Goal: Task Accomplishment & Management: Complete application form

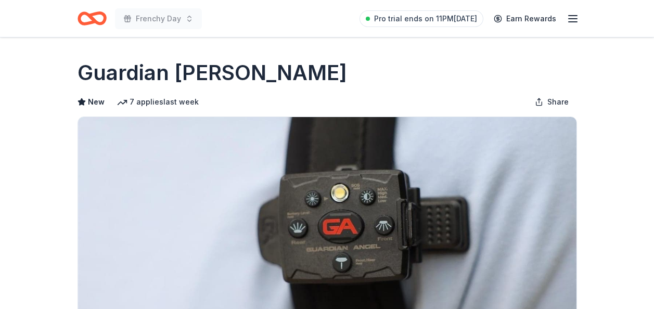
scroll to position [572, 0]
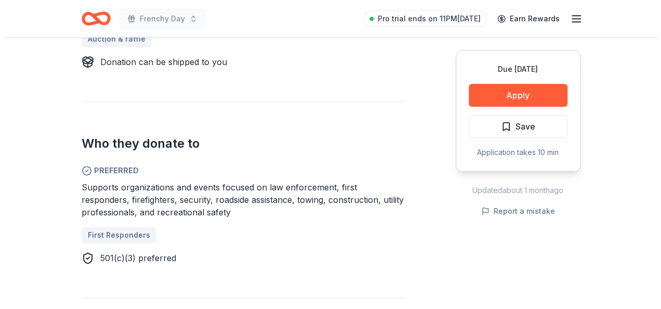
scroll to position [520, 0]
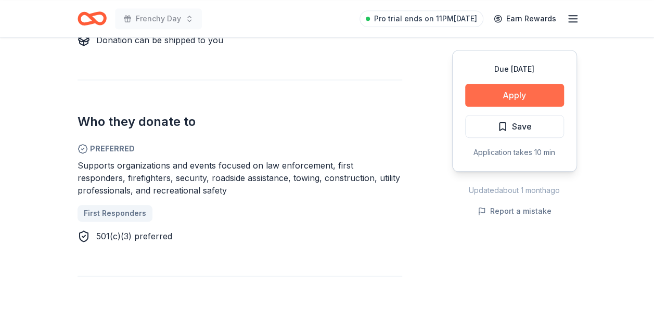
click at [495, 89] on button "Apply" at bounding box center [514, 95] width 99 height 23
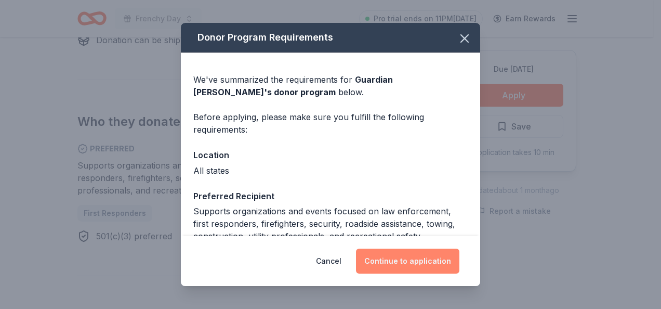
click at [401, 266] on button "Continue to application" at bounding box center [407, 261] width 103 height 25
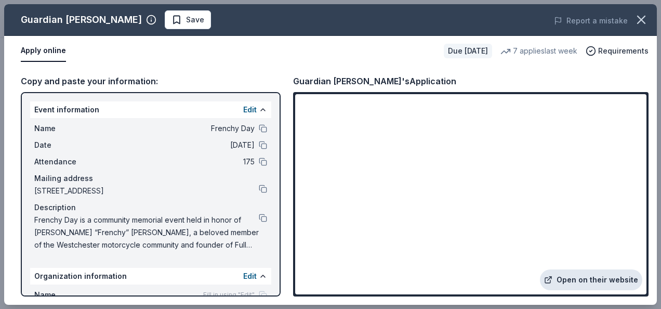
click at [571, 280] on link "Open on their website" at bounding box center [591, 279] width 102 height 21
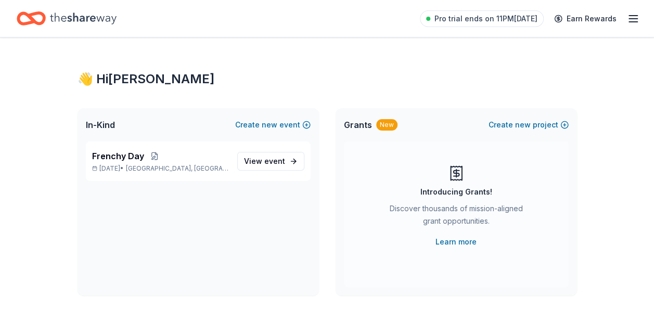
click at [629, 20] on icon "button" at bounding box center [633, 18] width 12 height 12
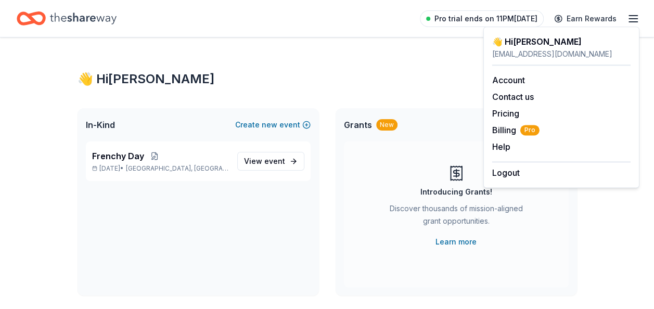
click at [513, 18] on span "Pro trial ends on 11PM[DATE]" at bounding box center [485, 18] width 103 height 12
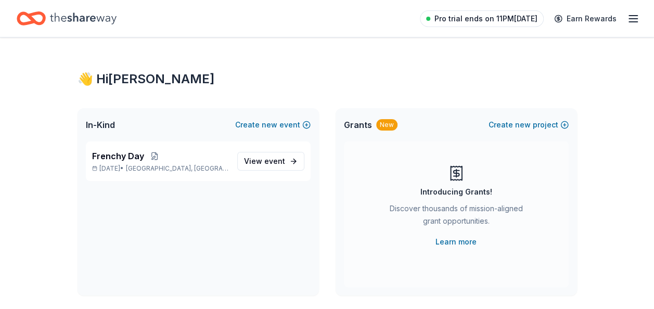
click at [477, 18] on span "Pro trial ends on 11PM[DATE]" at bounding box center [485, 18] width 103 height 12
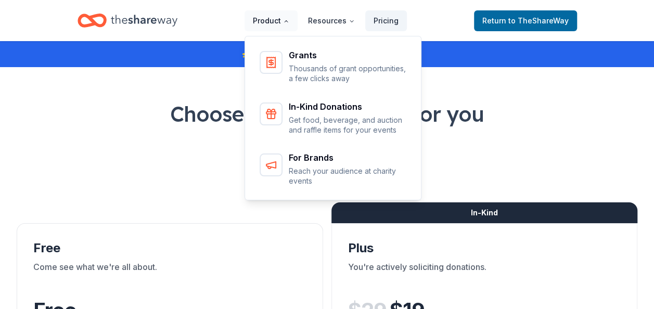
click at [281, 24] on button "Product" at bounding box center [270, 20] width 53 height 21
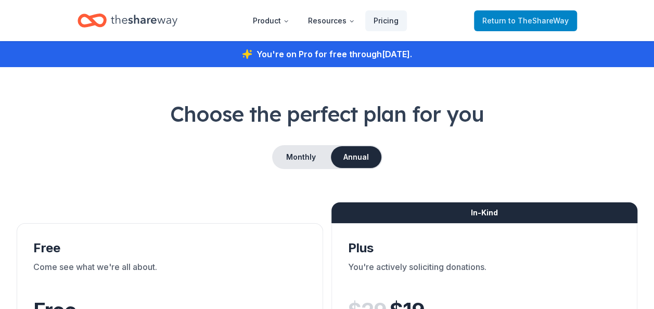
click at [513, 27] on span "Return to TheShareWay" at bounding box center [525, 21] width 86 height 12
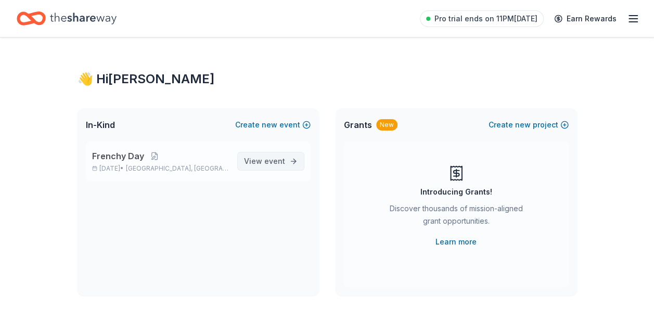
click at [267, 165] on span "event" at bounding box center [274, 160] width 21 height 9
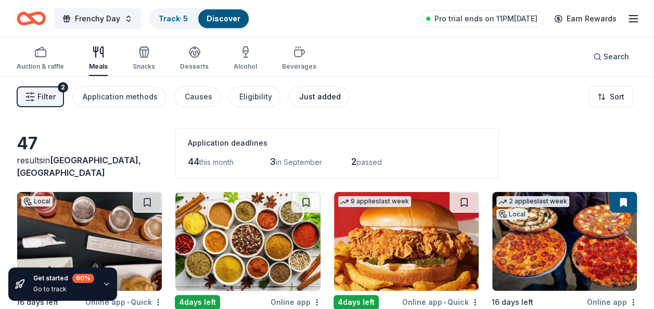
click at [305, 96] on div "Just added" at bounding box center [320, 96] width 42 height 12
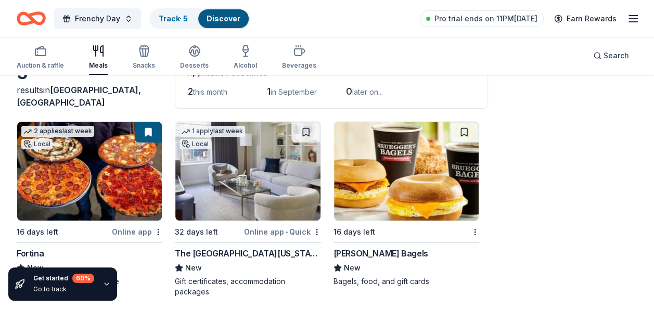
scroll to position [78, 0]
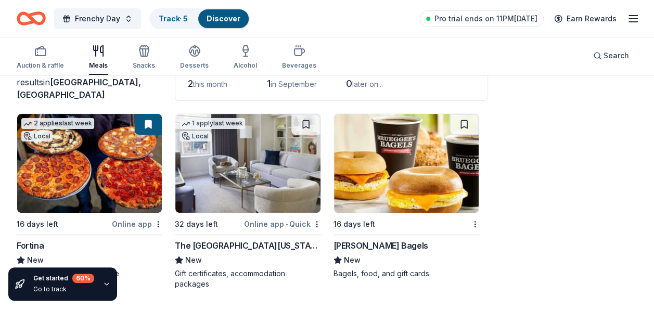
click at [398, 137] on img at bounding box center [406, 163] width 145 height 99
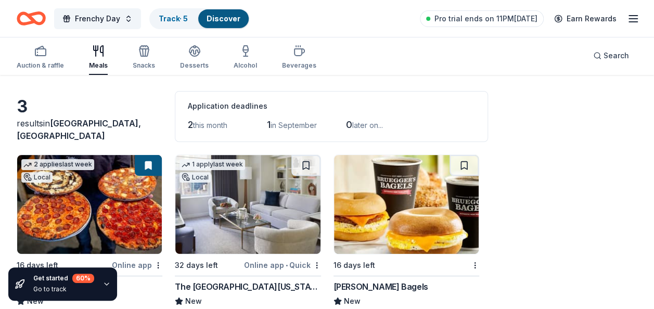
scroll to position [0, 0]
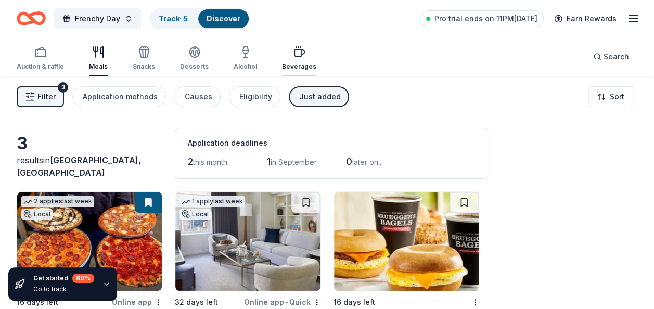
click at [288, 64] on div "Beverages" at bounding box center [299, 66] width 34 height 8
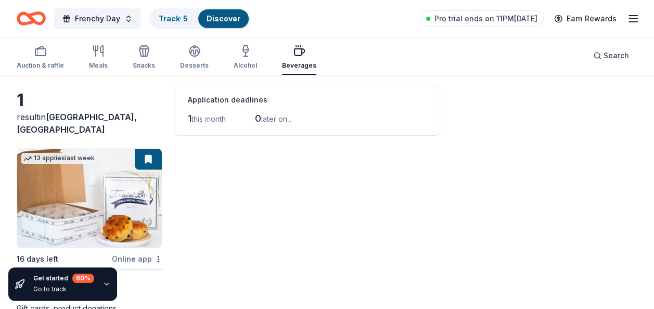
scroll to position [76, 0]
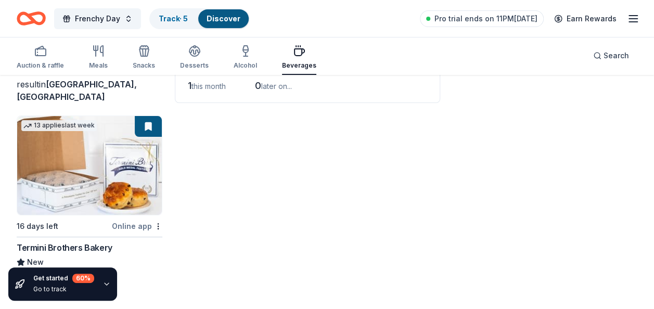
click at [138, 175] on img at bounding box center [89, 165] width 145 height 99
click at [241, 63] on div "Alcohol" at bounding box center [244, 65] width 23 height 8
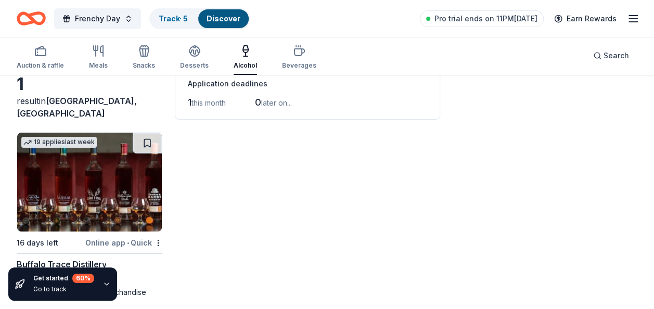
scroll to position [76, 0]
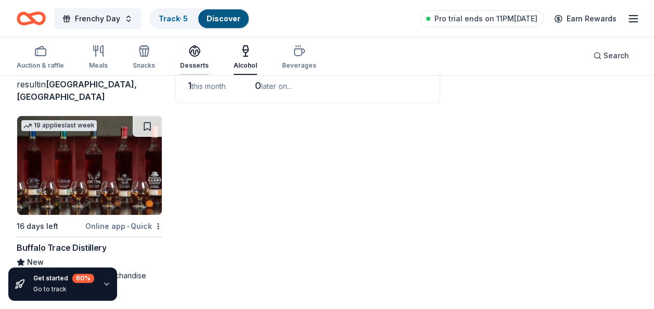
click at [191, 56] on icon "button" at bounding box center [194, 55] width 9 height 4
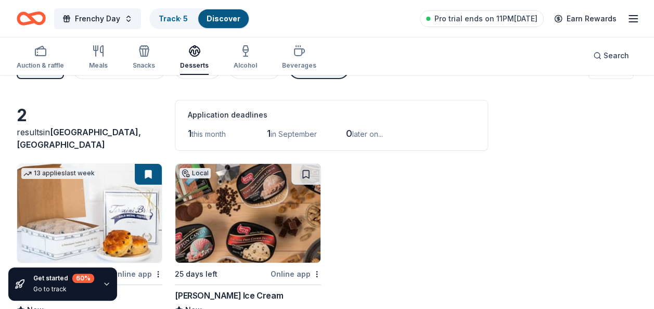
scroll to position [52, 0]
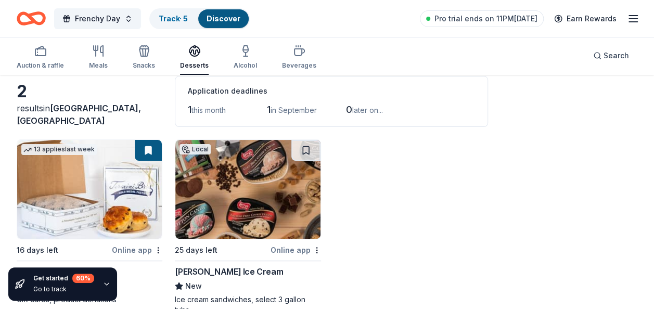
click at [262, 189] on img at bounding box center [247, 189] width 145 height 99
click at [146, 49] on icon "button" at bounding box center [143, 52] width 9 height 7
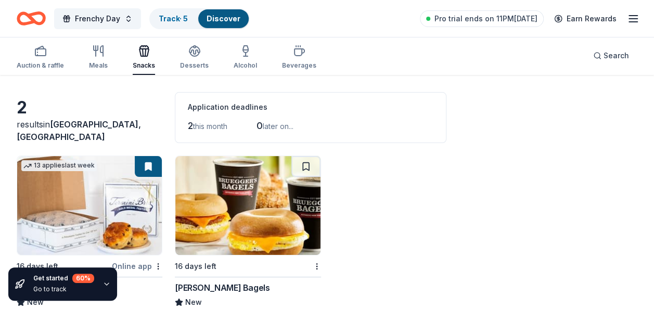
scroll to position [52, 0]
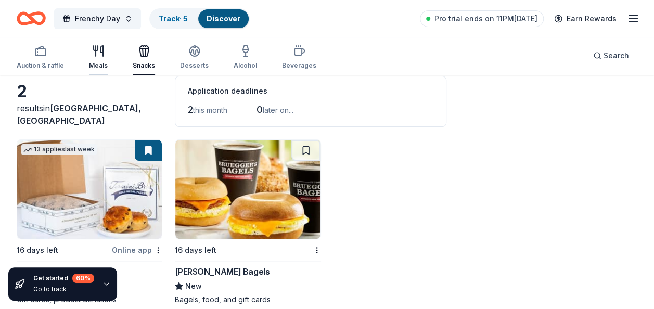
click at [104, 63] on div "Meals" at bounding box center [98, 65] width 19 height 8
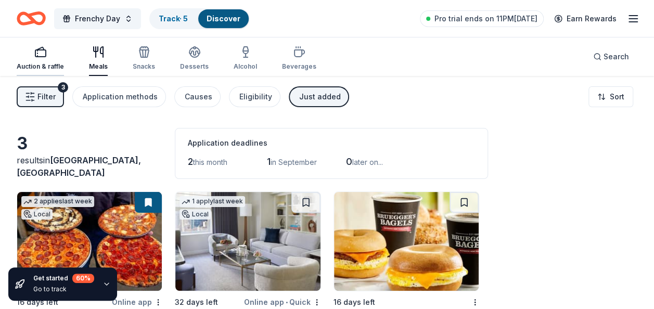
click at [35, 62] on div "Auction & raffle" at bounding box center [40, 66] width 47 height 8
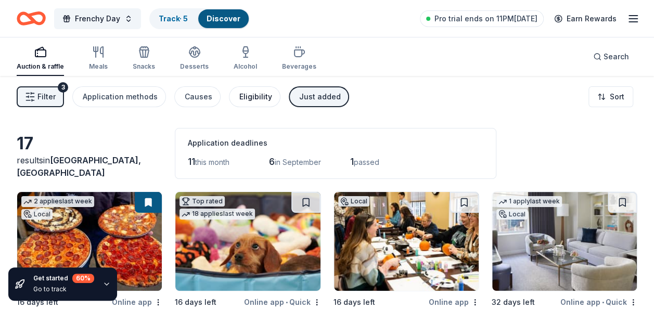
click at [249, 96] on div "Eligibility" at bounding box center [255, 96] width 33 height 12
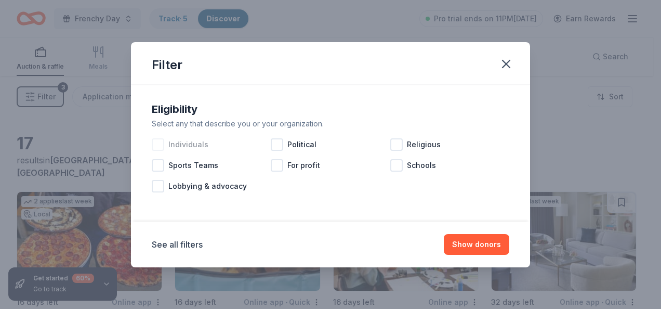
click at [193, 145] on span "Individuals" at bounding box center [188, 144] width 40 height 12
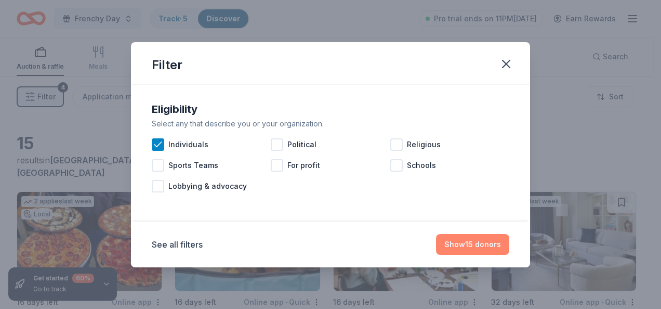
click at [460, 240] on button "Show 15 donors" at bounding box center [472, 244] width 73 height 21
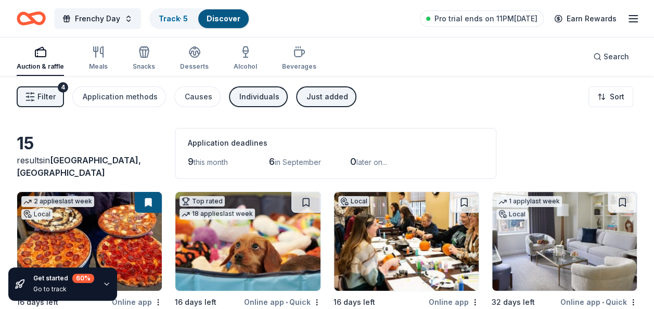
click at [306, 93] on div "Just added" at bounding box center [327, 96] width 42 height 12
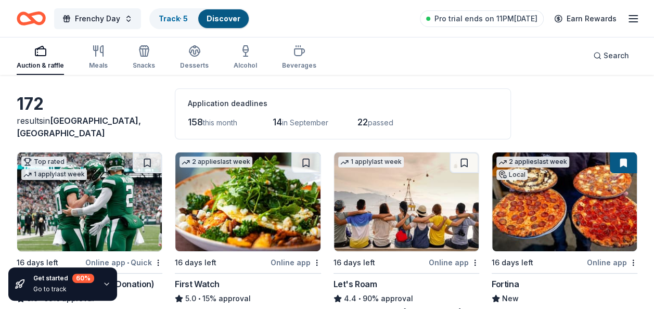
scroll to position [104, 0]
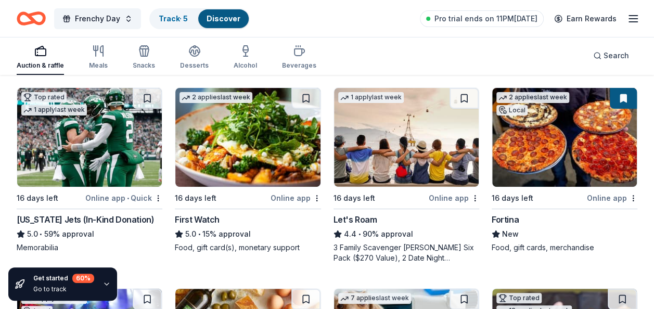
click at [305, 152] on img at bounding box center [247, 137] width 145 height 99
click at [376, 152] on img at bounding box center [406, 137] width 145 height 99
click at [528, 151] on img at bounding box center [564, 137] width 145 height 99
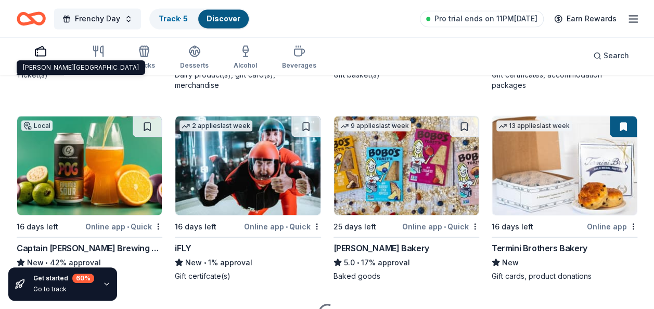
scroll to position [884, 0]
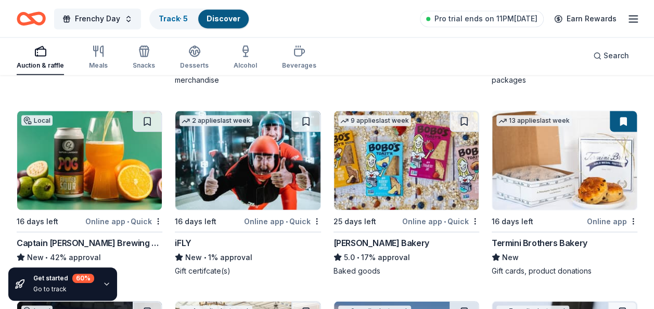
click at [432, 152] on img at bounding box center [406, 160] width 145 height 99
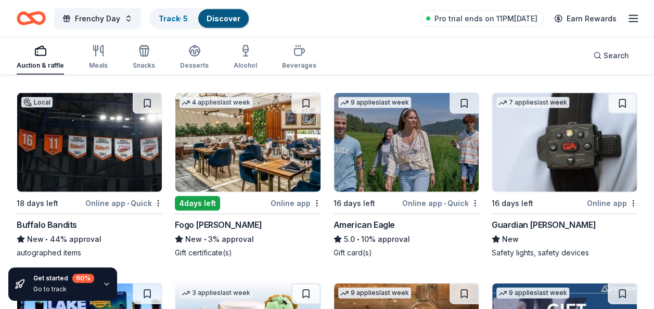
scroll to position [1144, 0]
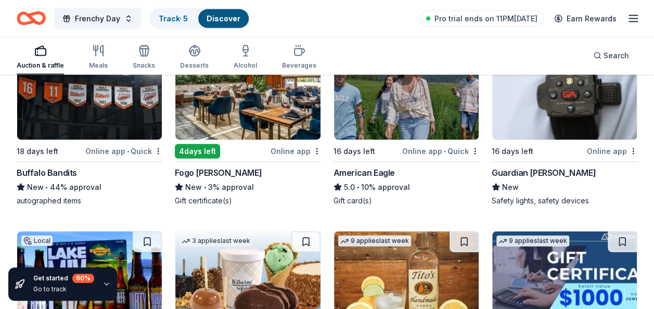
click at [370, 126] on img at bounding box center [406, 90] width 145 height 99
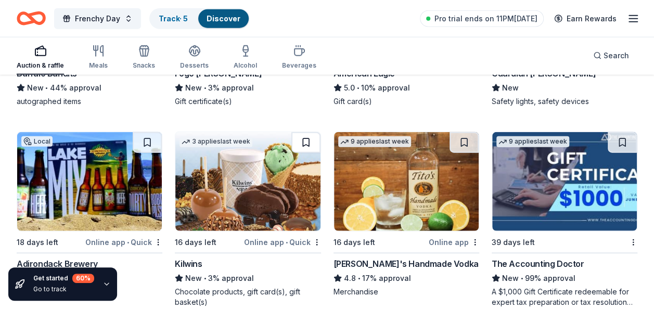
scroll to position [1248, 0]
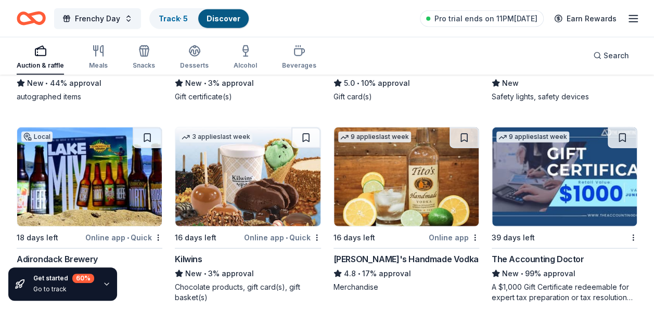
click at [204, 176] on img at bounding box center [247, 176] width 145 height 99
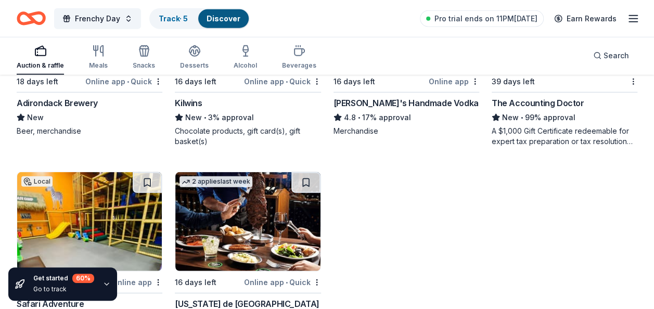
scroll to position [1508, 0]
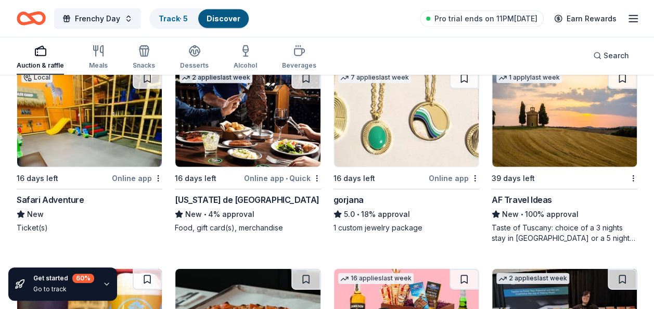
click at [57, 135] on img at bounding box center [89, 117] width 145 height 99
click at [231, 129] on img at bounding box center [247, 117] width 145 height 99
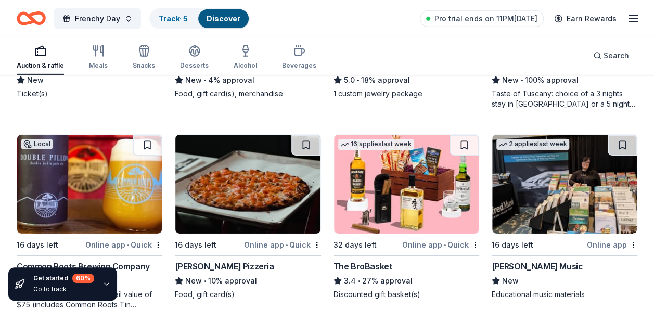
scroll to position [1664, 0]
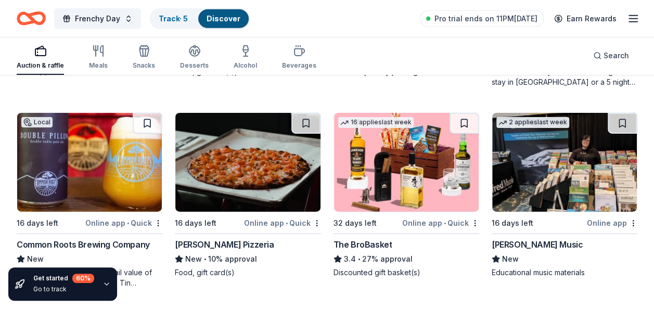
click at [430, 180] on img at bounding box center [406, 162] width 145 height 99
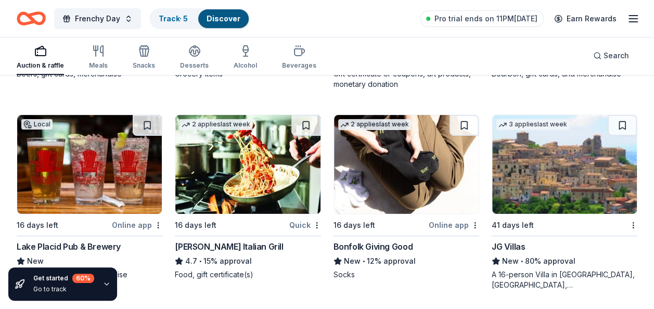
scroll to position [2080, 0]
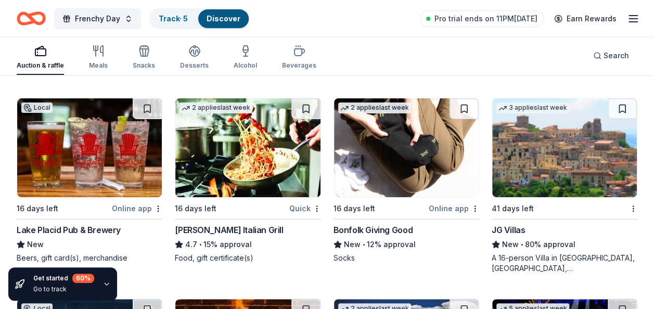
click at [241, 145] on img at bounding box center [247, 147] width 145 height 99
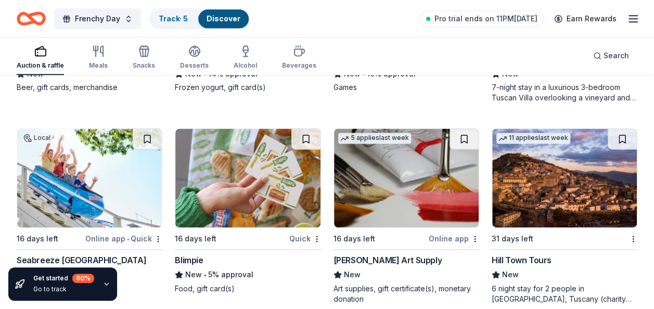
scroll to position [2704, 0]
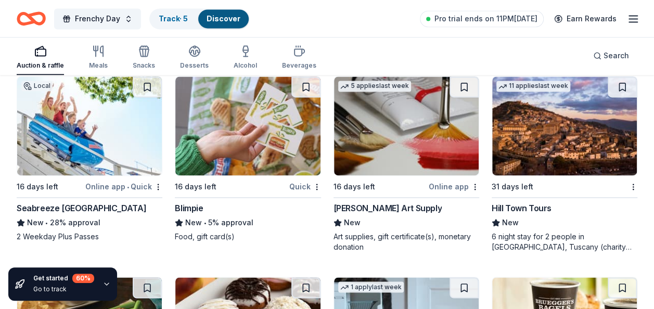
click at [207, 122] on img at bounding box center [247, 125] width 145 height 99
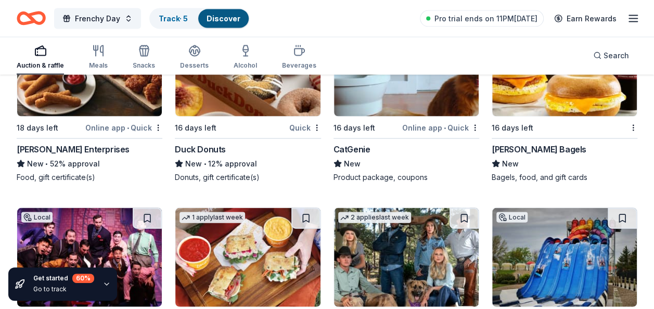
scroll to position [2917, 0]
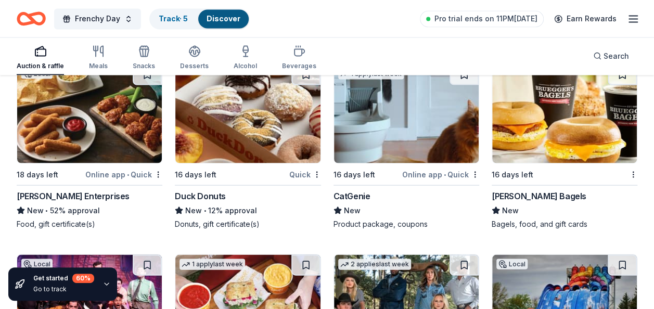
click at [360, 119] on img at bounding box center [406, 113] width 145 height 99
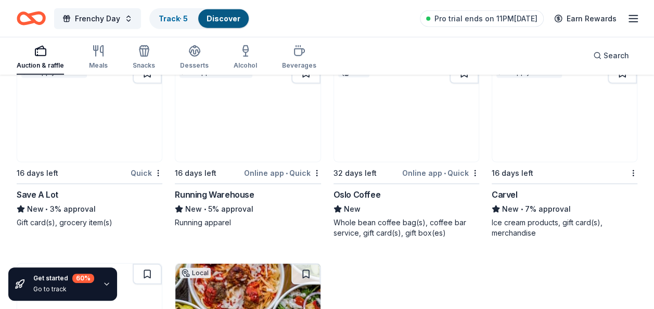
scroll to position [3333, 0]
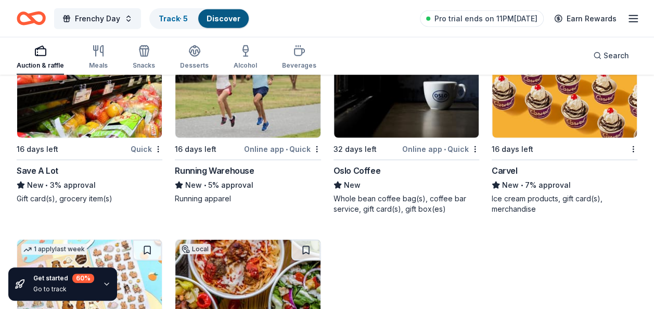
click at [539, 123] on img at bounding box center [564, 88] width 145 height 99
click at [531, 110] on img at bounding box center [564, 88] width 145 height 99
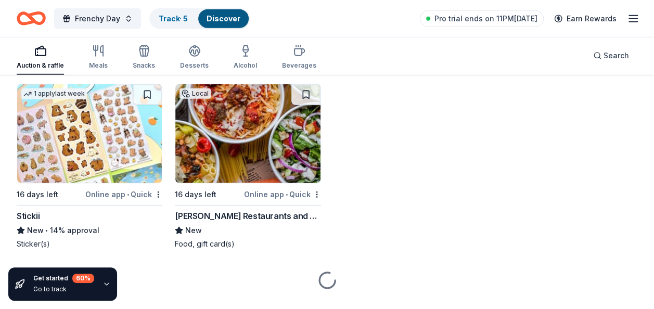
scroll to position [3489, 0]
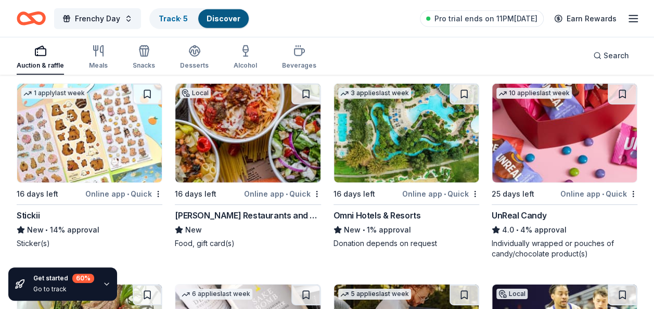
click at [79, 110] on img at bounding box center [89, 133] width 145 height 99
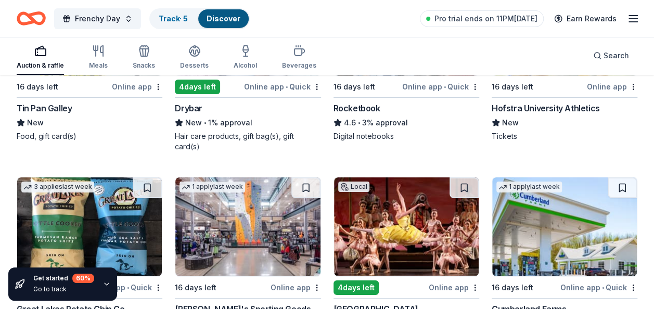
scroll to position [3853, 0]
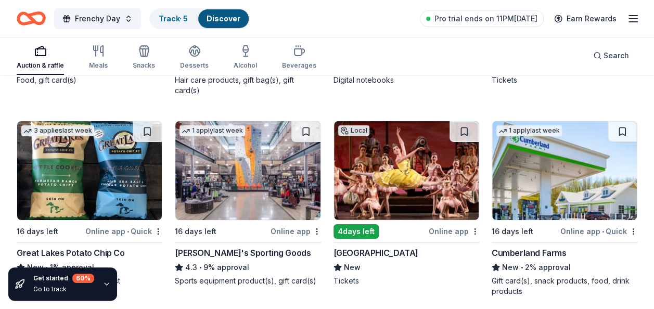
click at [189, 162] on img at bounding box center [247, 170] width 145 height 99
click at [143, 160] on img at bounding box center [89, 170] width 145 height 99
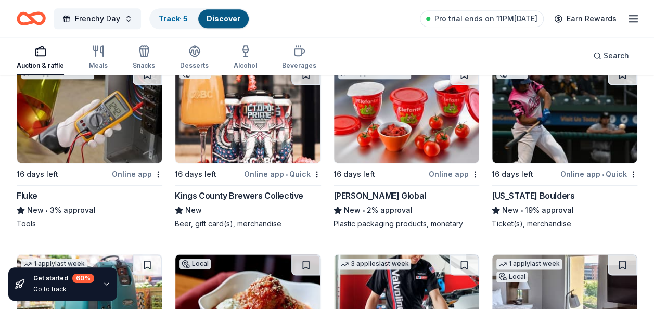
scroll to position [4529, 0]
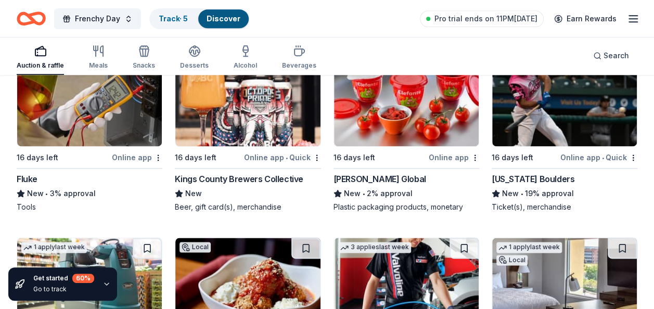
click at [540, 123] on img at bounding box center [564, 96] width 145 height 99
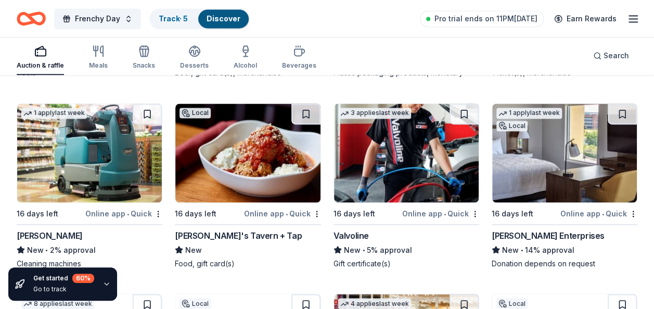
scroll to position [4685, 0]
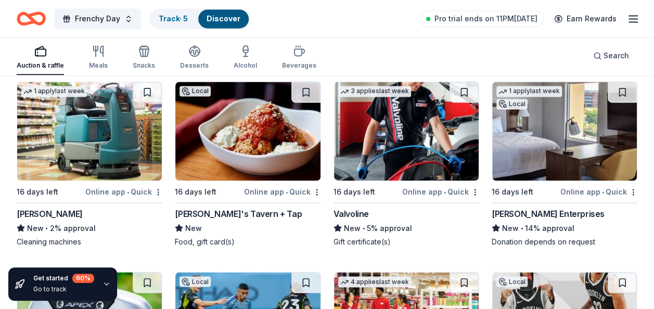
click at [438, 122] on img at bounding box center [406, 131] width 145 height 99
click at [559, 142] on img at bounding box center [564, 131] width 145 height 99
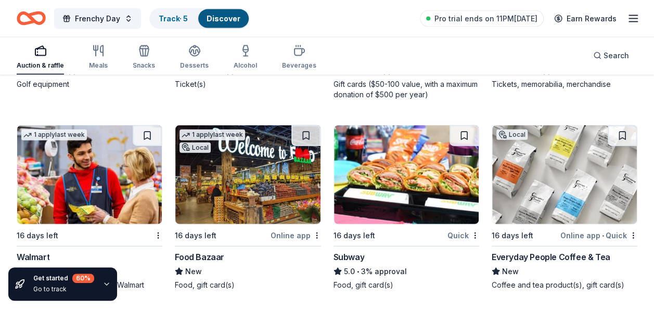
scroll to position [5048, 0]
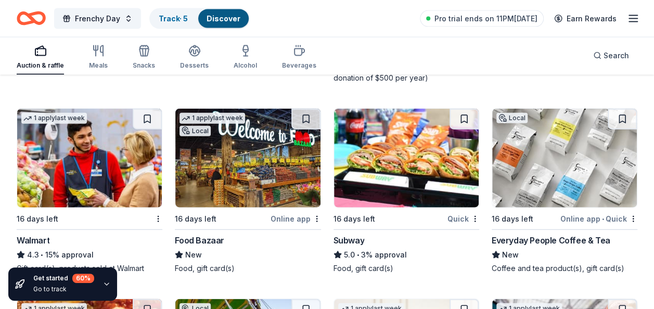
click at [336, 139] on img at bounding box center [406, 158] width 145 height 99
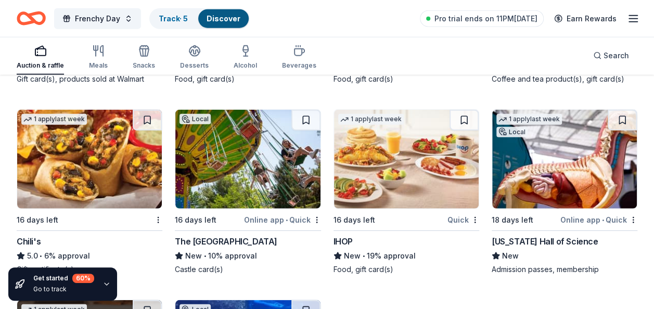
scroll to position [5256, 0]
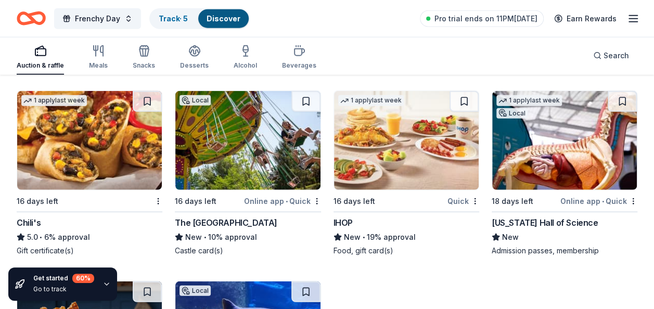
click at [54, 130] on img at bounding box center [89, 140] width 145 height 99
click at [54, 127] on img at bounding box center [89, 140] width 145 height 99
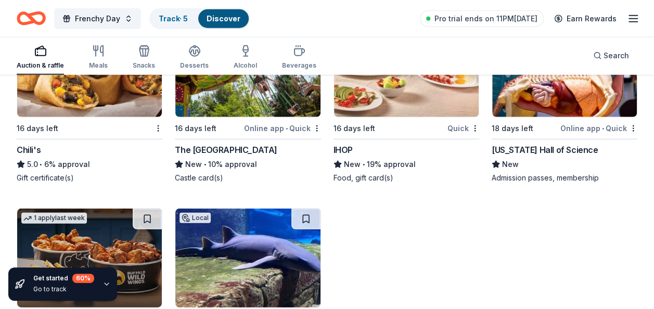
scroll to position [5412, 0]
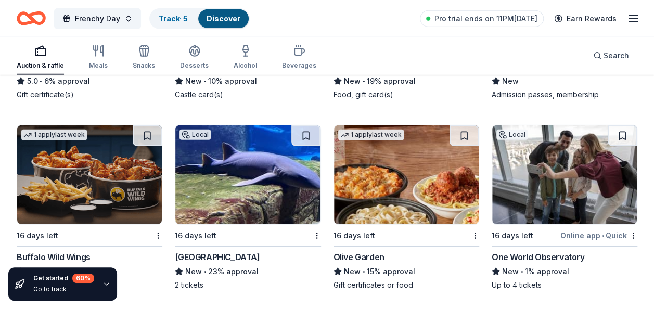
click at [76, 160] on img at bounding box center [89, 174] width 145 height 99
click at [411, 134] on img at bounding box center [406, 174] width 145 height 99
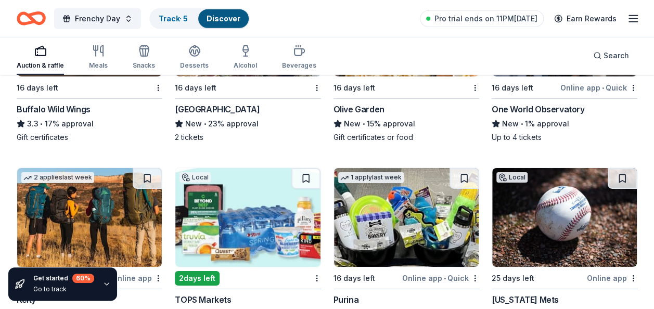
scroll to position [5620, 0]
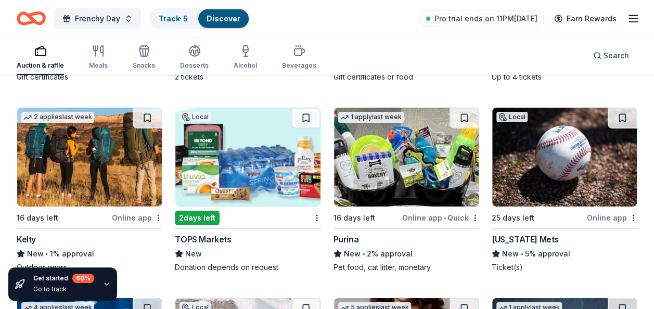
click at [449, 152] on img at bounding box center [406, 157] width 145 height 99
click at [285, 143] on img at bounding box center [247, 157] width 145 height 99
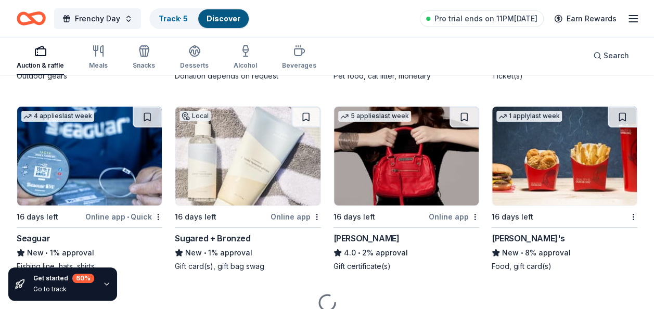
scroll to position [5828, 0]
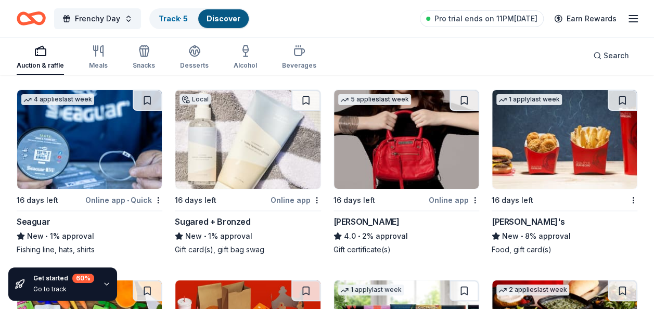
click at [410, 124] on img at bounding box center [406, 139] width 145 height 99
click at [515, 114] on img at bounding box center [564, 139] width 145 height 99
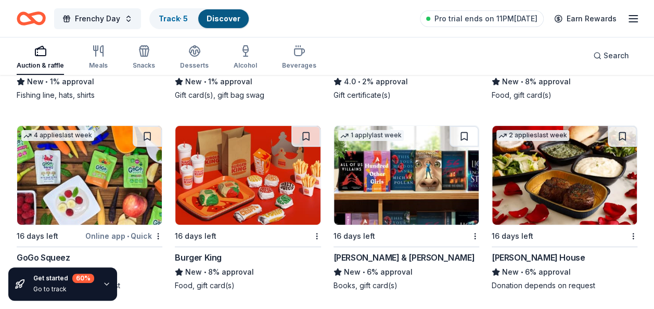
scroll to position [5984, 0]
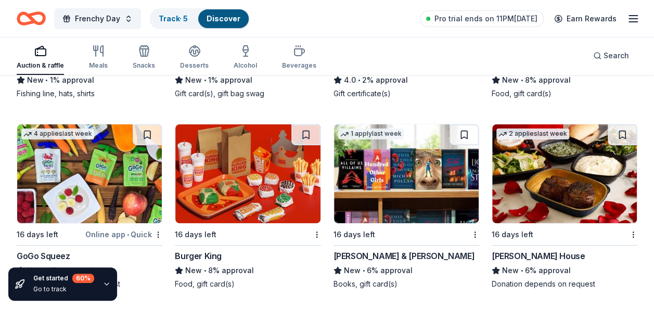
click at [238, 148] on img at bounding box center [247, 173] width 145 height 99
click at [376, 147] on img at bounding box center [406, 173] width 145 height 99
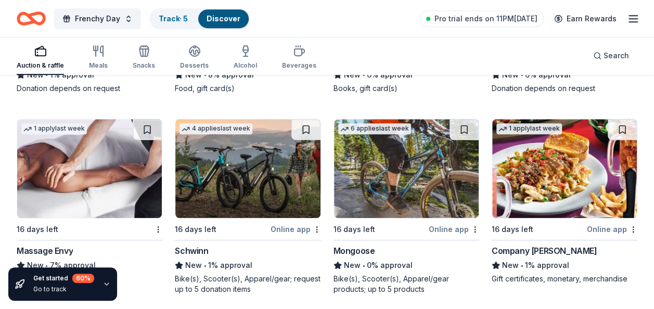
scroll to position [6192, 0]
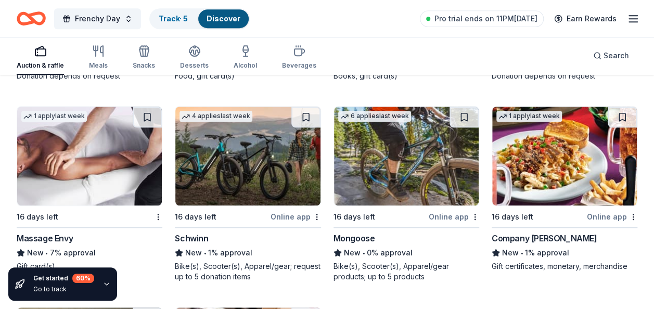
click at [77, 139] on img at bounding box center [89, 156] width 145 height 99
click at [289, 143] on img at bounding box center [247, 156] width 145 height 99
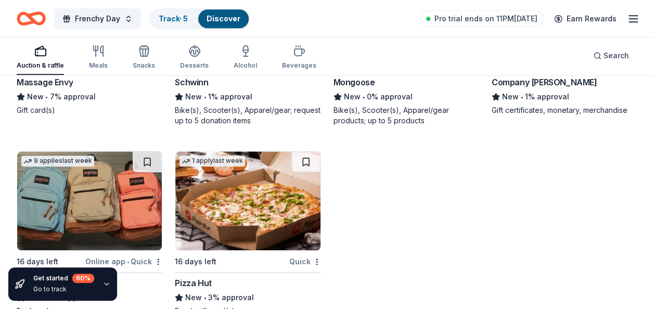
scroll to position [6400, 0]
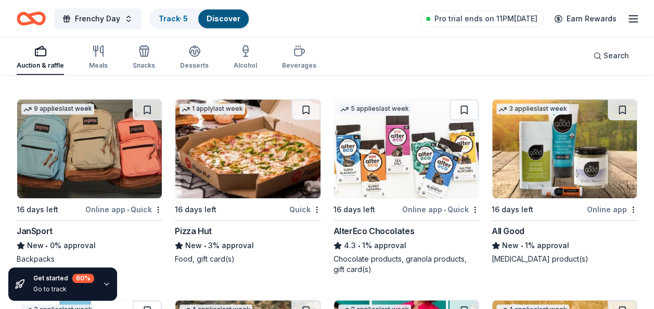
click at [264, 138] on img at bounding box center [247, 148] width 145 height 99
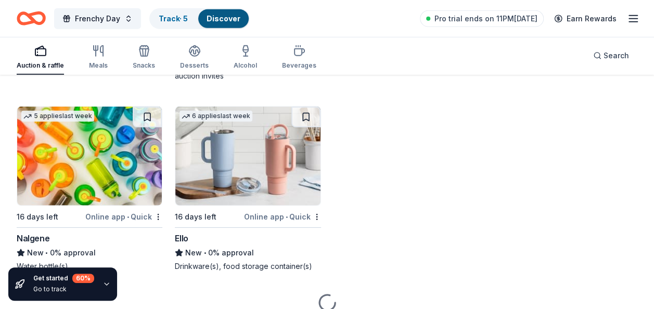
scroll to position [7388, 0]
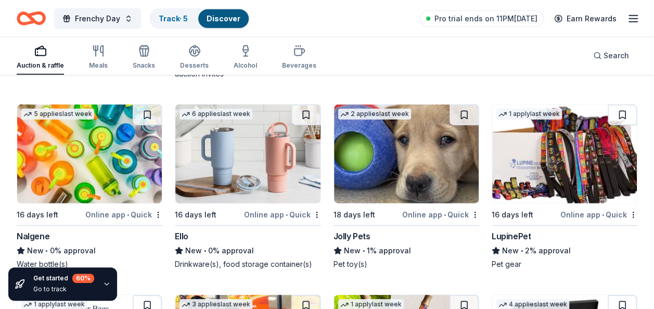
click at [189, 121] on img at bounding box center [247, 154] width 145 height 99
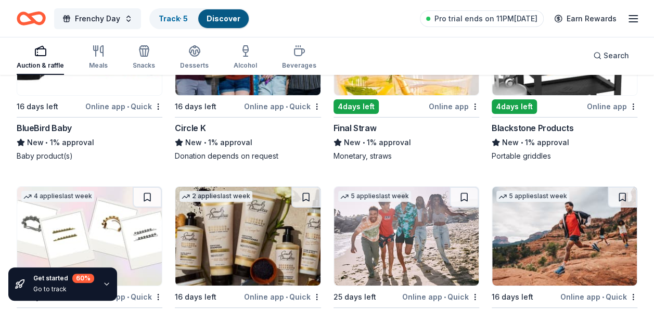
scroll to position [7752, 0]
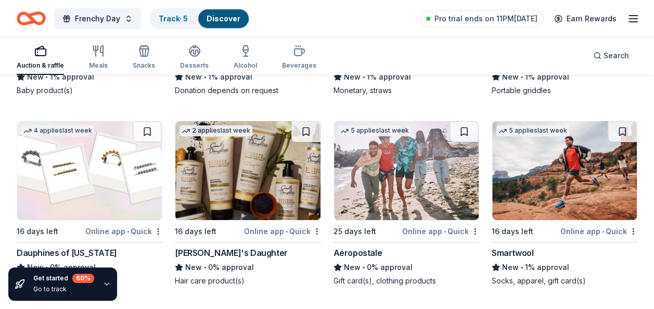
click at [424, 166] on img at bounding box center [406, 170] width 145 height 99
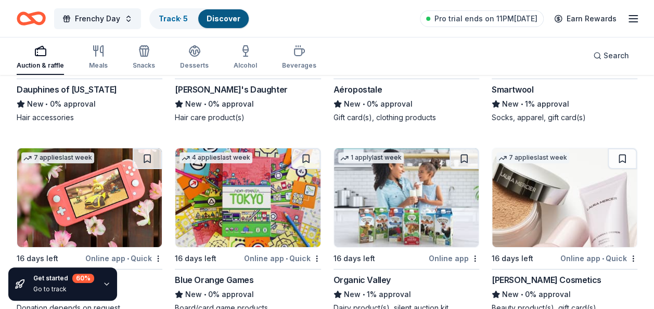
scroll to position [7960, 0]
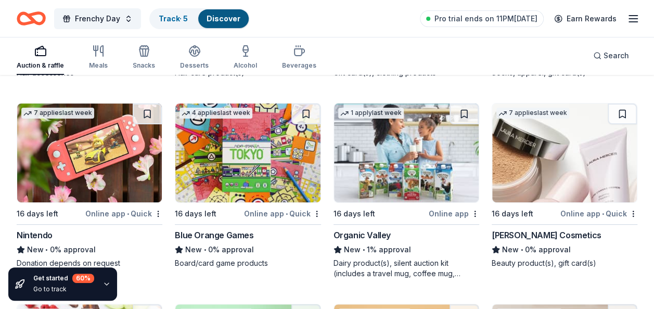
click at [129, 157] on img at bounding box center [89, 152] width 145 height 99
click at [561, 135] on img at bounding box center [564, 152] width 145 height 99
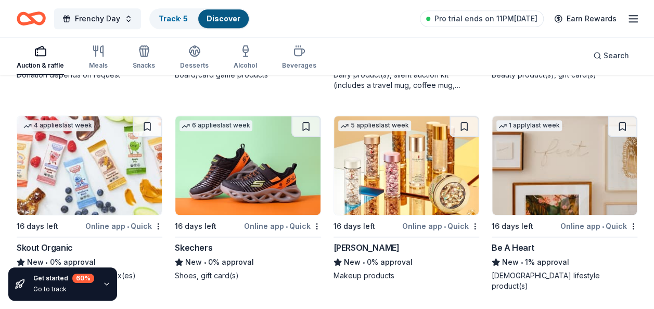
scroll to position [8220, 0]
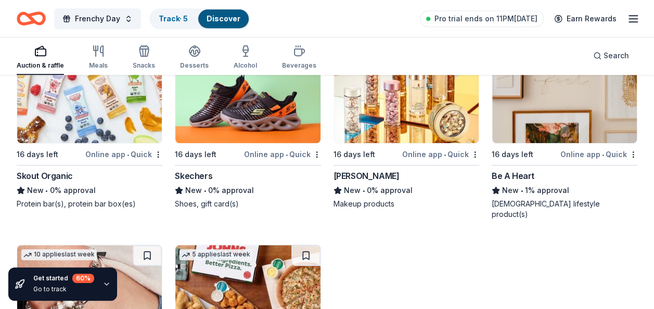
click at [296, 92] on img at bounding box center [247, 93] width 145 height 99
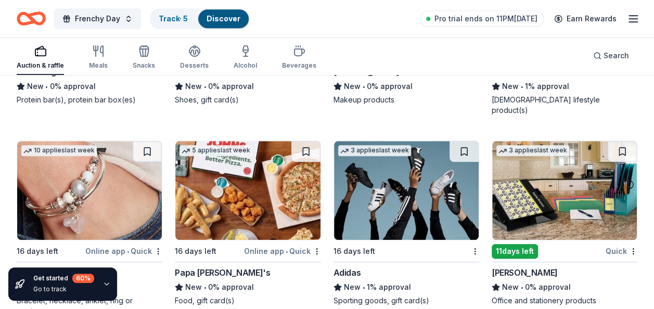
scroll to position [8313, 0]
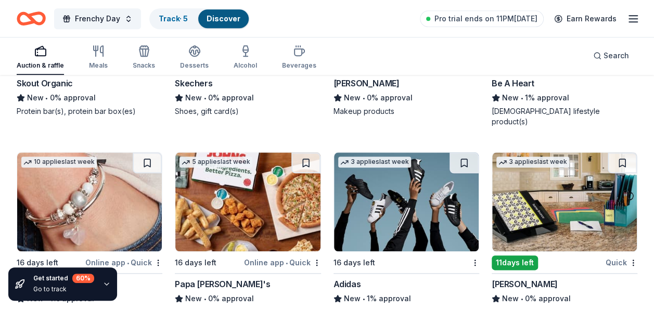
click at [262, 152] on img at bounding box center [247, 201] width 145 height 99
click at [375, 164] on img at bounding box center [406, 201] width 145 height 99
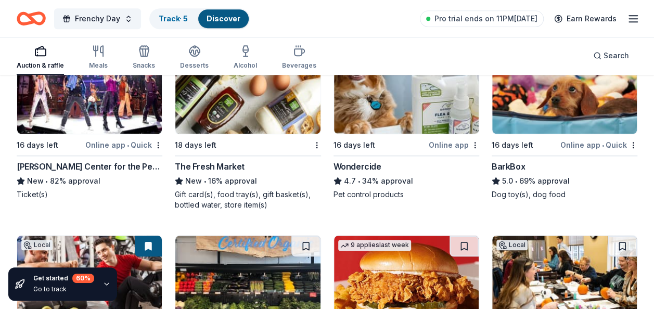
scroll to position [0, 0]
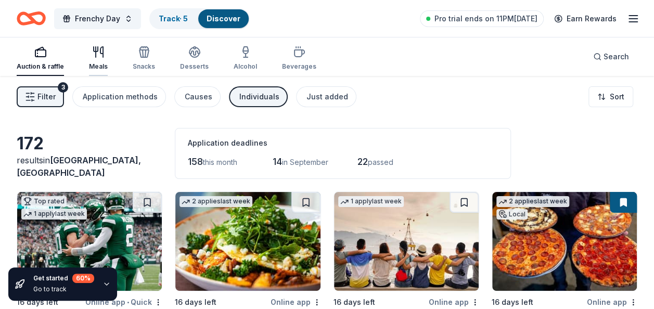
click at [99, 59] on div "Meals" at bounding box center [98, 58] width 19 height 25
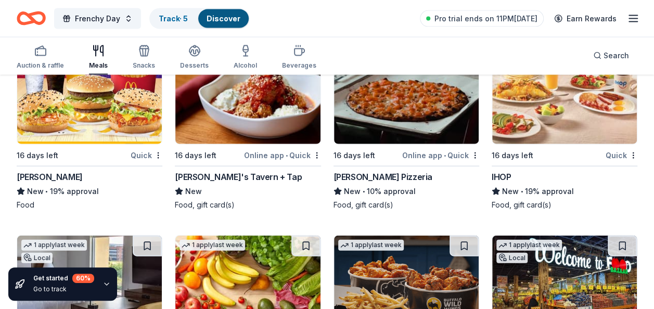
scroll to position [1140, 0]
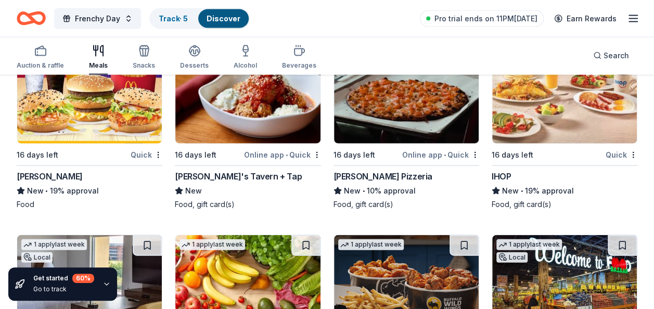
click at [145, 118] on img at bounding box center [89, 94] width 145 height 99
click at [522, 138] on img at bounding box center [564, 94] width 145 height 99
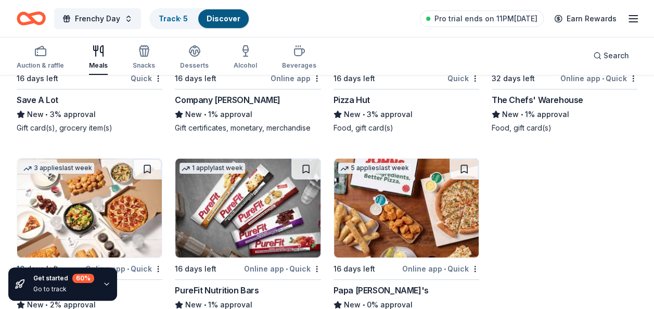
scroll to position [2011, 0]
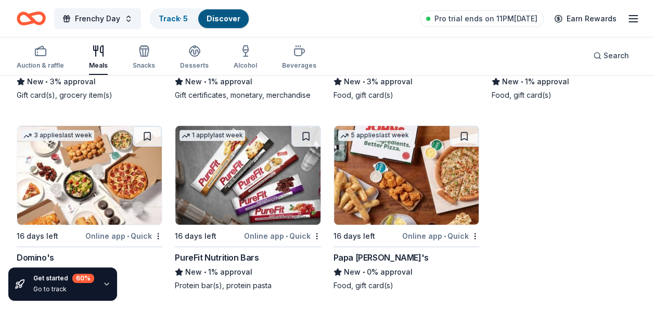
click at [429, 161] on img at bounding box center [406, 175] width 145 height 99
click at [147, 57] on div "Snacks" at bounding box center [144, 57] width 22 height 25
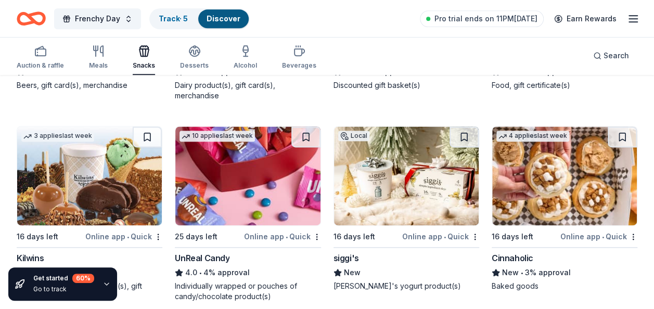
scroll to position [728, 0]
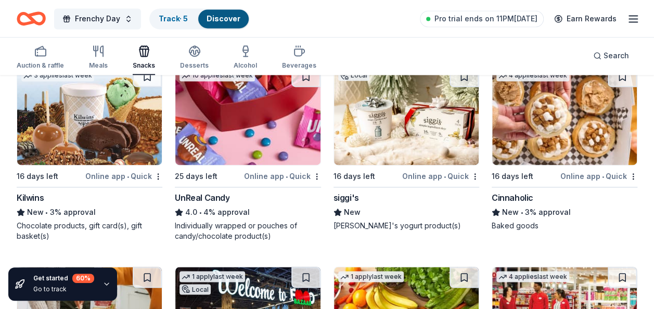
click at [600, 132] on img at bounding box center [564, 115] width 145 height 99
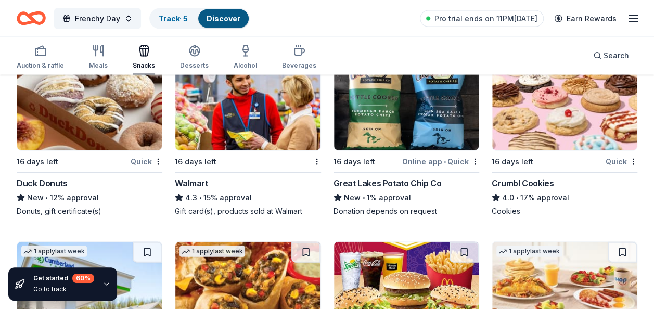
scroll to position [1196, 0]
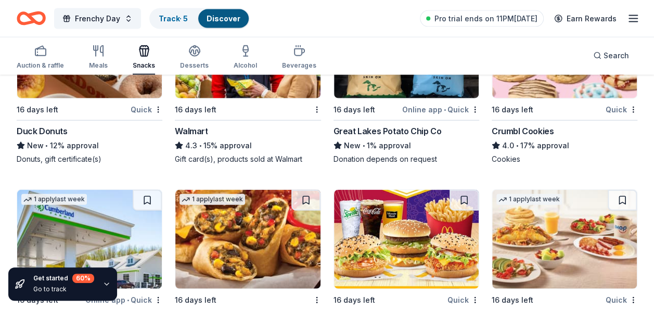
click at [530, 95] on img at bounding box center [564, 48] width 145 height 99
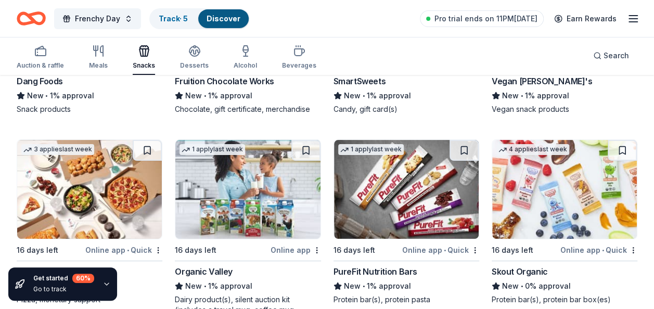
scroll to position [2080, 0]
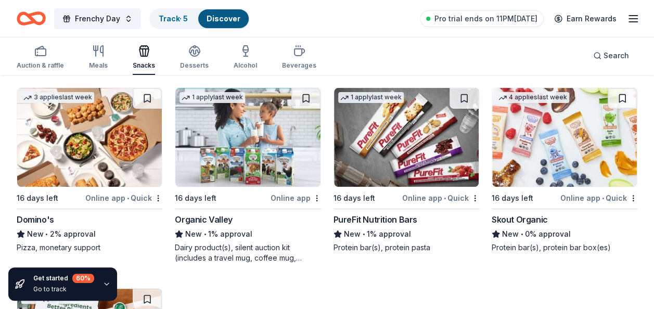
click at [455, 136] on img at bounding box center [406, 137] width 145 height 99
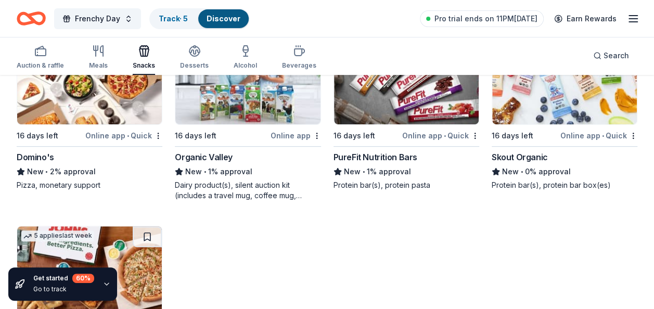
scroll to position [2184, 0]
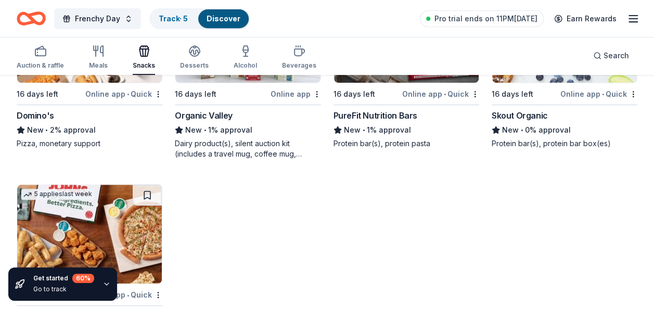
click at [525, 80] on img at bounding box center [564, 33] width 145 height 99
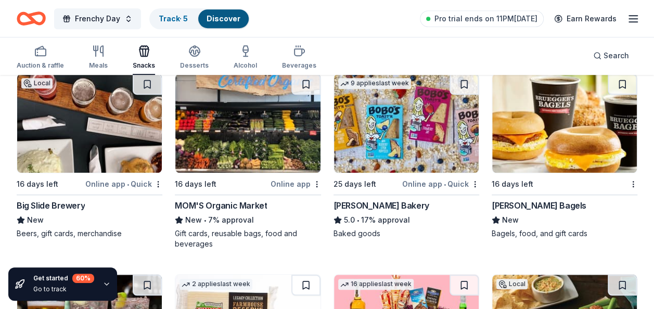
scroll to position [0, 0]
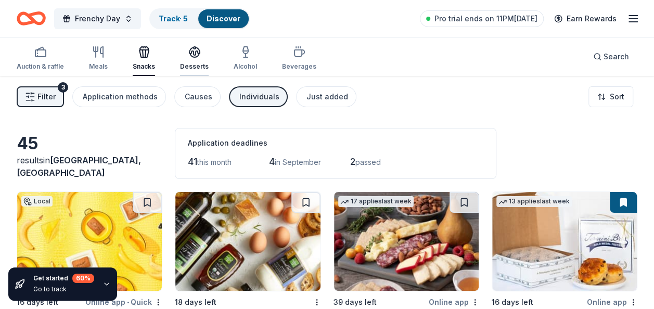
click at [189, 60] on div "Desserts" at bounding box center [194, 58] width 29 height 25
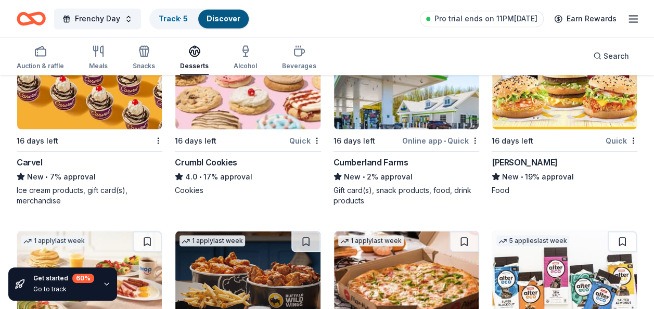
scroll to position [792, 0]
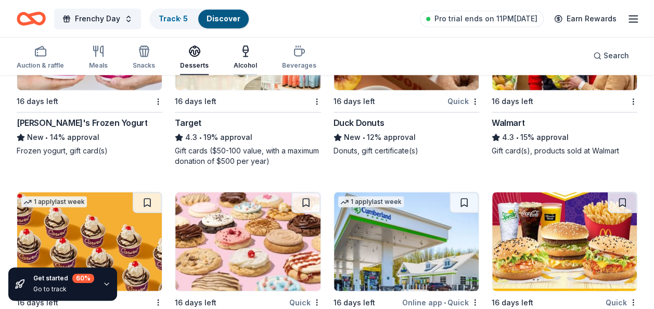
click at [242, 46] on icon "button" at bounding box center [245, 51] width 12 height 12
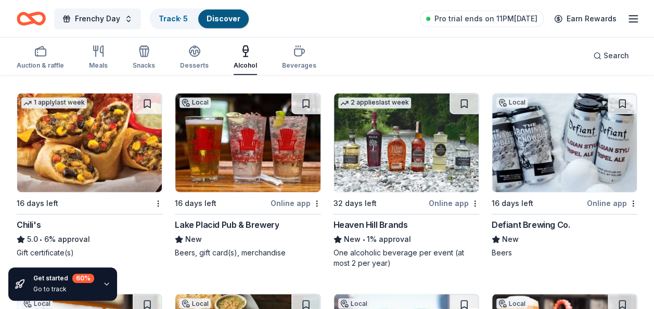
scroll to position [676, 0]
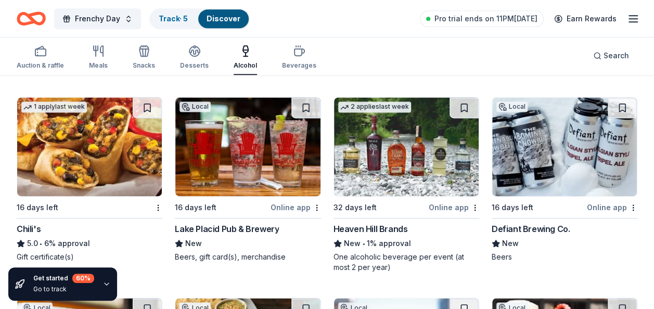
click at [431, 147] on img at bounding box center [406, 146] width 145 height 99
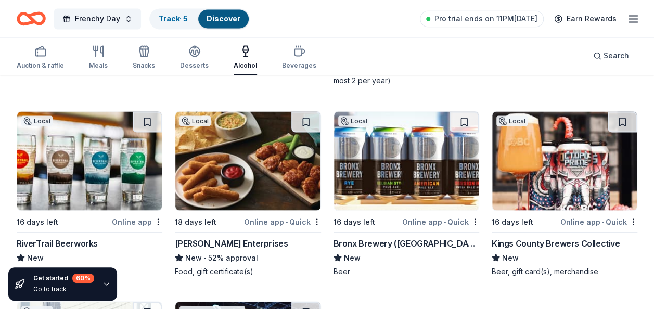
scroll to position [884, 0]
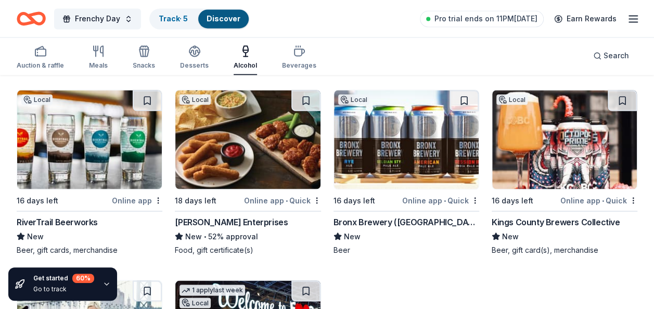
click at [431, 147] on img at bounding box center [406, 139] width 145 height 99
click at [126, 141] on img at bounding box center [89, 139] width 145 height 99
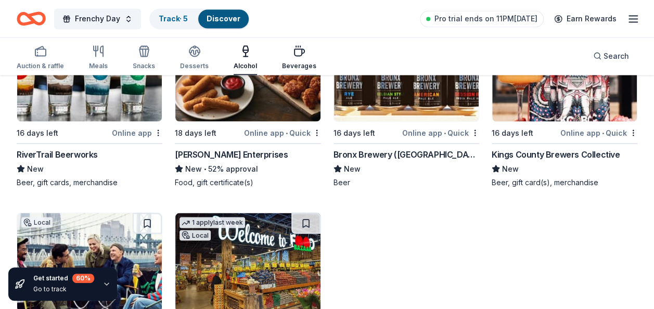
scroll to position [935, 0]
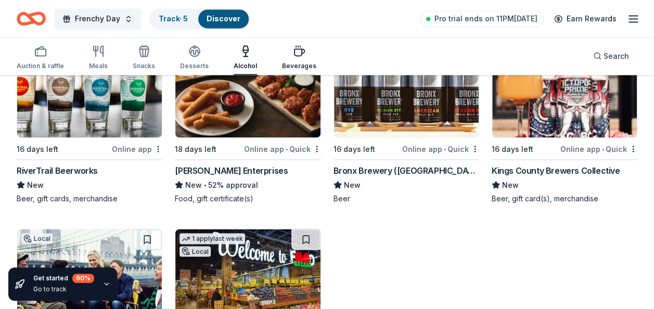
click at [288, 59] on div "Beverages" at bounding box center [299, 57] width 34 height 25
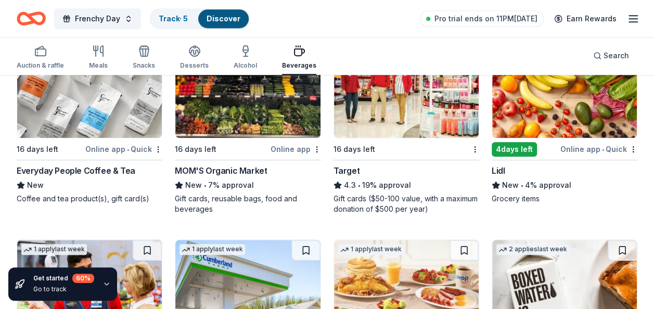
scroll to position [364, 0]
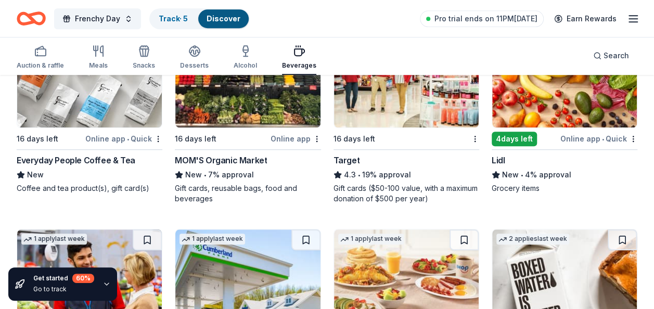
click at [130, 108] on img at bounding box center [89, 78] width 145 height 99
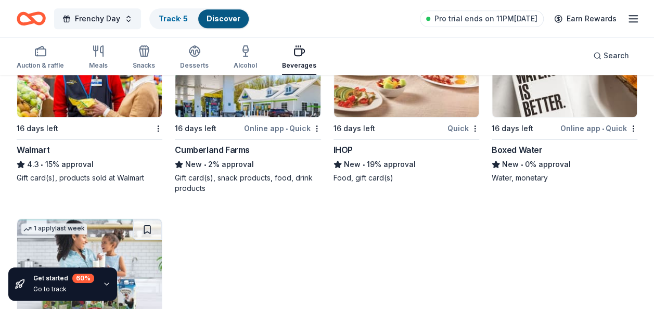
scroll to position [416, 0]
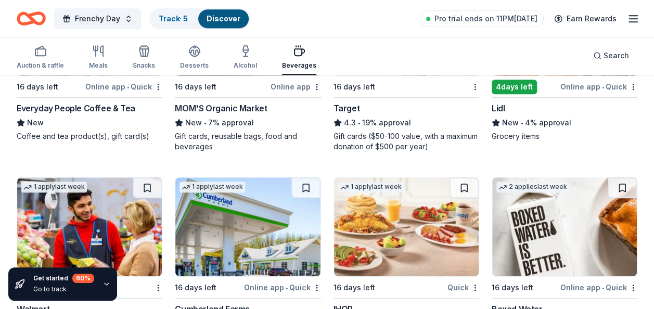
click at [545, 214] on img at bounding box center [564, 226] width 145 height 99
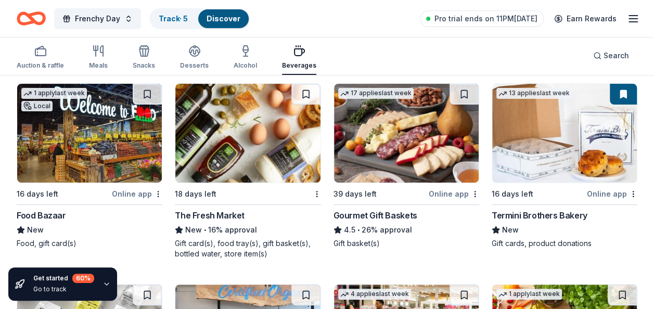
scroll to position [0, 0]
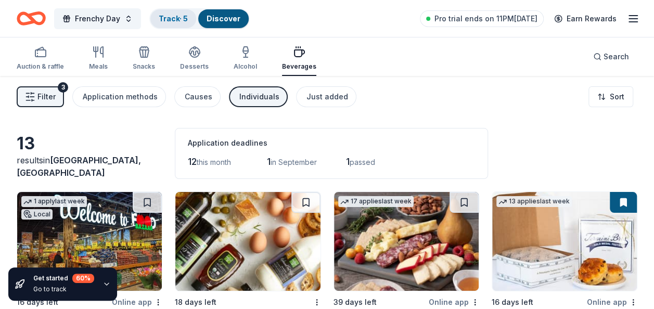
click at [178, 19] on link "Track · 5" at bounding box center [173, 18] width 29 height 9
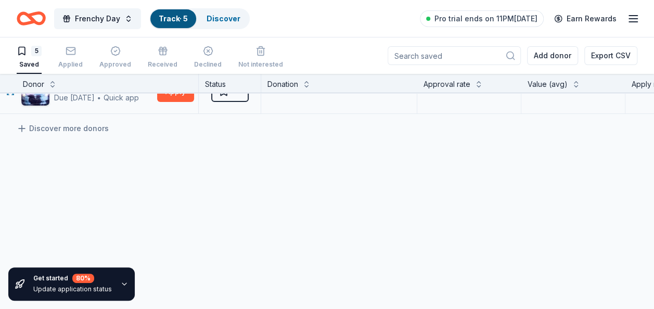
scroll to position [156, 0]
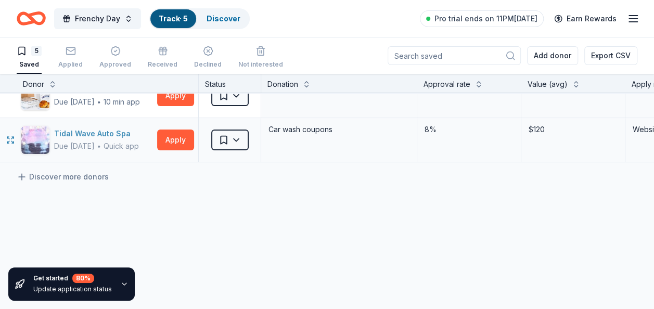
click at [71, 129] on div "Tidal Wave Auto Spa" at bounding box center [96, 133] width 85 height 12
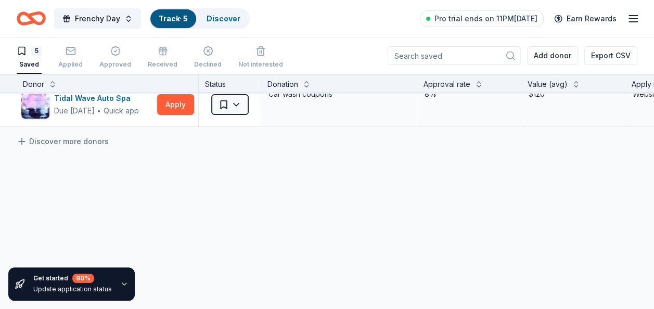
scroll to position [208, 0]
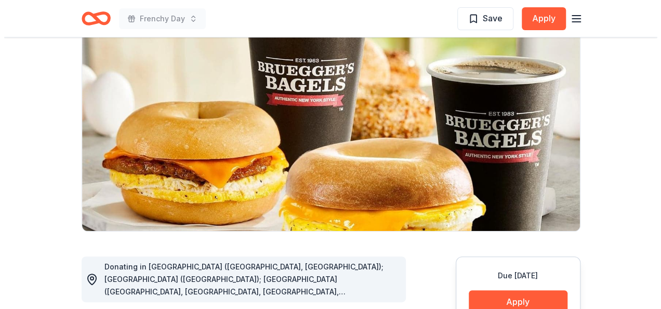
scroll to position [312, 0]
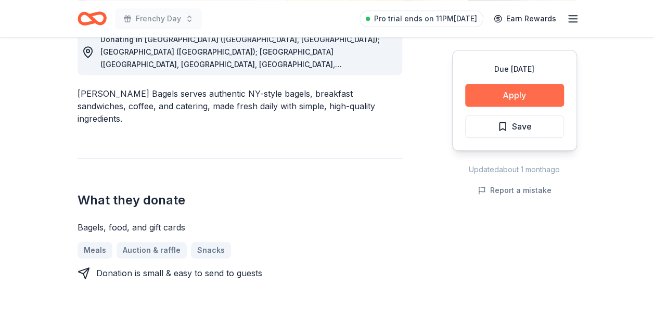
click at [538, 92] on button "Apply" at bounding box center [514, 95] width 99 height 23
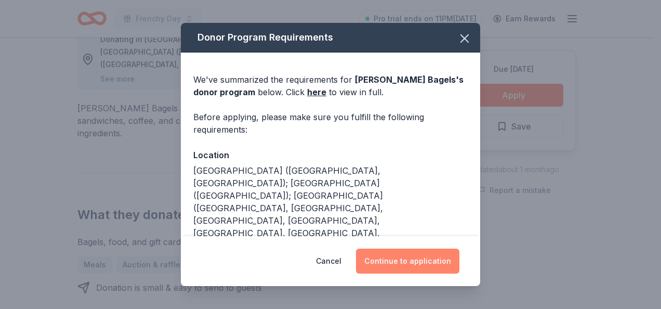
click at [434, 270] on button "Continue to application" at bounding box center [407, 261] width 103 height 25
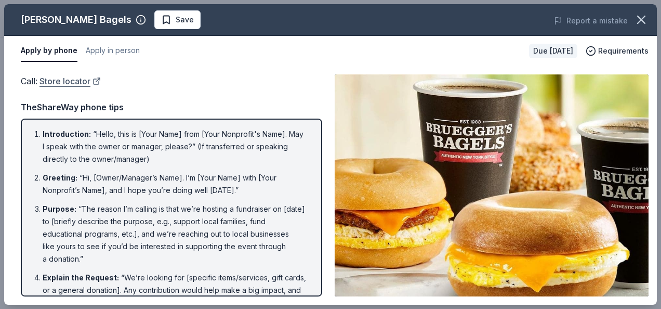
click at [66, 81] on link "Store locator" at bounding box center [70, 81] width 61 height 14
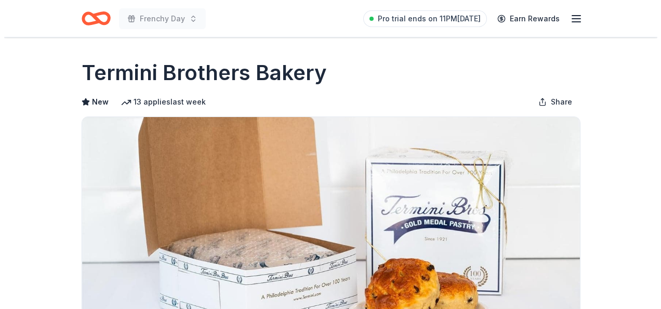
scroll to position [208, 0]
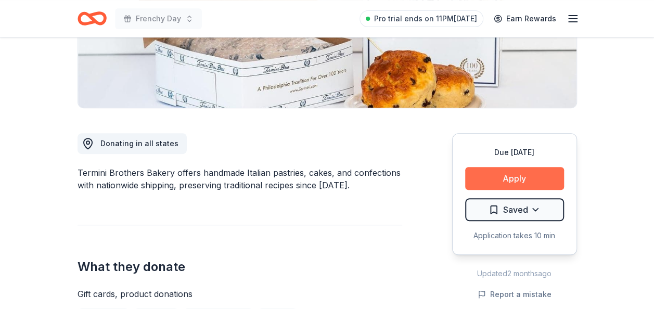
click at [489, 175] on button "Apply" at bounding box center [514, 178] width 99 height 23
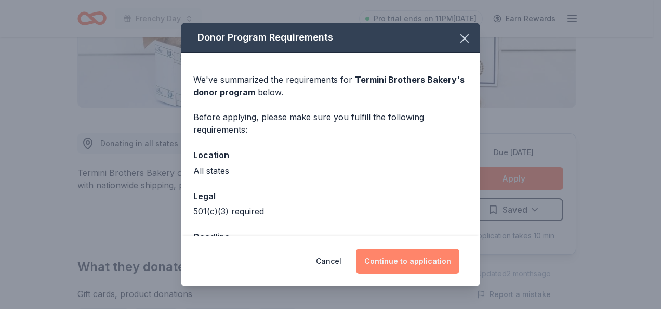
click at [427, 258] on button "Continue to application" at bounding box center [407, 261] width 103 height 25
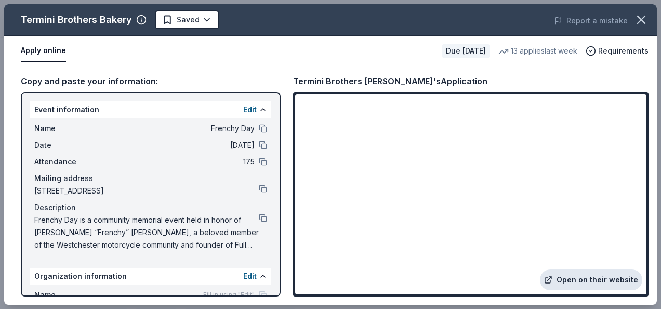
click at [606, 276] on link "Open on their website" at bounding box center [591, 279] width 102 height 21
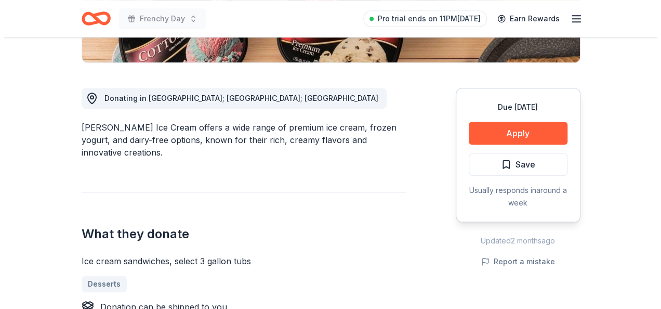
scroll to position [208, 0]
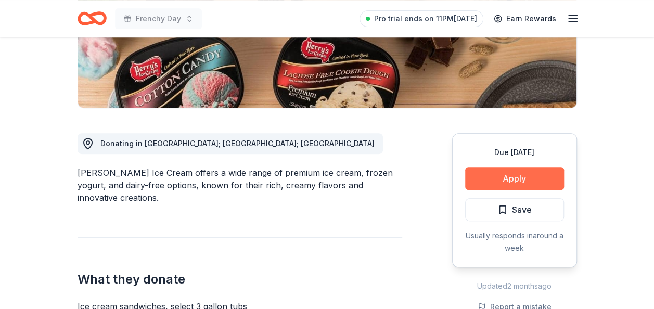
click at [490, 175] on button "Apply" at bounding box center [514, 178] width 99 height 23
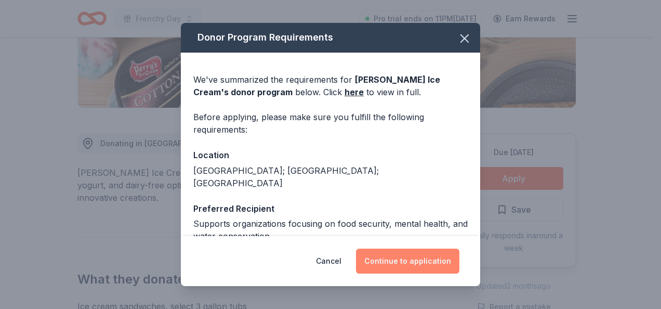
click at [439, 266] on button "Continue to application" at bounding box center [407, 261] width 103 height 25
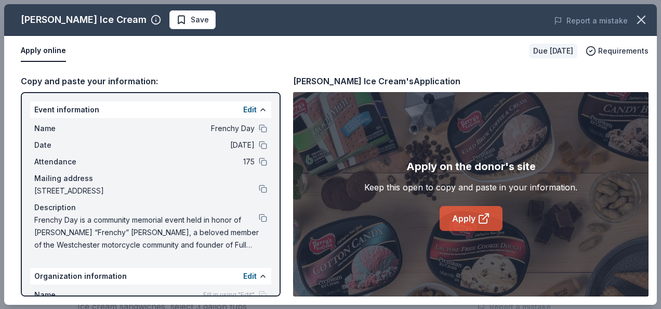
click at [455, 221] on link "Apply" at bounding box center [471, 218] width 63 height 25
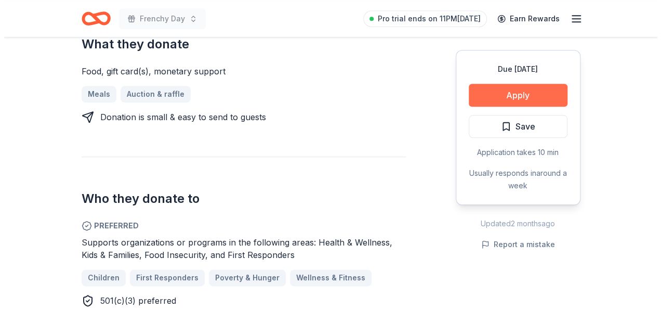
scroll to position [468, 0]
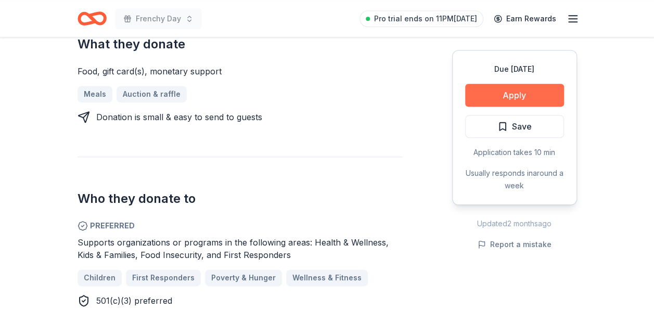
click at [543, 93] on button "Apply" at bounding box center [514, 95] width 99 height 23
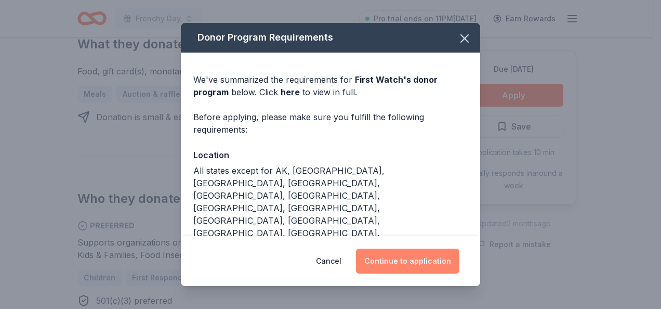
click at [416, 258] on button "Continue to application" at bounding box center [407, 261] width 103 height 25
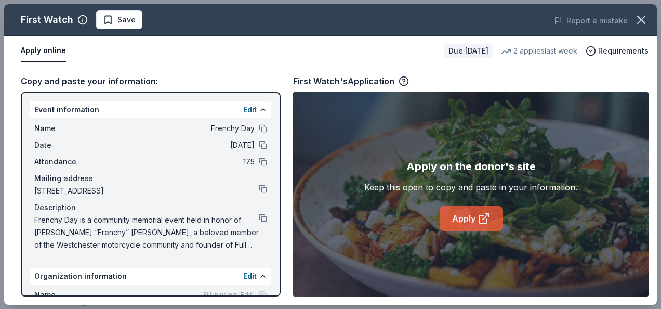
click at [466, 227] on link "Apply" at bounding box center [471, 218] width 63 height 25
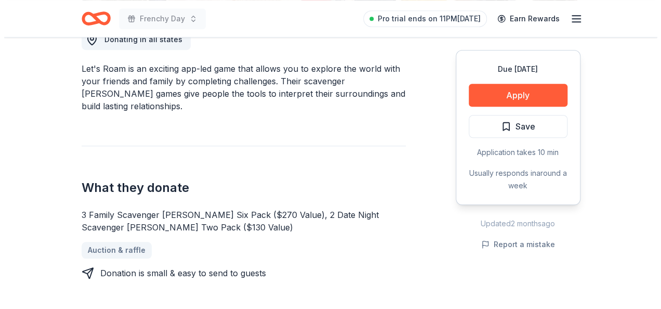
scroll to position [468, 0]
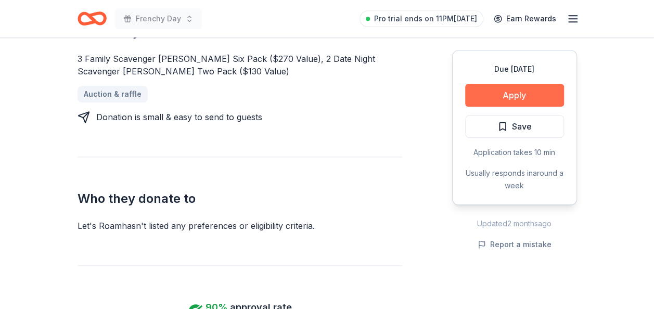
click at [528, 93] on button "Apply" at bounding box center [514, 95] width 99 height 23
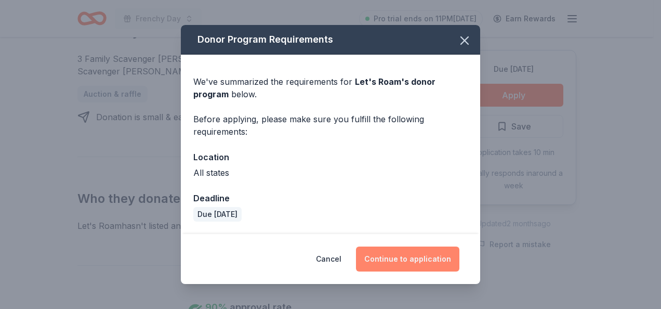
click at [444, 253] on button "Continue to application" at bounding box center [407, 258] width 103 height 25
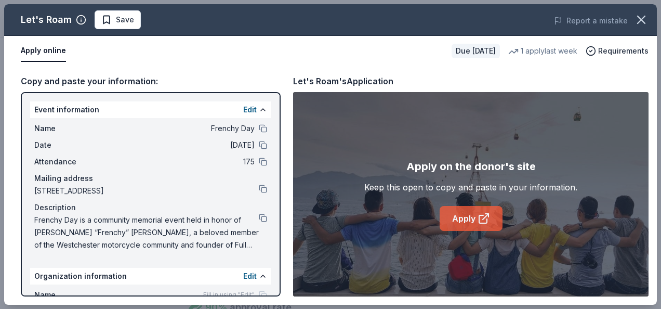
click at [464, 207] on link "Apply" at bounding box center [471, 218] width 63 height 25
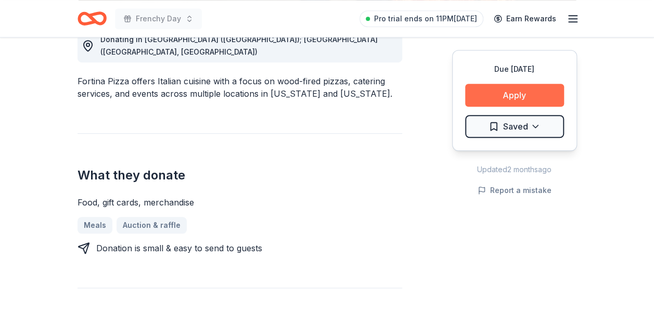
click at [540, 93] on button "Apply" at bounding box center [514, 95] width 99 height 23
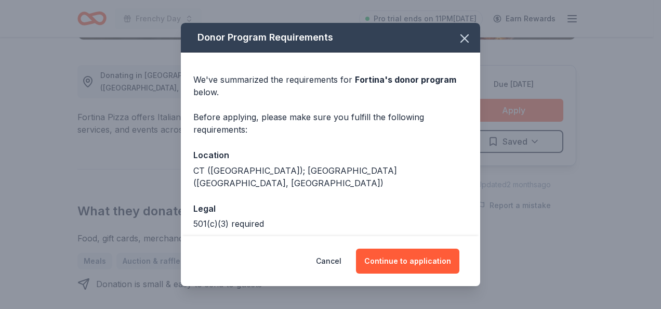
scroll to position [260, 0]
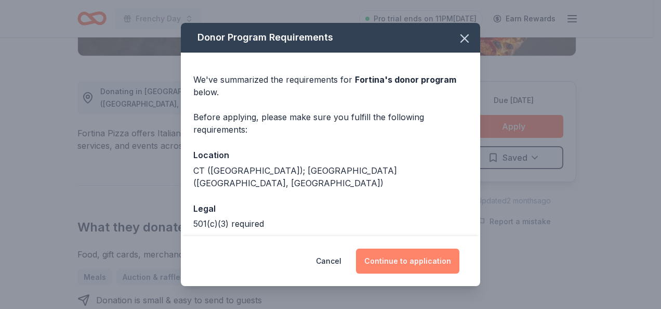
click at [432, 258] on button "Continue to application" at bounding box center [407, 261] width 103 height 25
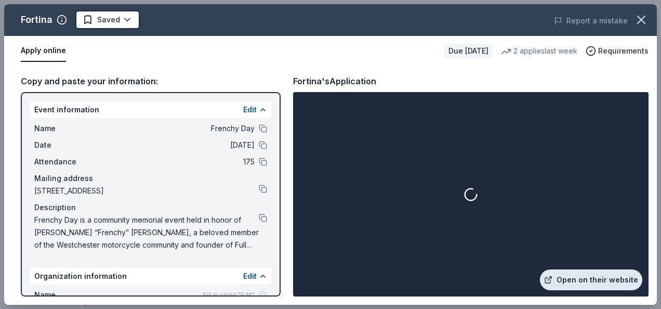
click at [616, 285] on link "Open on their website" at bounding box center [591, 279] width 102 height 21
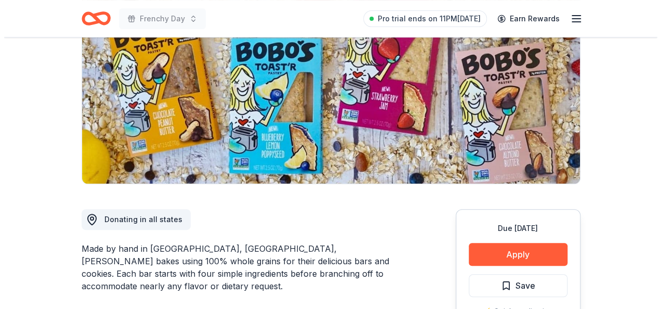
scroll to position [260, 0]
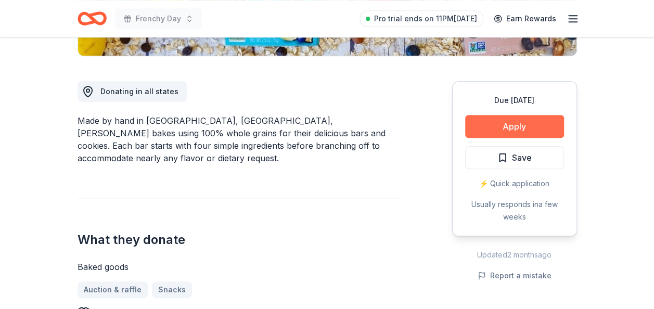
click at [495, 129] on button "Apply" at bounding box center [514, 126] width 99 height 23
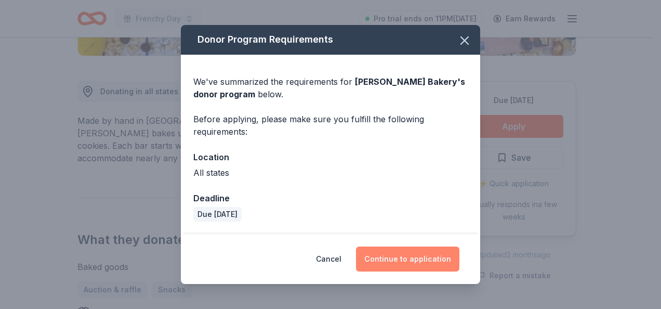
click at [422, 268] on button "Continue to application" at bounding box center [407, 258] width 103 height 25
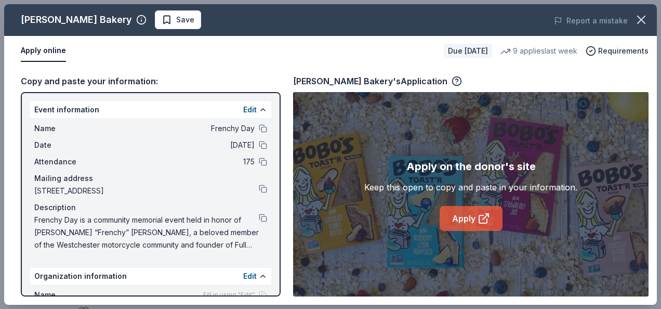
click at [489, 219] on icon at bounding box center [484, 218] width 12 height 12
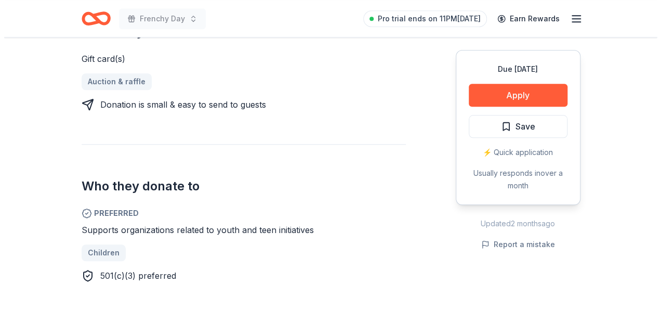
scroll to position [416, 0]
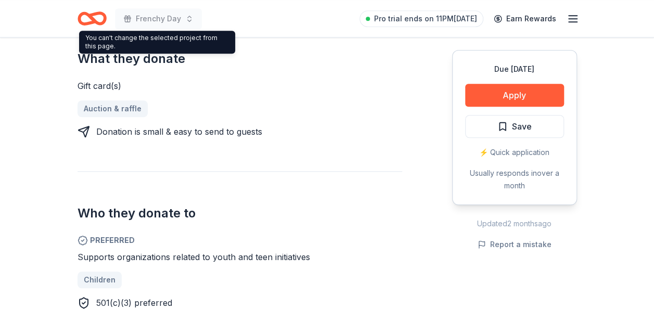
click at [274, 43] on div "What they donate Gift card(s) Auction & raffle Donation is small & easy to send…" at bounding box center [239, 77] width 324 height 121
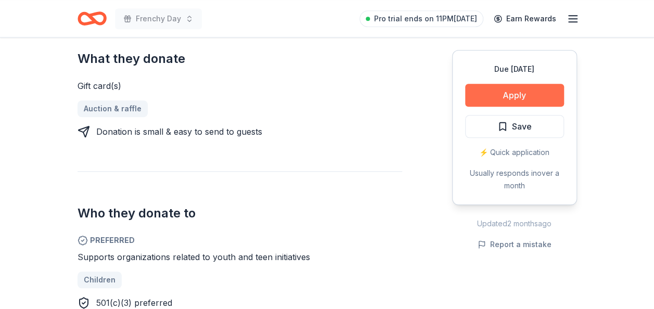
click at [494, 85] on button "Apply" at bounding box center [514, 95] width 99 height 23
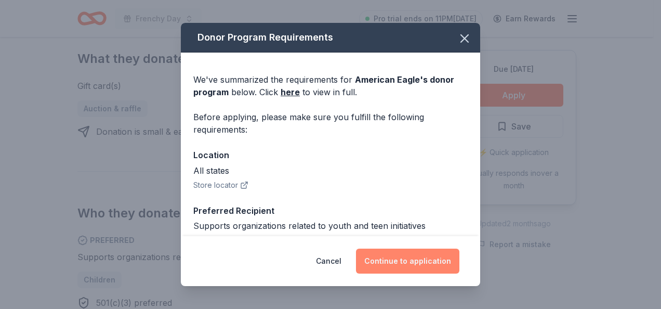
click at [376, 271] on button "Continue to application" at bounding box center [407, 261] width 103 height 25
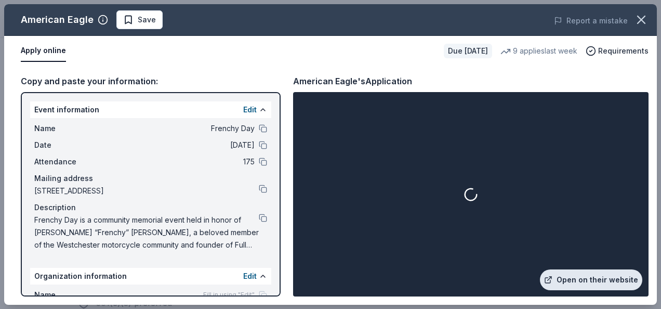
click at [576, 283] on link "Open on their website" at bounding box center [591, 279] width 102 height 21
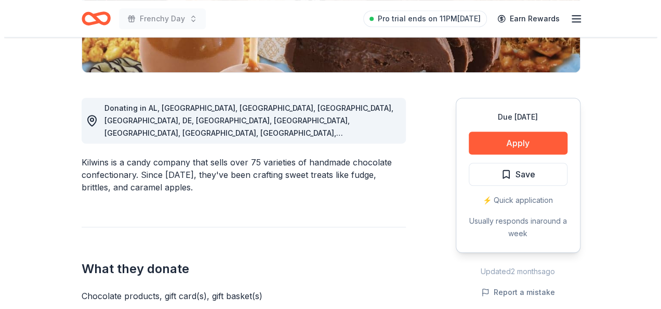
scroll to position [260, 0]
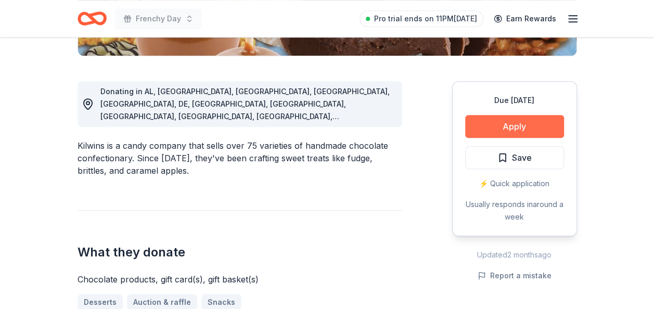
click at [533, 131] on button "Apply" at bounding box center [514, 126] width 99 height 23
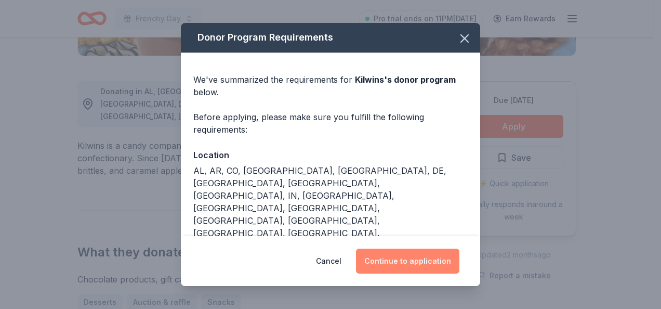
click at [452, 254] on button "Continue to application" at bounding box center [407, 261] width 103 height 25
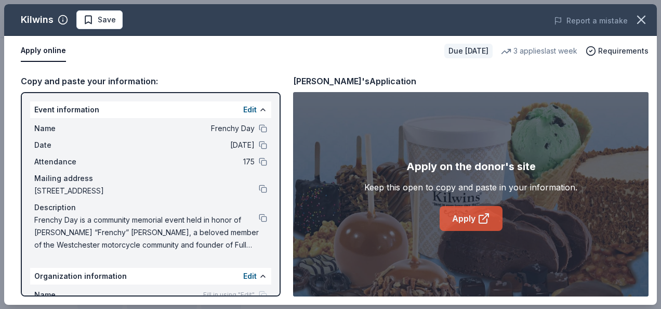
click at [473, 223] on link "Apply" at bounding box center [471, 218] width 63 height 25
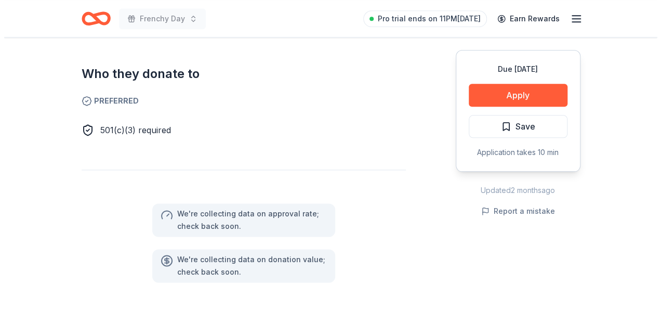
scroll to position [572, 0]
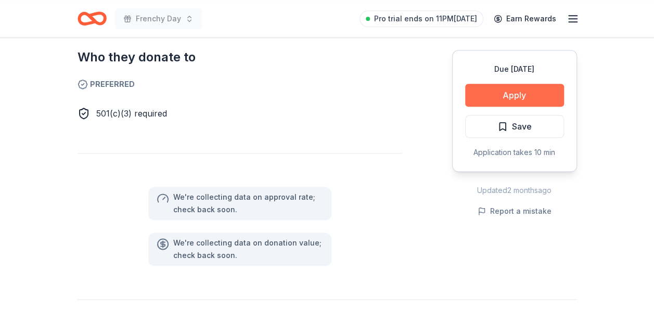
click at [521, 96] on button "Apply" at bounding box center [514, 95] width 99 height 23
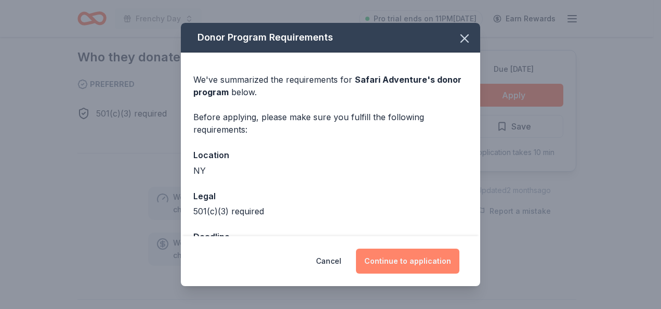
click at [429, 259] on button "Continue to application" at bounding box center [407, 261] width 103 height 25
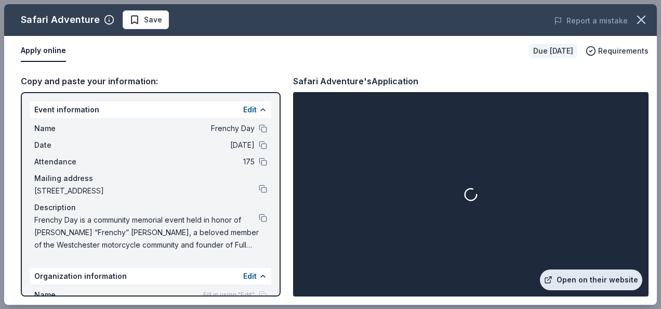
click at [582, 277] on link "Open on their website" at bounding box center [591, 279] width 102 height 21
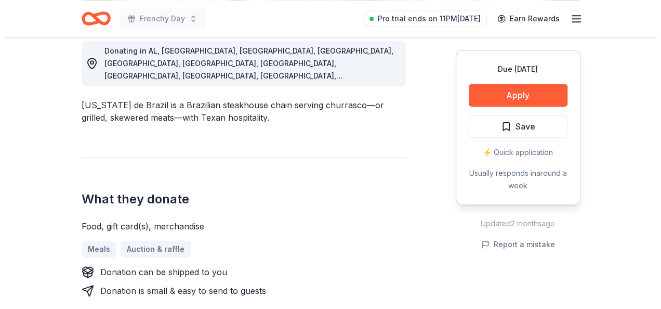
scroll to position [312, 0]
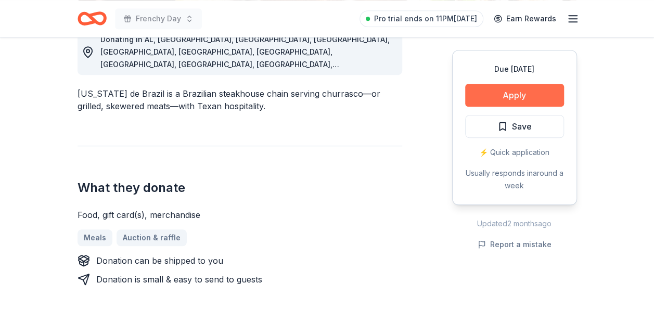
click at [503, 100] on button "Apply" at bounding box center [514, 95] width 99 height 23
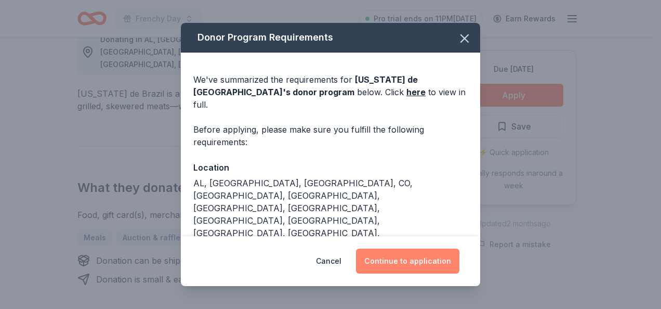
click at [416, 269] on button "Continue to application" at bounding box center [407, 261] width 103 height 25
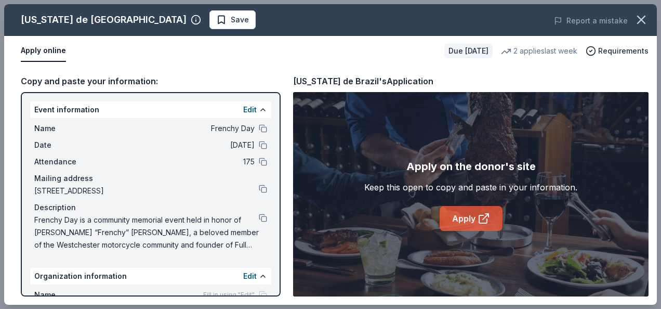
click at [461, 215] on link "Apply" at bounding box center [471, 218] width 63 height 25
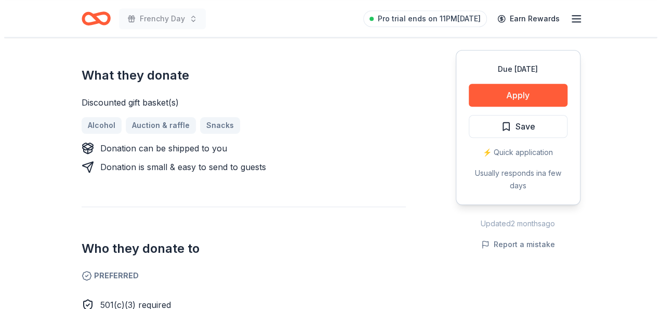
scroll to position [468, 0]
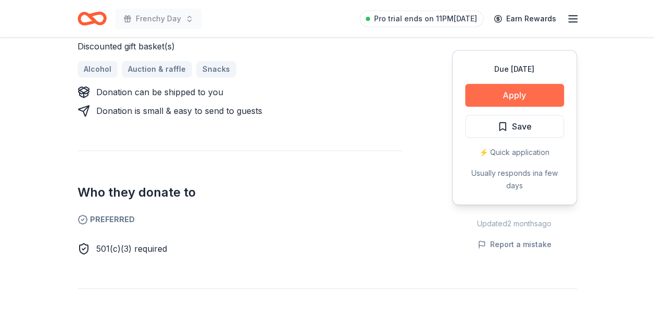
click at [529, 99] on button "Apply" at bounding box center [514, 95] width 99 height 23
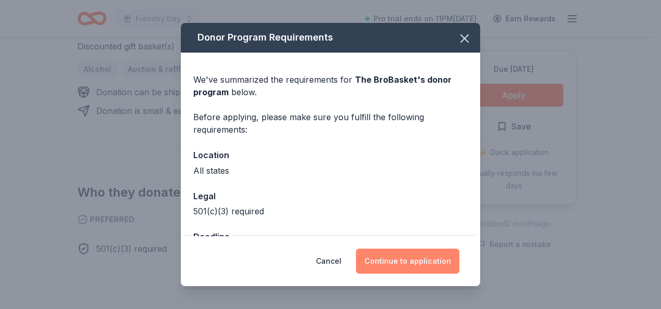
click at [405, 264] on button "Continue to application" at bounding box center [407, 261] width 103 height 25
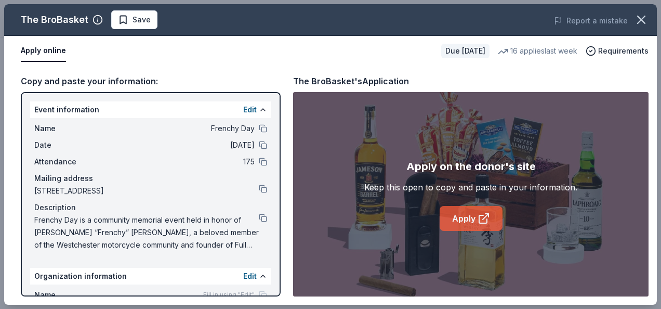
click at [486, 219] on icon at bounding box center [484, 218] width 12 height 12
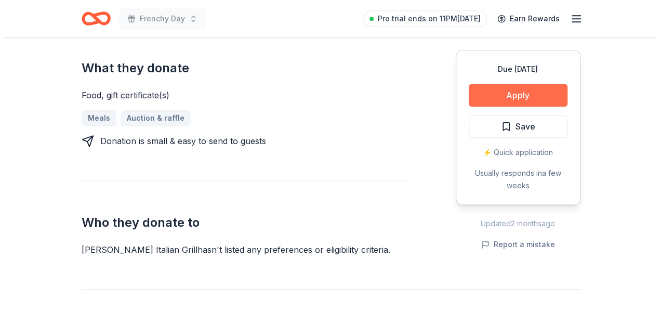
scroll to position [468, 0]
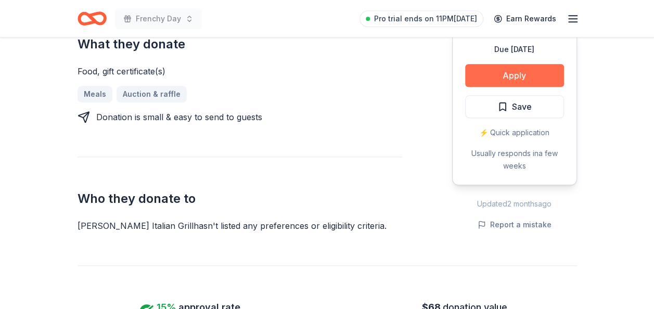
click at [514, 64] on button "Apply" at bounding box center [514, 75] width 99 height 23
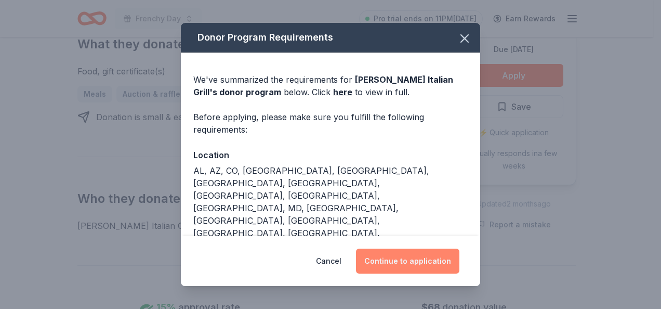
click at [433, 258] on button "Continue to application" at bounding box center [407, 261] width 103 height 25
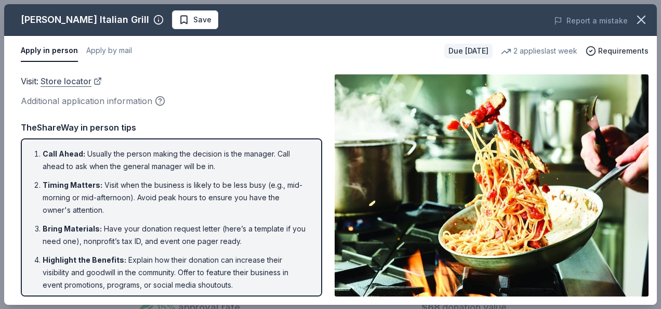
click at [82, 80] on link "Store locator" at bounding box center [71, 81] width 61 height 14
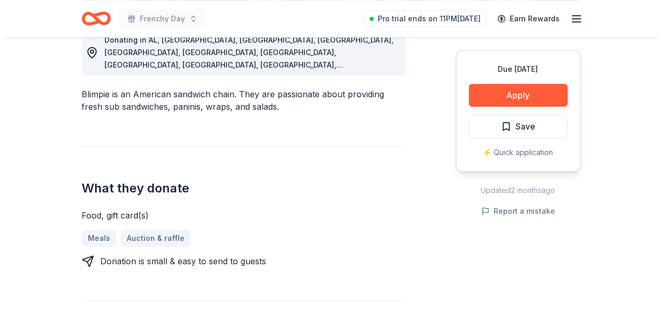
scroll to position [312, 0]
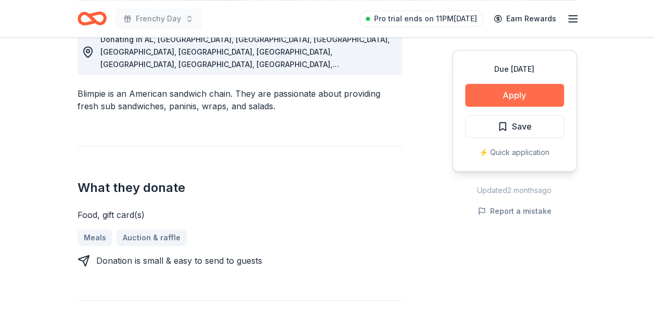
click at [501, 85] on button "Apply" at bounding box center [514, 95] width 99 height 23
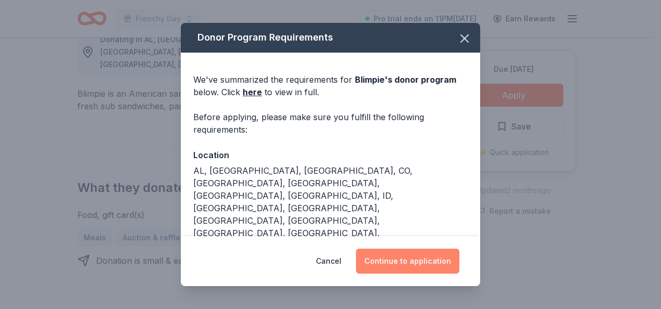
click at [433, 265] on button "Continue to application" at bounding box center [407, 261] width 103 height 25
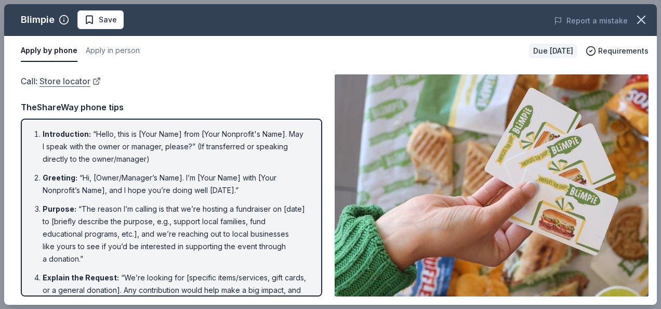
click at [75, 81] on link "Store locator" at bounding box center [70, 81] width 61 height 14
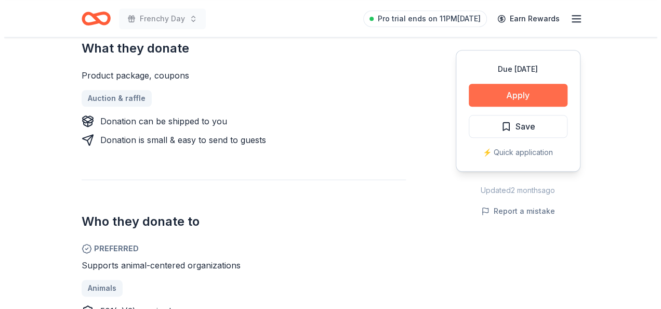
scroll to position [468, 0]
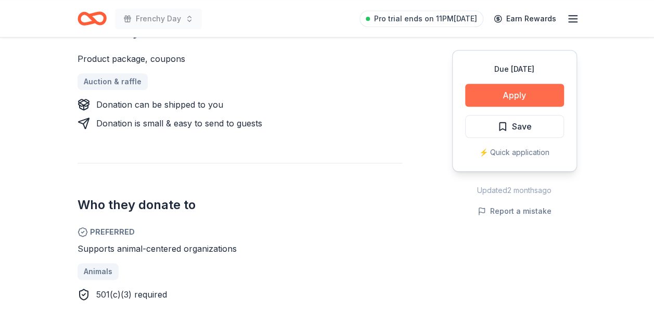
click at [480, 93] on button "Apply" at bounding box center [514, 95] width 99 height 23
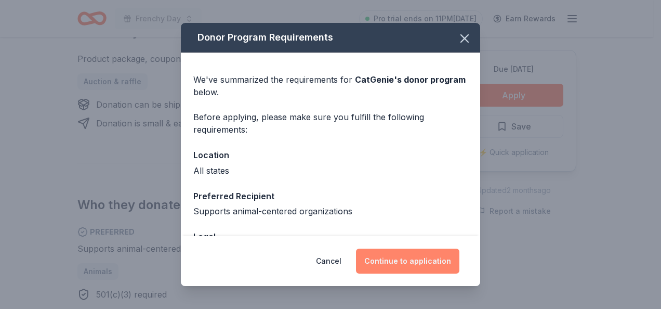
click at [417, 260] on button "Continue to application" at bounding box center [407, 261] width 103 height 25
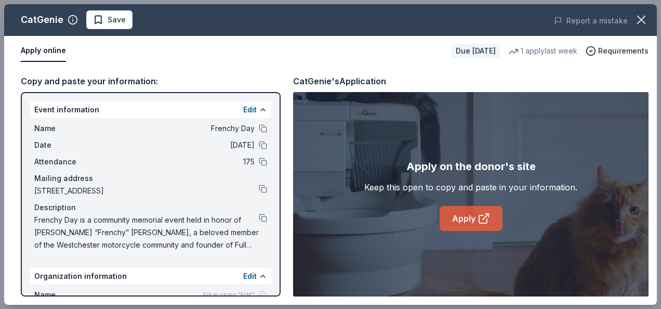
click at [482, 228] on link "Apply" at bounding box center [471, 218] width 63 height 25
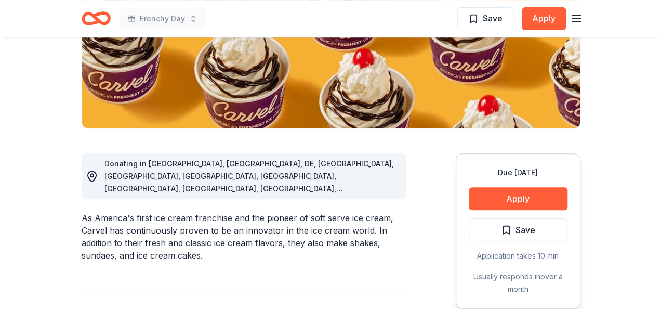
scroll to position [208, 0]
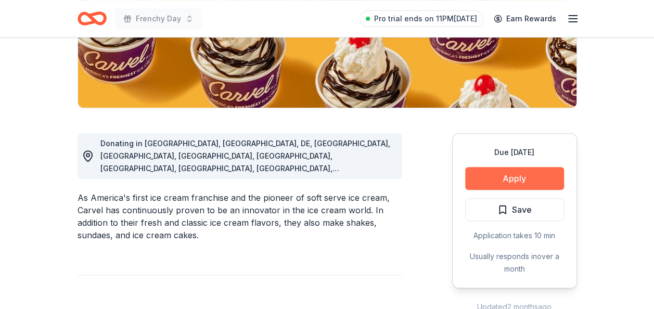
click at [529, 171] on button "Apply" at bounding box center [514, 178] width 99 height 23
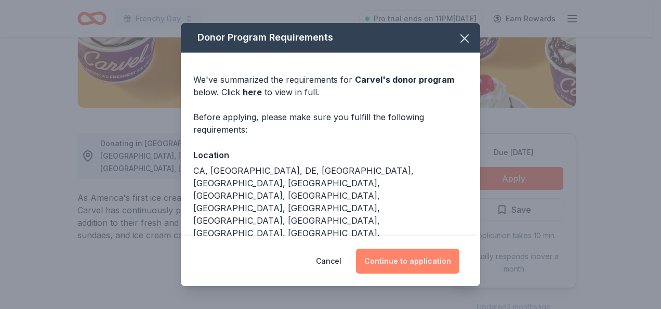
click at [428, 256] on button "Continue to application" at bounding box center [407, 261] width 103 height 25
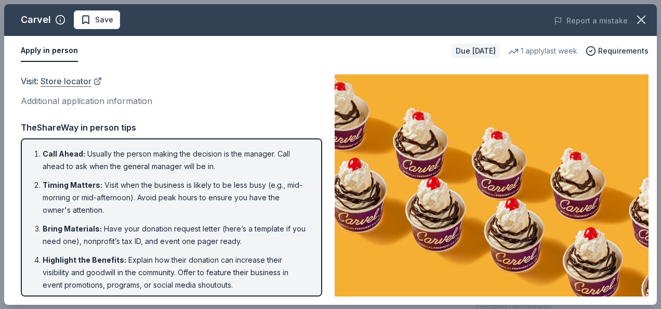
click at [88, 83] on link "Store locator" at bounding box center [71, 81] width 61 height 14
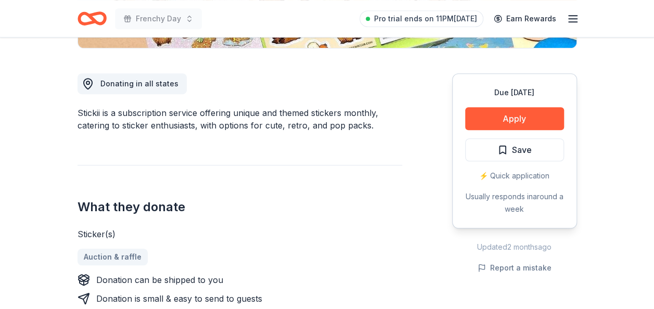
scroll to position [364, 0]
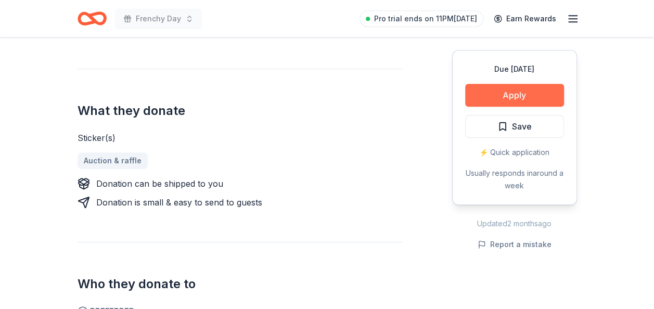
click at [480, 90] on button "Apply" at bounding box center [514, 95] width 99 height 23
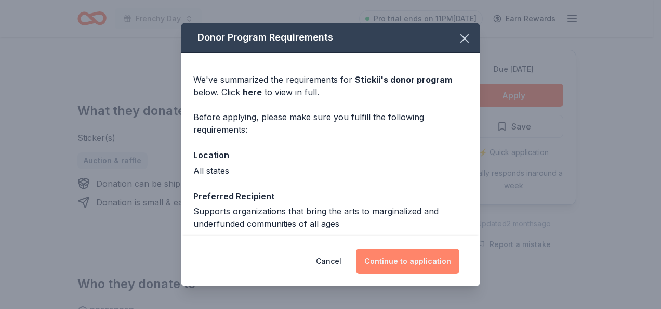
click at [423, 257] on button "Continue to application" at bounding box center [407, 261] width 103 height 25
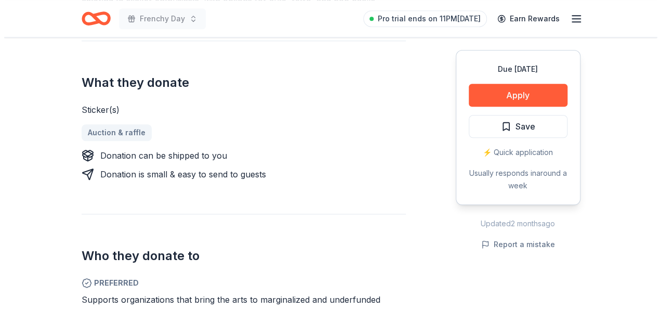
scroll to position [416, 0]
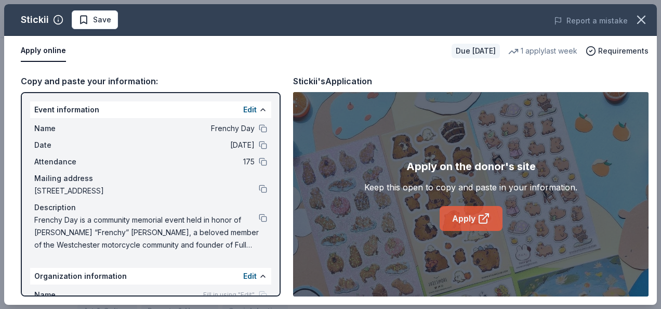
click at [462, 215] on link "Apply" at bounding box center [471, 218] width 63 height 25
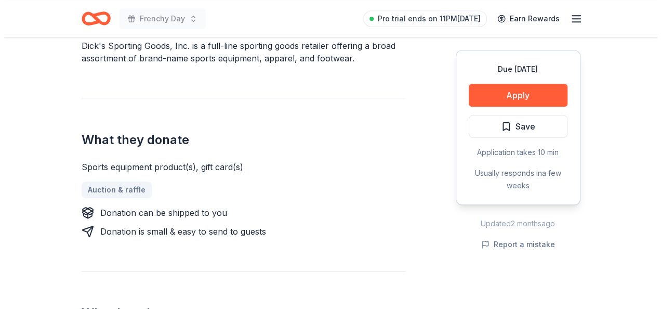
scroll to position [364, 0]
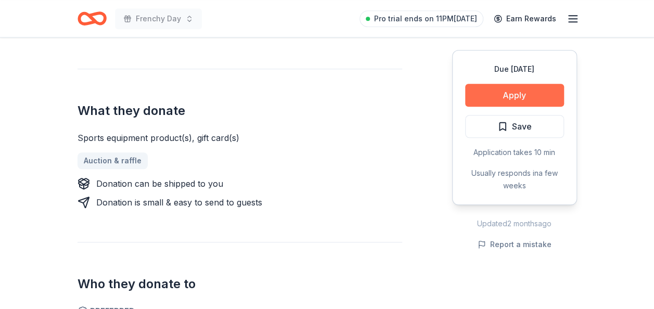
click at [476, 95] on button "Apply" at bounding box center [514, 95] width 99 height 23
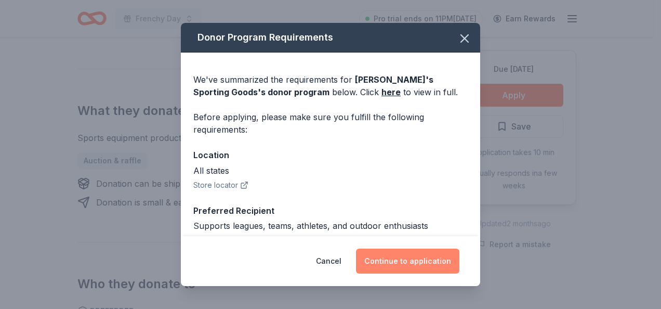
click at [393, 268] on button "Continue to application" at bounding box center [407, 261] width 103 height 25
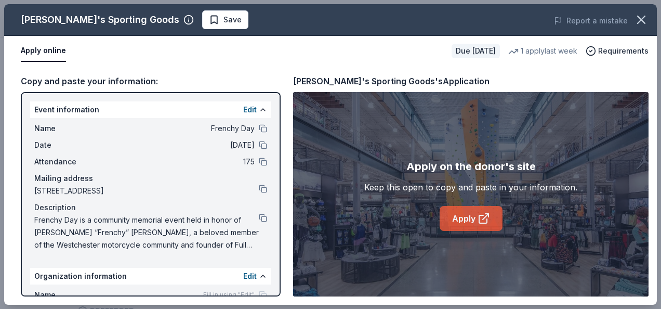
click at [479, 218] on icon at bounding box center [483, 219] width 8 height 8
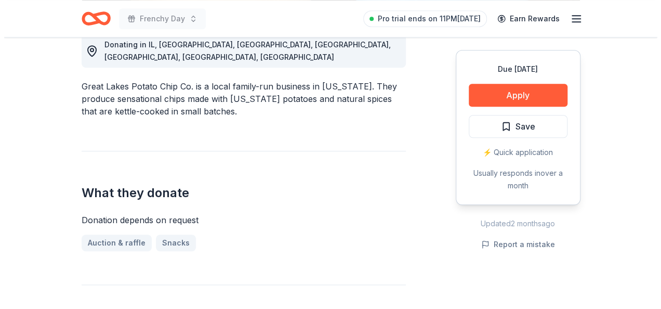
scroll to position [312, 0]
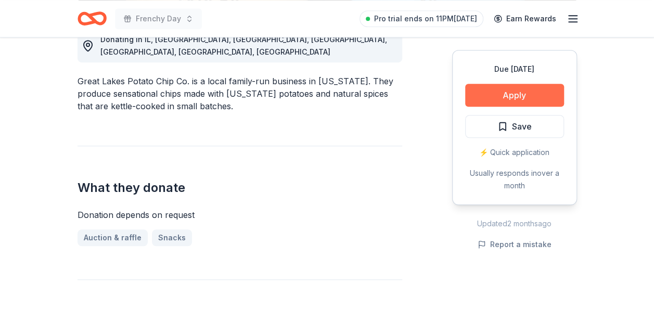
click at [492, 102] on button "Apply" at bounding box center [514, 95] width 99 height 23
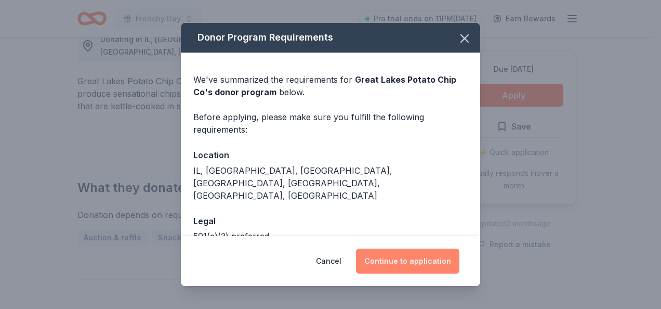
click at [426, 253] on button "Continue to application" at bounding box center [407, 261] width 103 height 25
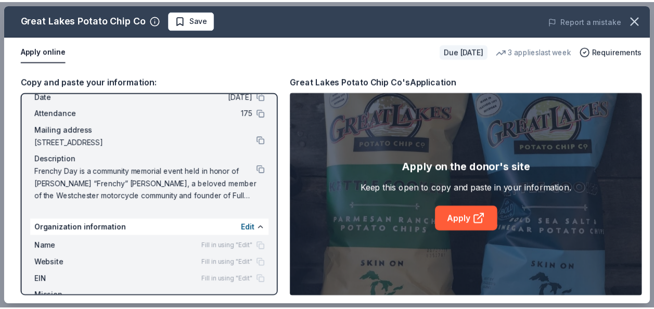
scroll to position [0, 0]
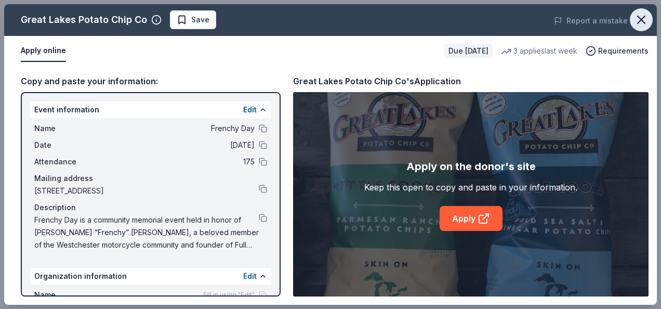
click at [634, 18] on icon "button" at bounding box center [641, 19] width 15 height 15
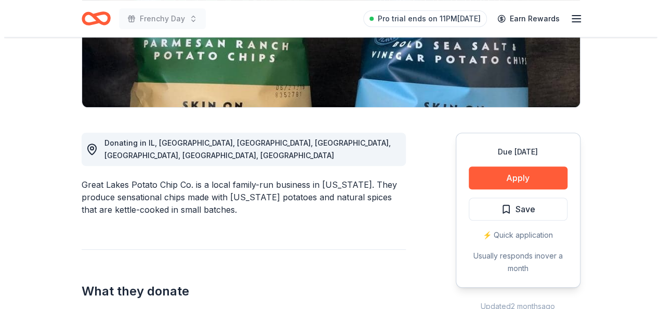
scroll to position [208, 0]
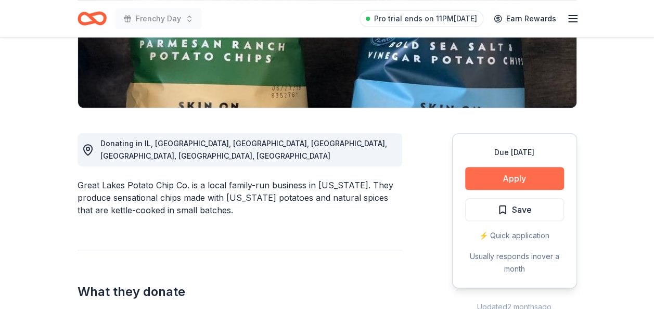
click at [554, 183] on button "Apply" at bounding box center [514, 178] width 99 height 23
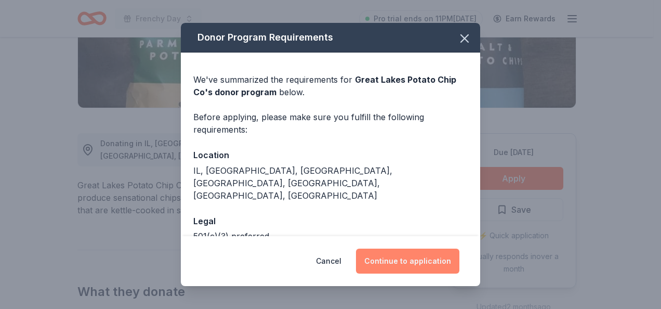
click at [400, 260] on button "Continue to application" at bounding box center [407, 261] width 103 height 25
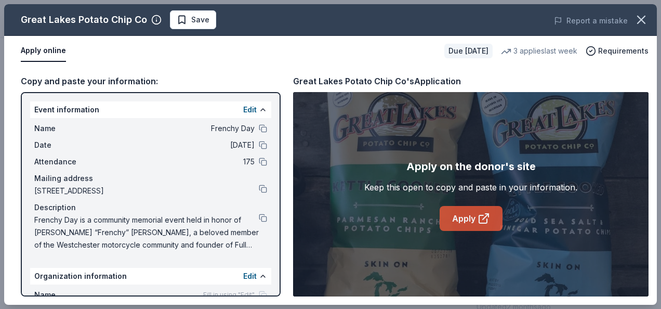
click at [455, 220] on link "Apply" at bounding box center [471, 218] width 63 height 25
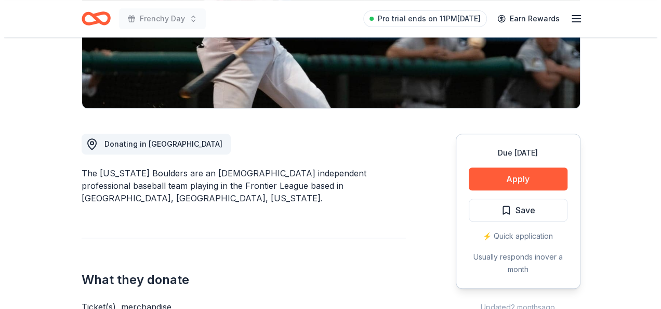
scroll to position [208, 0]
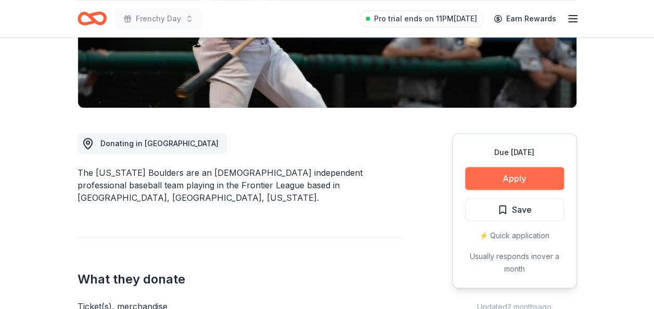
click at [517, 177] on button "Apply" at bounding box center [514, 178] width 99 height 23
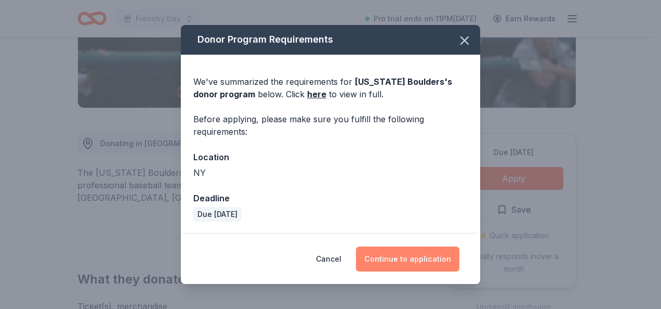
click at [403, 255] on button "Continue to application" at bounding box center [407, 258] width 103 height 25
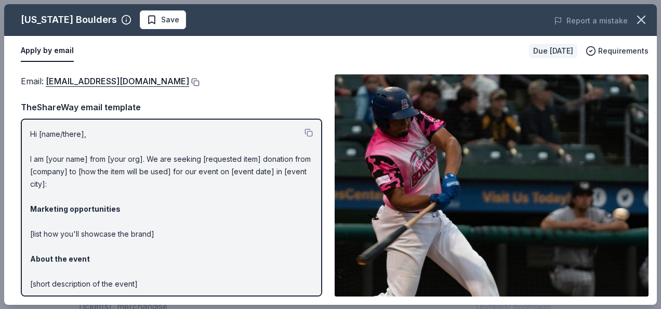
click at [189, 85] on button at bounding box center [194, 82] width 10 height 8
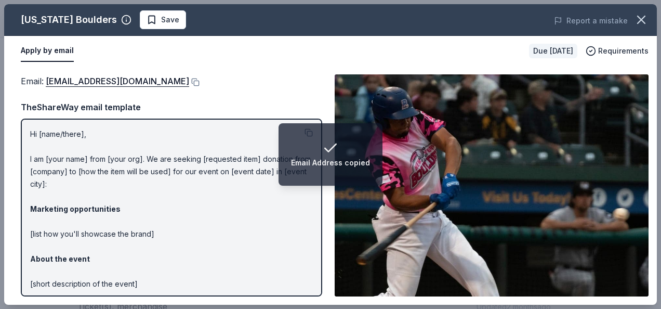
click at [251, 56] on div "Apply by email" at bounding box center [271, 51] width 500 height 22
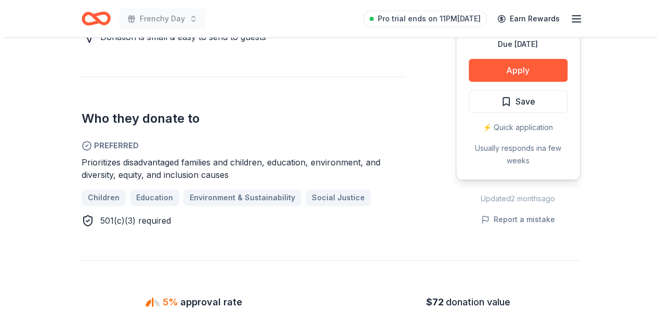
scroll to position [520, 0]
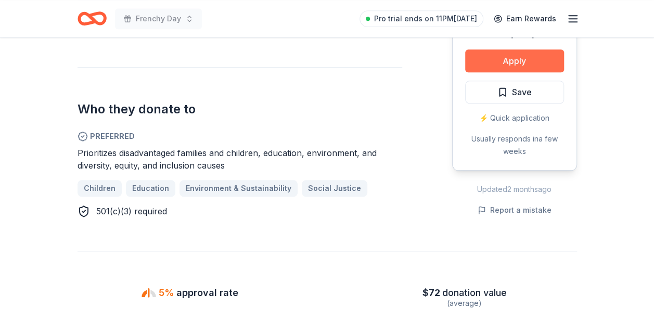
click at [520, 64] on button "Apply" at bounding box center [514, 60] width 99 height 23
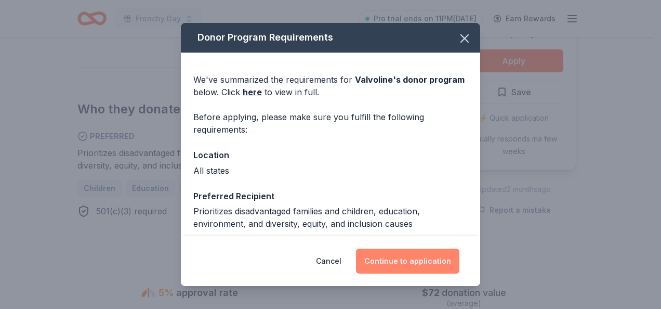
click at [438, 262] on button "Continue to application" at bounding box center [407, 261] width 103 height 25
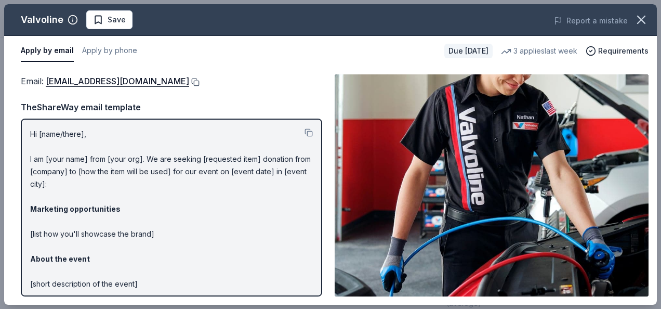
click at [189, 81] on button at bounding box center [194, 82] width 10 height 8
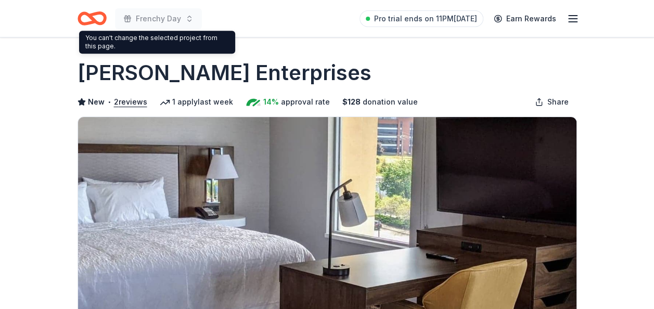
click at [229, 35] on div "You can't change the selected project from this page. You can't change the sele…" at bounding box center [157, 42] width 156 height 23
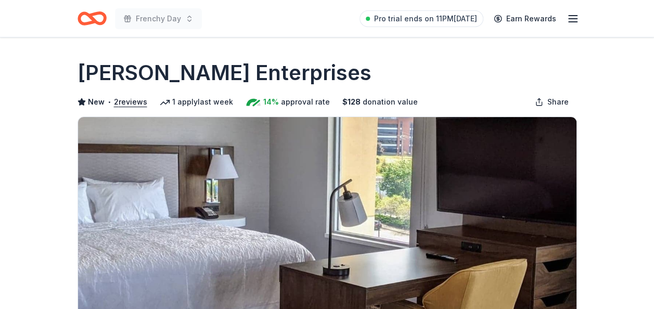
click at [198, 4] on div "Frenchy Day Pro trial ends on 11PM[DATE] Earn Rewards" at bounding box center [327, 18] width 532 height 37
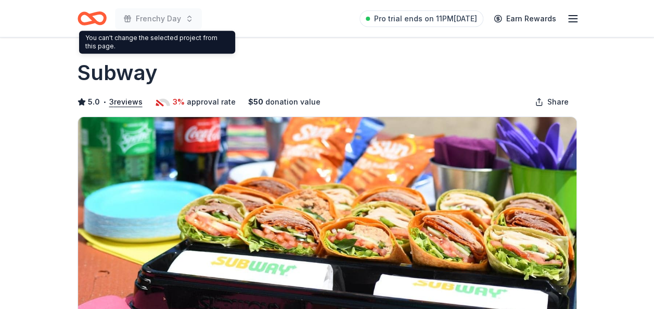
click at [177, 59] on div "Subway" at bounding box center [326, 72] width 499 height 29
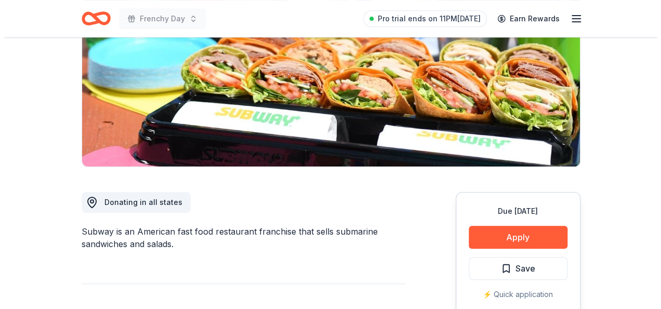
scroll to position [208, 0]
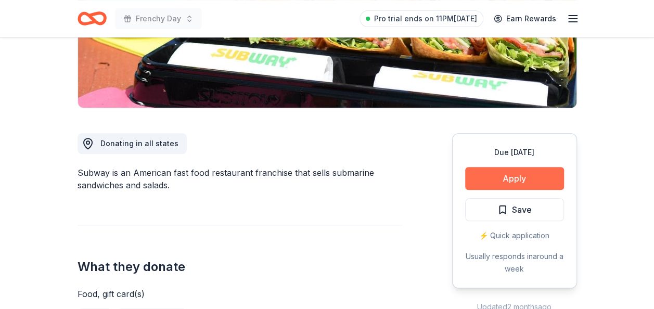
click at [497, 182] on button "Apply" at bounding box center [514, 178] width 99 height 23
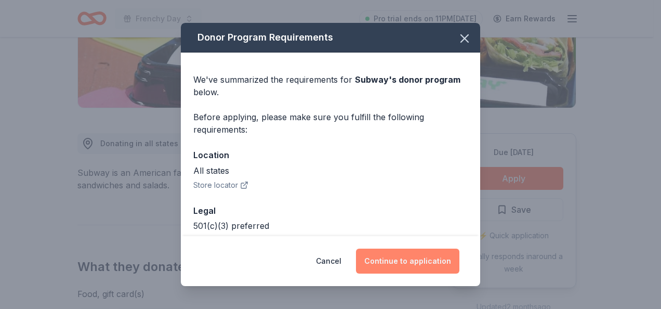
click at [425, 256] on button "Continue to application" at bounding box center [407, 261] width 103 height 25
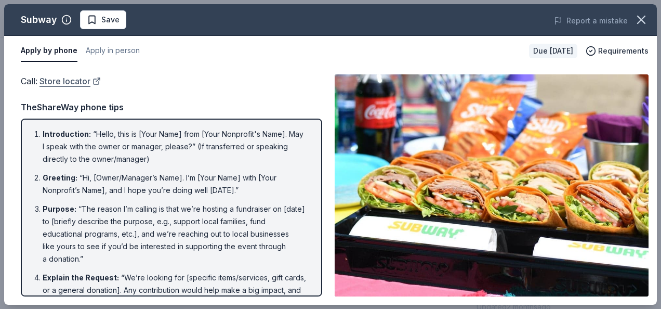
click at [72, 79] on link "Store locator" at bounding box center [70, 81] width 61 height 14
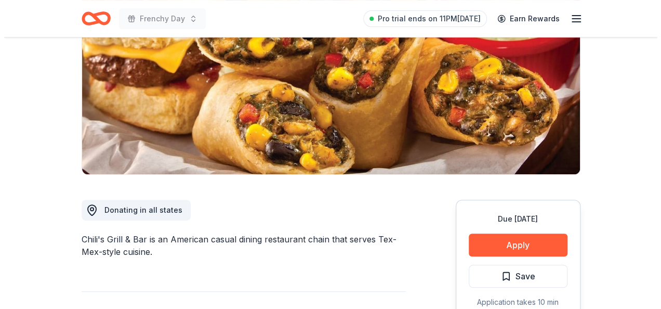
scroll to position [312, 0]
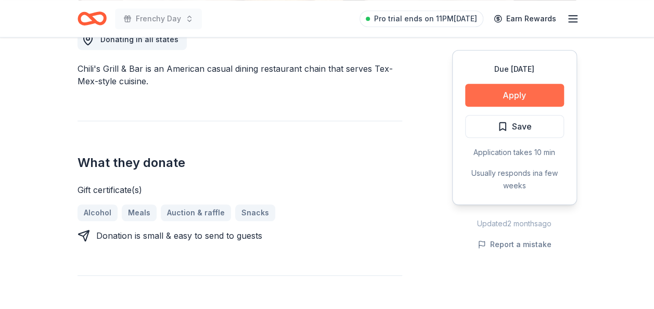
click at [476, 100] on button "Apply" at bounding box center [514, 95] width 99 height 23
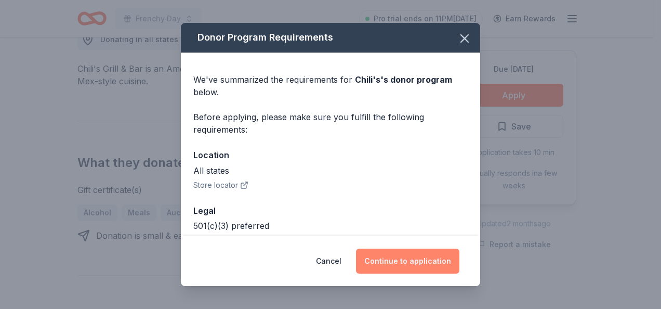
click at [388, 259] on button "Continue to application" at bounding box center [407, 261] width 103 height 25
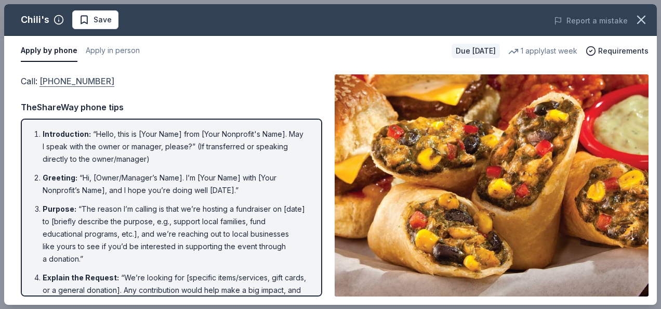
drag, startPoint x: 124, startPoint y: 84, endPoint x: 50, endPoint y: 81, distance: 73.4
click at [50, 81] on div "Call : (559) 432-3711" at bounding box center [172, 81] width 302 height 14
drag, startPoint x: 38, startPoint y: 73, endPoint x: 115, endPoint y: 83, distance: 78.1
click at [115, 83] on div "Call : (559) 432-3711 Call : (559) 432-3711 TheShareWay phone tips Introduction…" at bounding box center [330, 185] width 653 height 239
click at [228, 98] on div "Call : (559) 432-3711 TheShareWay phone tips Introduction : “Hello, this is [Yo…" at bounding box center [172, 185] width 302 height 222
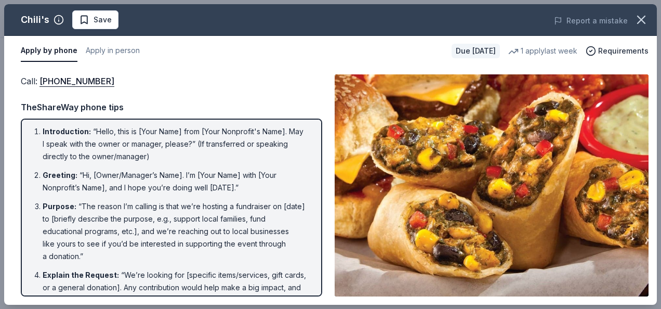
scroll to position [0, 0]
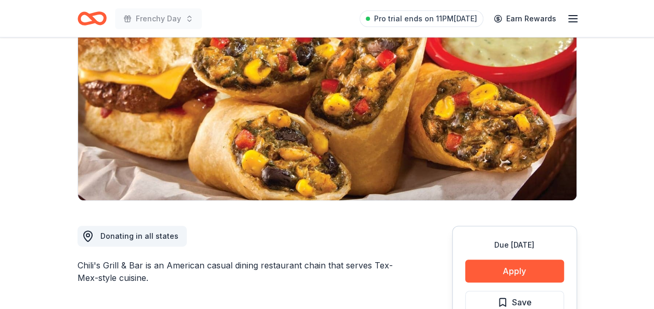
scroll to position [260, 0]
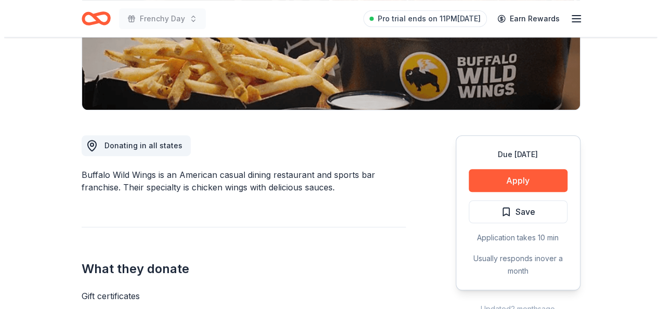
scroll to position [208, 0]
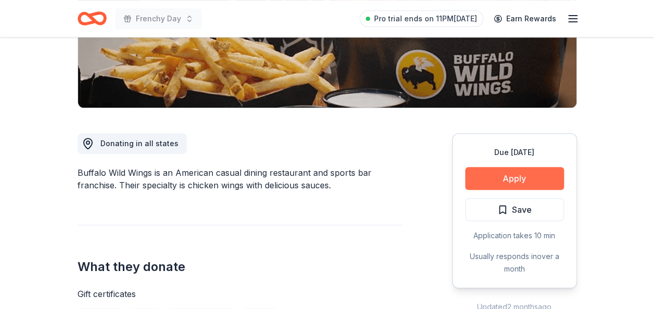
click at [540, 182] on button "Apply" at bounding box center [514, 178] width 99 height 23
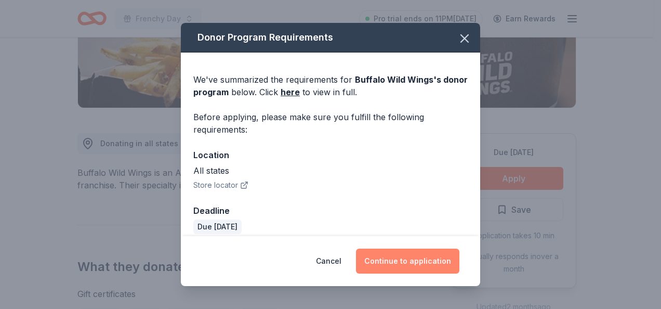
click at [400, 264] on button "Continue to application" at bounding box center [407, 261] width 103 height 25
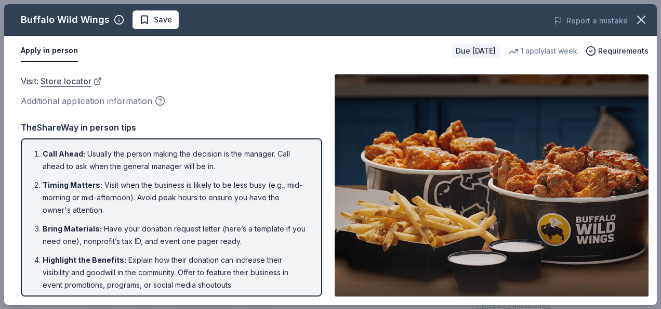
click at [84, 84] on link "Store locator" at bounding box center [71, 81] width 61 height 14
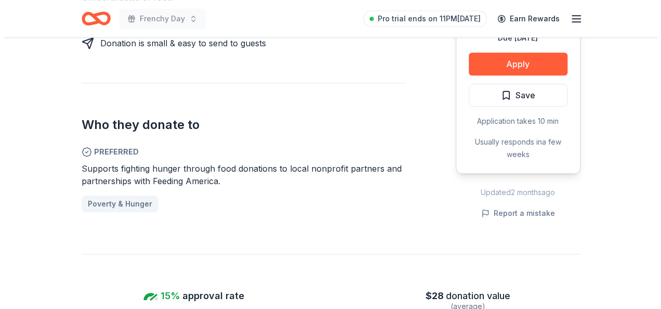
scroll to position [520, 0]
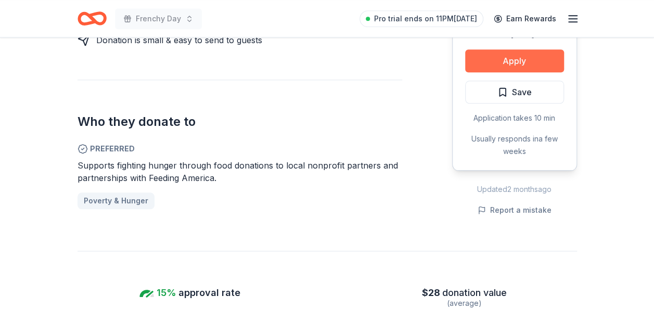
click at [497, 62] on button "Apply" at bounding box center [514, 60] width 99 height 23
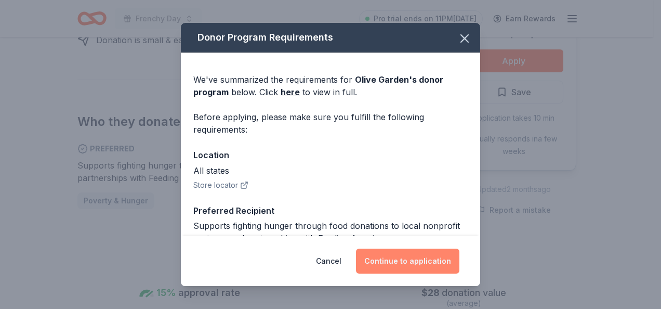
click at [388, 271] on button "Continue to application" at bounding box center [407, 261] width 103 height 25
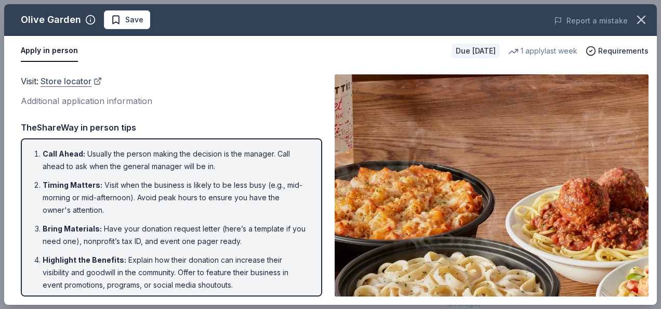
click at [59, 82] on link "Store locator" at bounding box center [71, 81] width 61 height 14
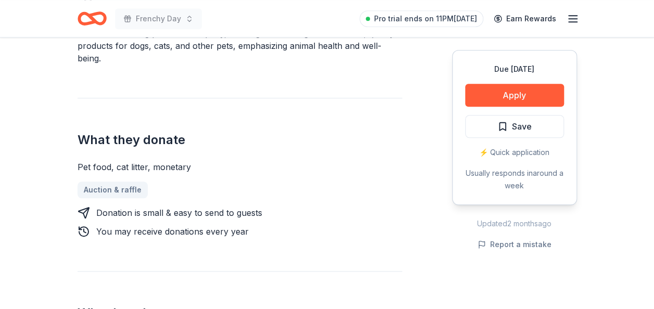
scroll to position [364, 0]
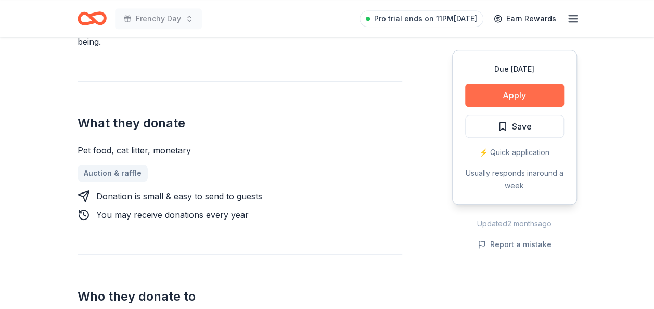
click at [522, 93] on button "Apply" at bounding box center [514, 95] width 99 height 23
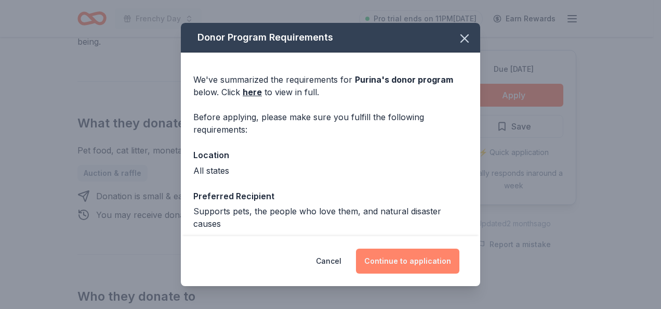
click at [427, 263] on button "Continue to application" at bounding box center [407, 261] width 103 height 25
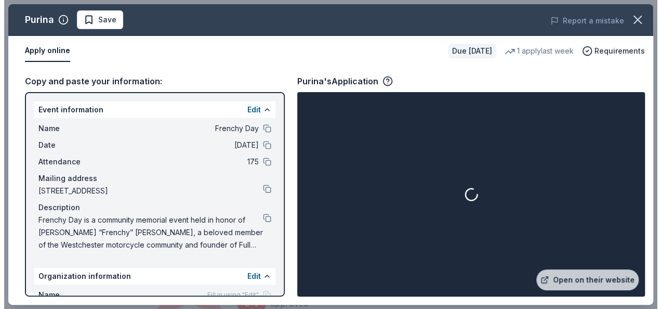
scroll to position [572, 0]
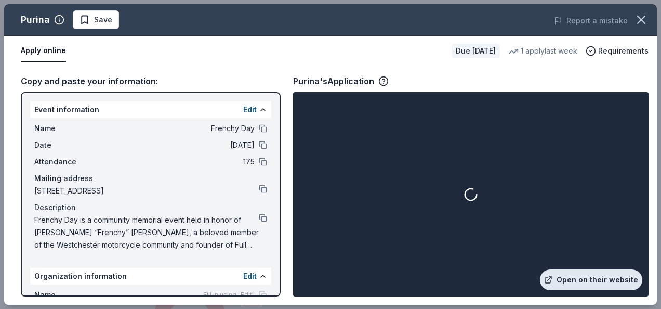
click at [628, 280] on link "Open on their website" at bounding box center [591, 279] width 102 height 21
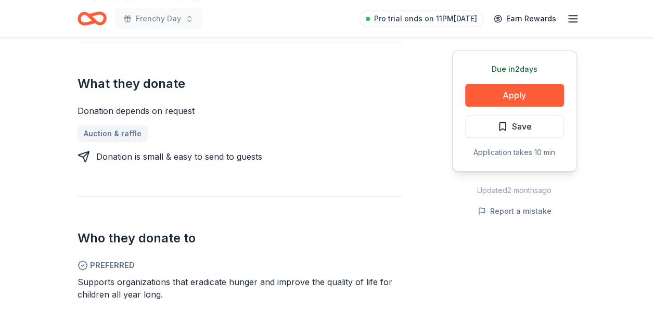
scroll to position [468, 0]
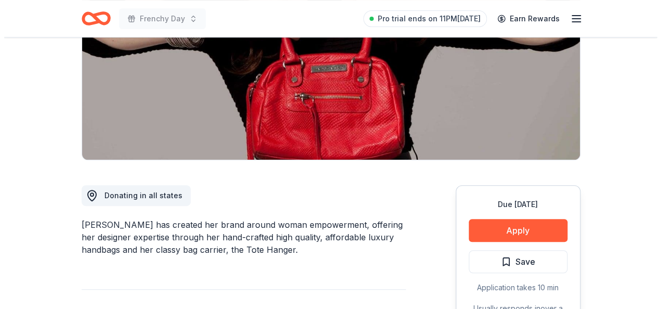
scroll to position [312, 0]
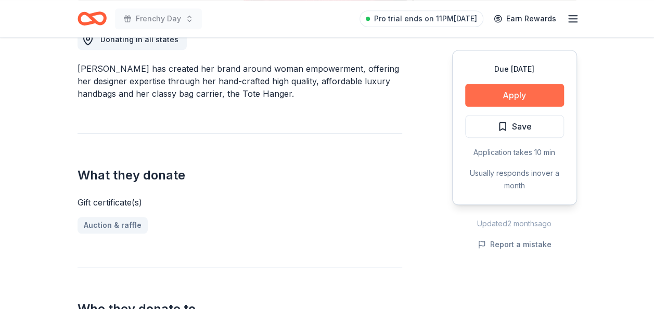
click at [521, 98] on button "Apply" at bounding box center [514, 95] width 99 height 23
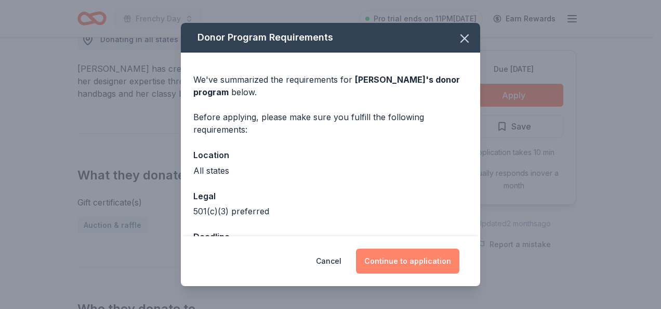
click at [414, 270] on button "Continue to application" at bounding box center [407, 261] width 103 height 25
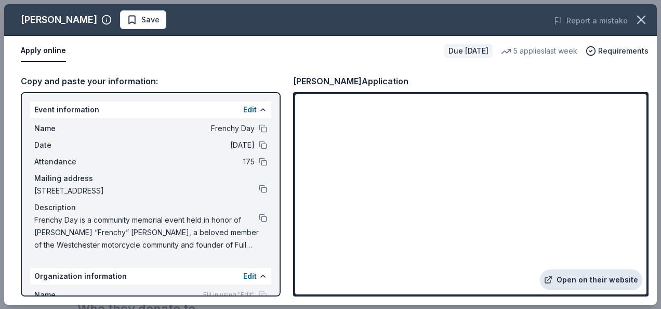
click at [589, 282] on link "Open on their website" at bounding box center [591, 279] width 102 height 21
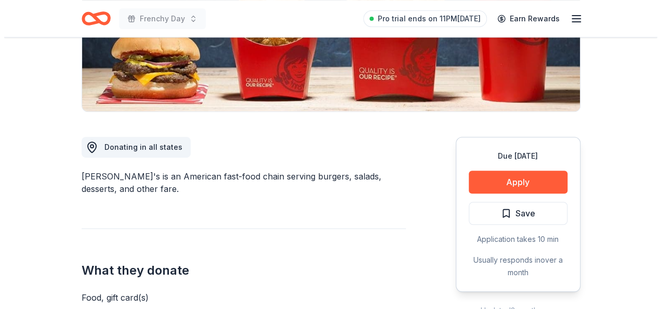
scroll to position [208, 0]
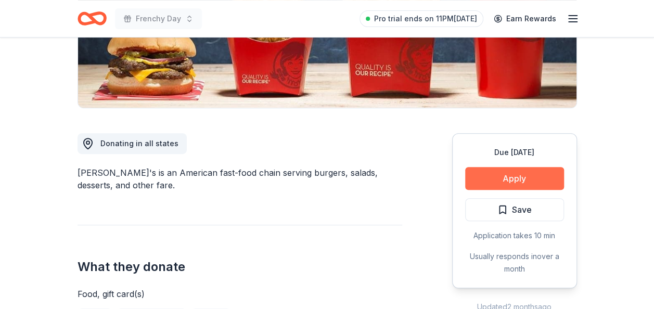
click at [502, 180] on button "Apply" at bounding box center [514, 178] width 99 height 23
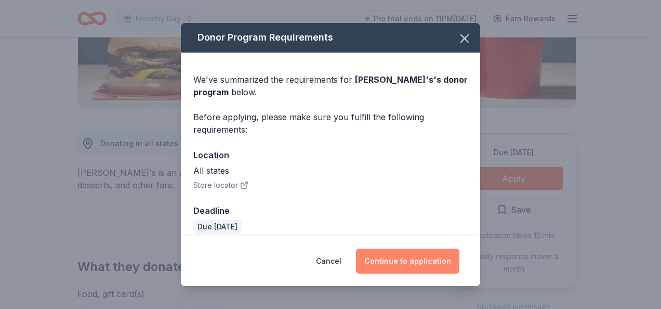
click at [442, 258] on button "Continue to application" at bounding box center [407, 261] width 103 height 25
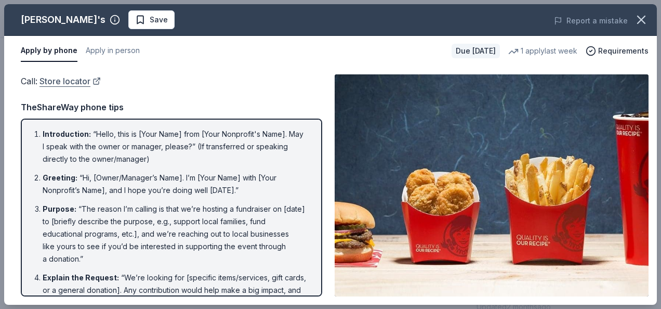
click at [60, 80] on link "Store locator" at bounding box center [70, 81] width 61 height 14
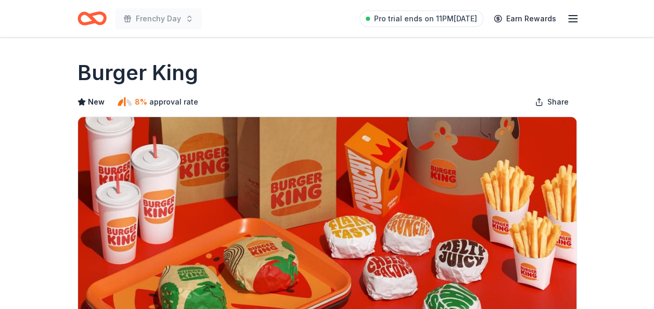
drag, startPoint x: 230, startPoint y: 52, endPoint x: 232, endPoint y: 46, distance: 5.9
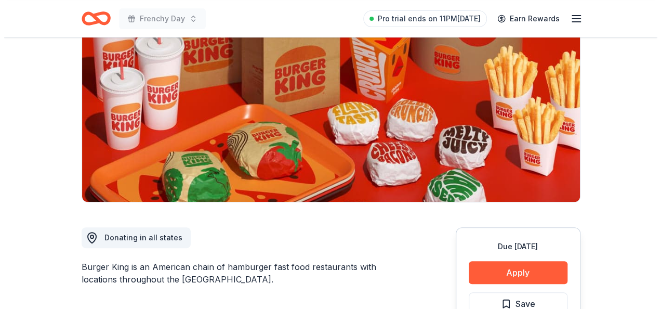
scroll to position [208, 0]
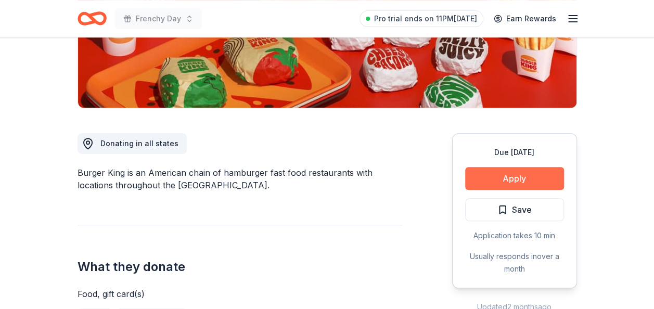
click at [489, 179] on button "Apply" at bounding box center [514, 178] width 99 height 23
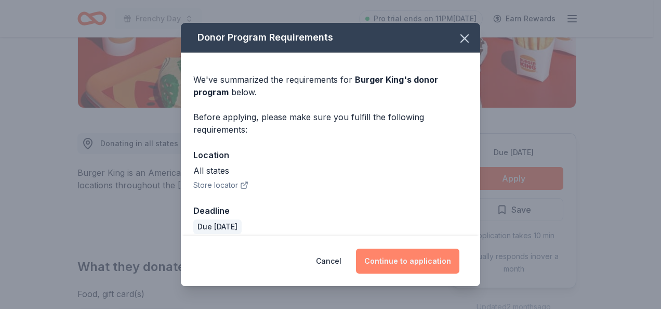
click at [408, 259] on button "Continue to application" at bounding box center [407, 261] width 103 height 25
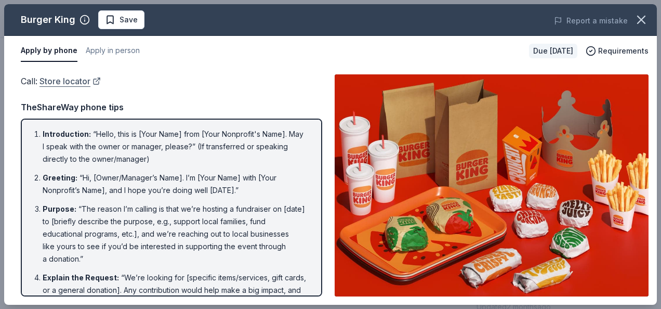
click at [81, 82] on link "Store locator" at bounding box center [70, 81] width 61 height 14
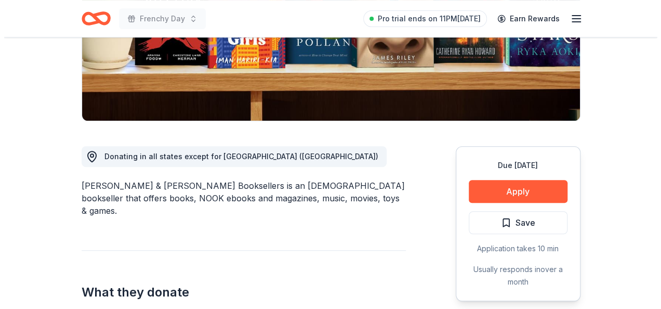
scroll to position [208, 0]
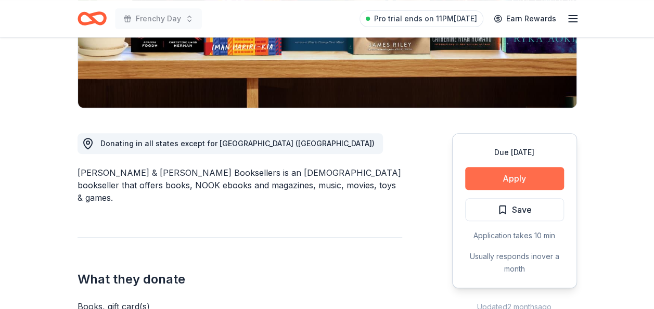
click at [517, 186] on button "Apply" at bounding box center [514, 178] width 99 height 23
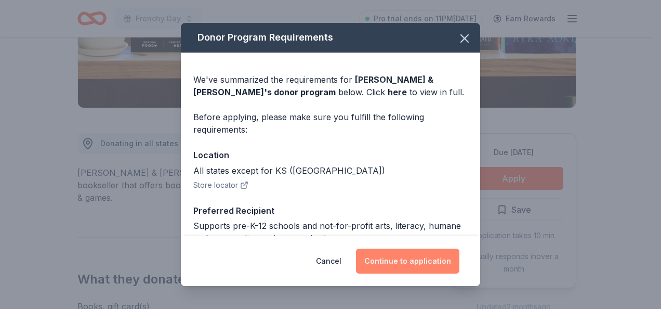
click at [425, 251] on button "Continue to application" at bounding box center [407, 261] width 103 height 25
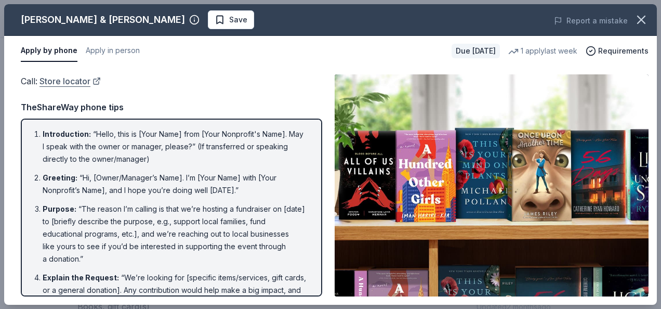
click at [71, 84] on link "Store locator" at bounding box center [70, 81] width 61 height 14
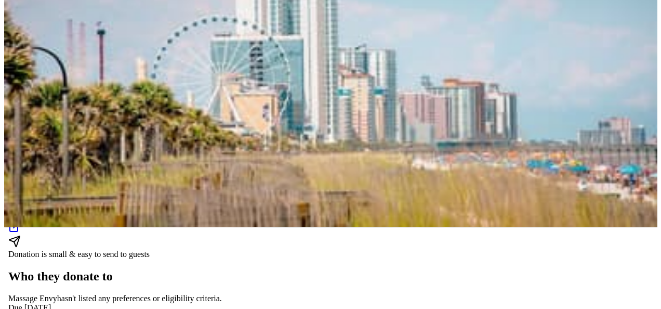
scroll to position [156, 0]
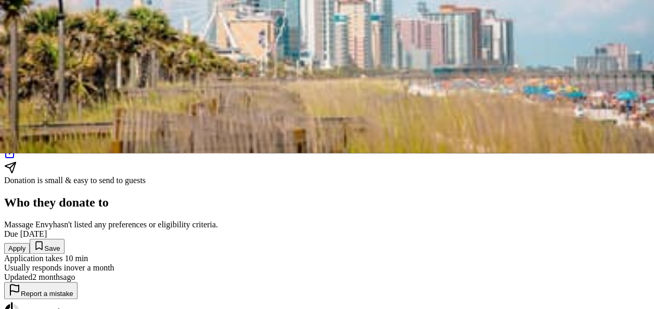
click at [30, 243] on button "Apply" at bounding box center [16, 248] width 25 height 11
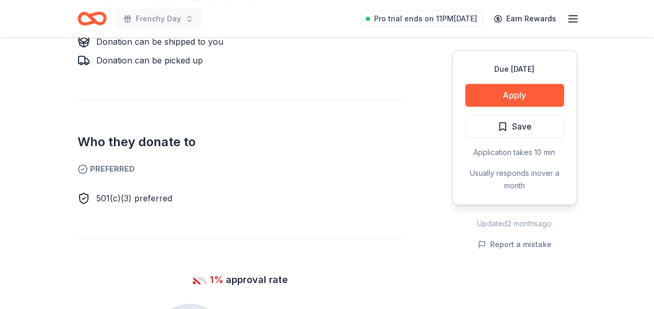
scroll to position [520, 0]
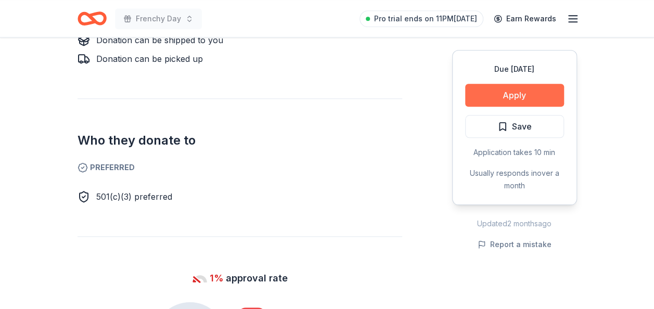
click at [531, 94] on button "Apply" at bounding box center [514, 95] width 99 height 23
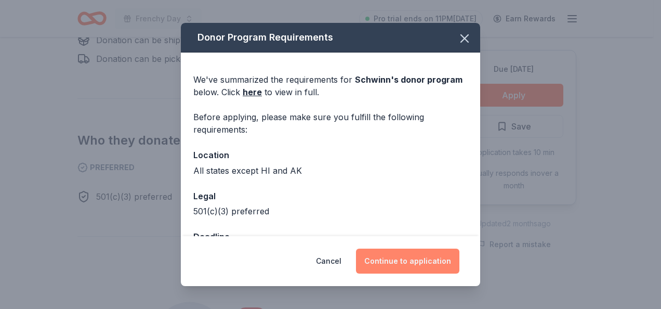
click at [439, 257] on button "Continue to application" at bounding box center [407, 261] width 103 height 25
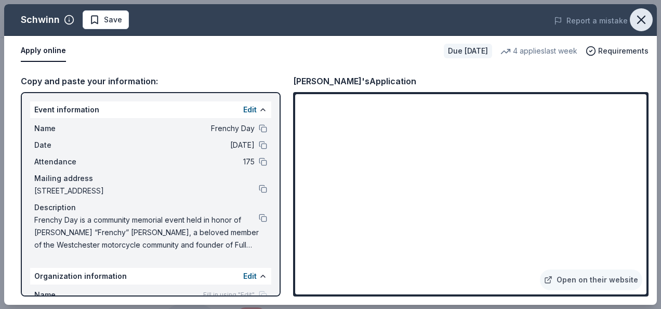
click at [644, 18] on icon "button" at bounding box center [641, 19] width 15 height 15
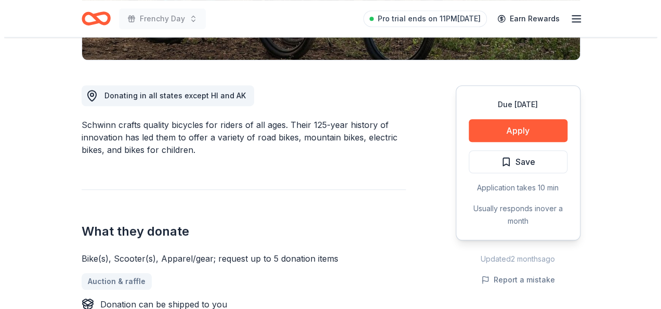
scroll to position [208, 0]
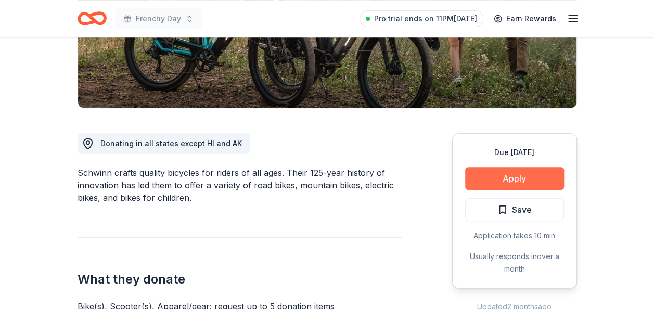
click at [534, 178] on button "Apply" at bounding box center [514, 178] width 99 height 23
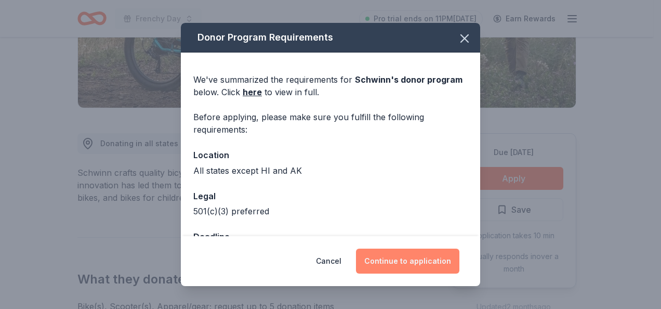
click at [429, 259] on button "Continue to application" at bounding box center [407, 261] width 103 height 25
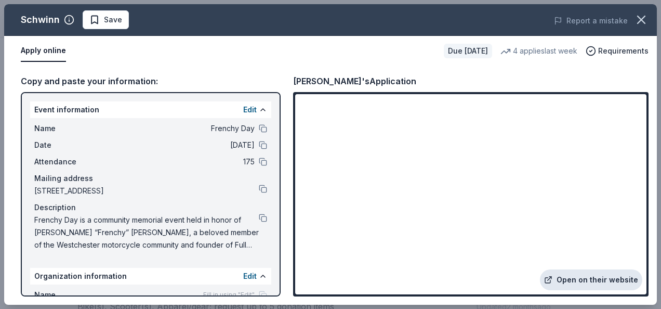
click at [611, 285] on link "Open on their website" at bounding box center [591, 279] width 102 height 21
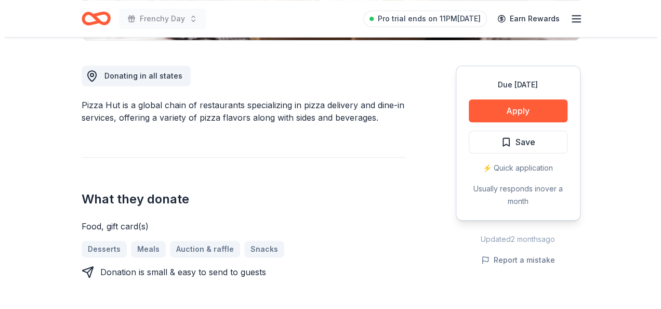
scroll to position [312, 0]
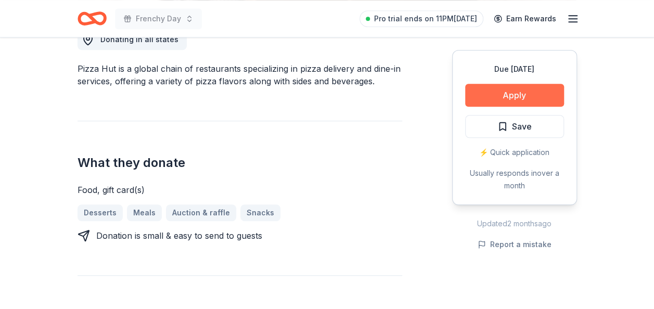
click at [506, 89] on button "Apply" at bounding box center [514, 95] width 99 height 23
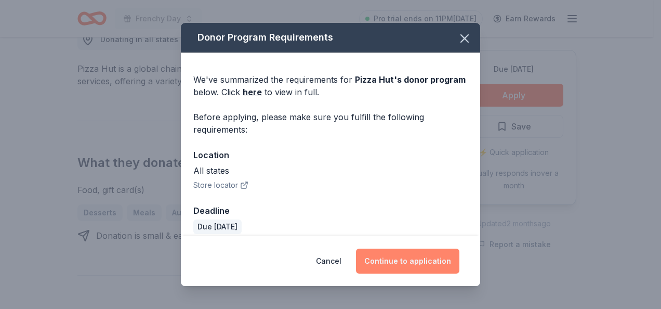
click at [430, 257] on button "Continue to application" at bounding box center [407, 261] width 103 height 25
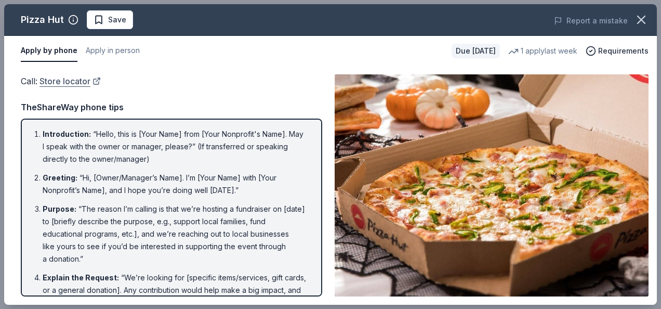
click at [68, 81] on link "Store locator" at bounding box center [70, 81] width 61 height 14
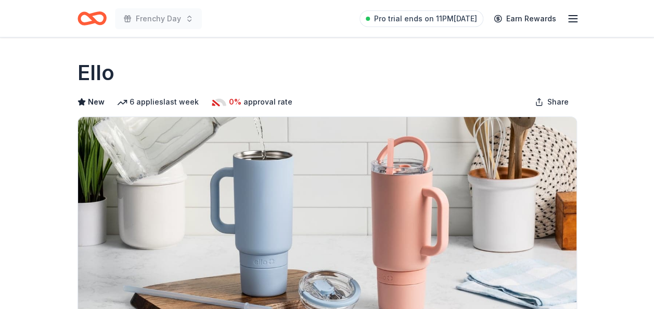
click at [272, 60] on div "Ello" at bounding box center [326, 72] width 499 height 29
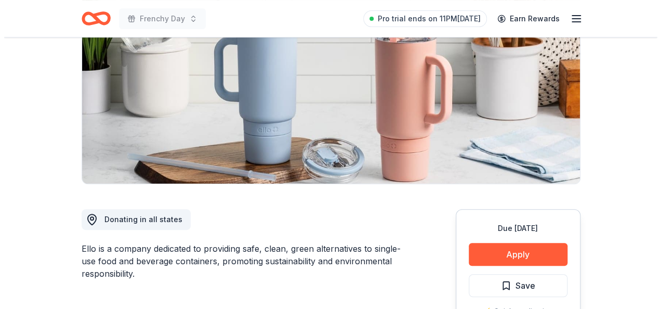
scroll to position [156, 0]
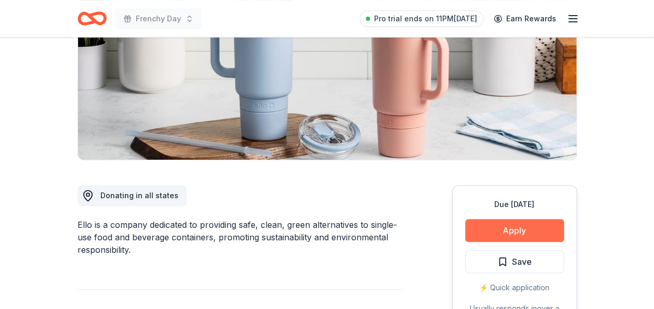
click at [522, 230] on button "Apply" at bounding box center [514, 230] width 99 height 23
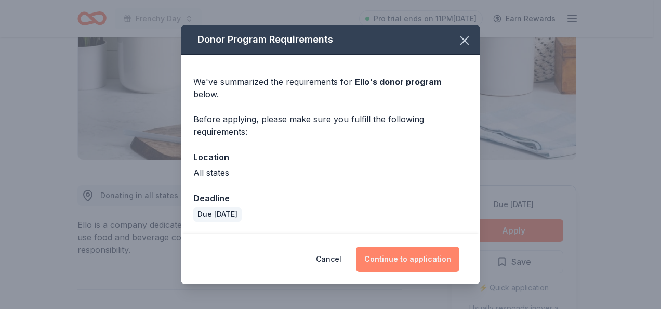
click at [405, 252] on button "Continue to application" at bounding box center [407, 258] width 103 height 25
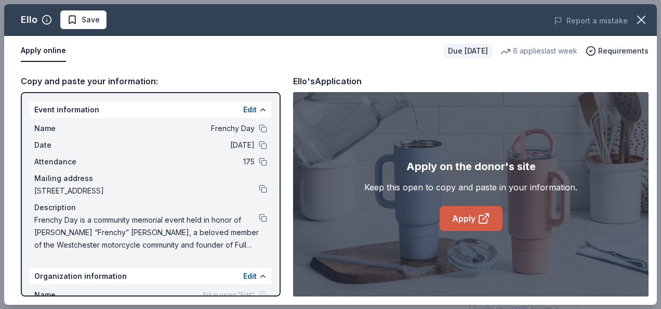
click at [457, 217] on link "Apply" at bounding box center [471, 218] width 63 height 25
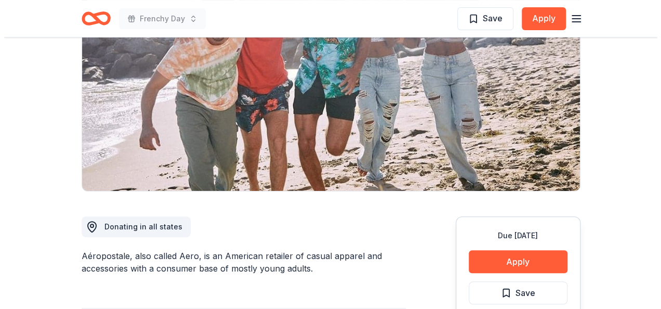
scroll to position [208, 0]
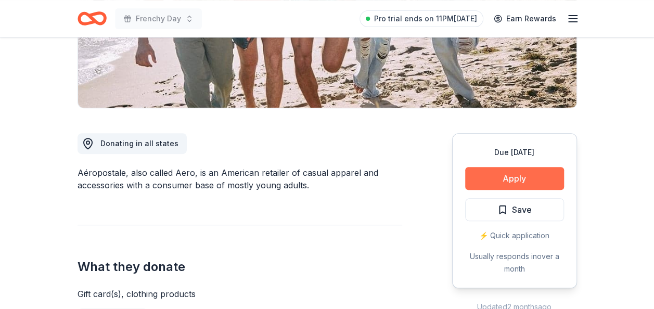
click at [510, 183] on button "Apply" at bounding box center [514, 178] width 99 height 23
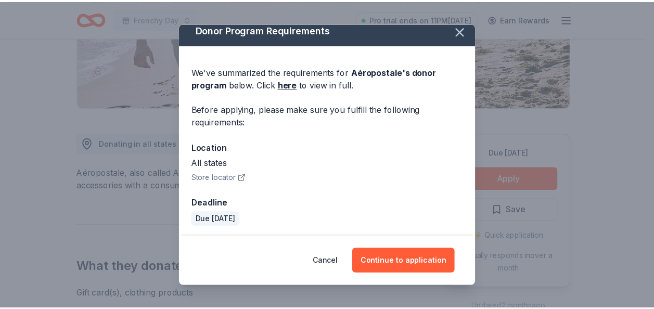
scroll to position [10, 0]
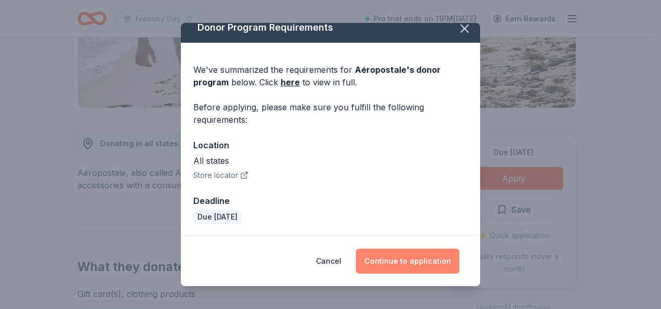
drag, startPoint x: 443, startPoint y: 270, endPoint x: 434, endPoint y: 268, distance: 9.6
click at [443, 270] on button "Continue to application" at bounding box center [407, 261] width 103 height 25
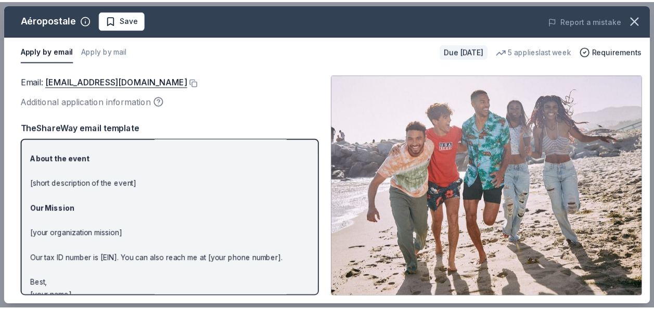
scroll to position [135, 0]
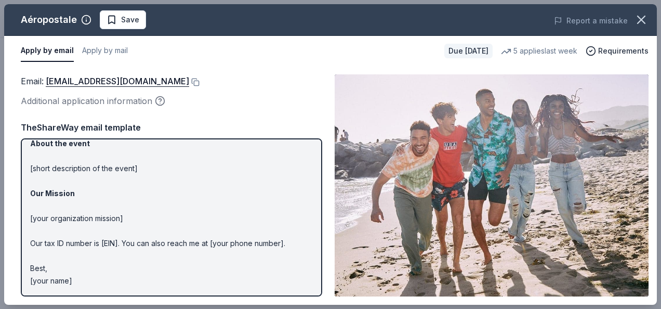
click at [207, 86] on div "Email : charitabledonations@aeropostale.com" at bounding box center [172, 81] width 302 height 14
click at [200, 85] on button at bounding box center [194, 82] width 10 height 8
click at [316, 103] on div "Additional application information" at bounding box center [172, 101] width 302 height 14
click at [643, 25] on icon "button" at bounding box center [641, 19] width 15 height 15
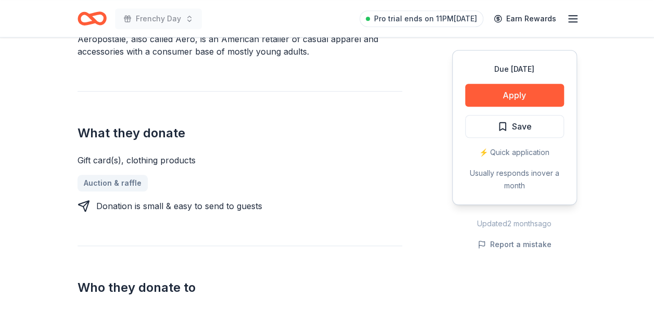
scroll to position [312, 0]
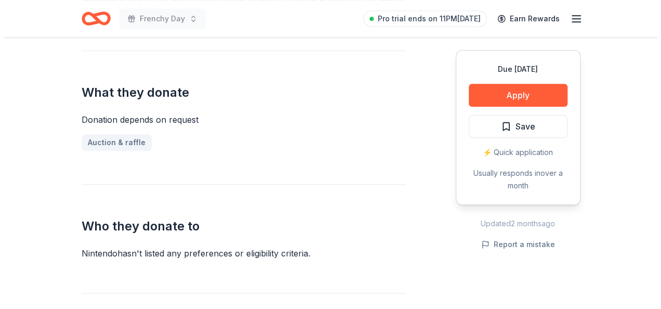
scroll to position [416, 0]
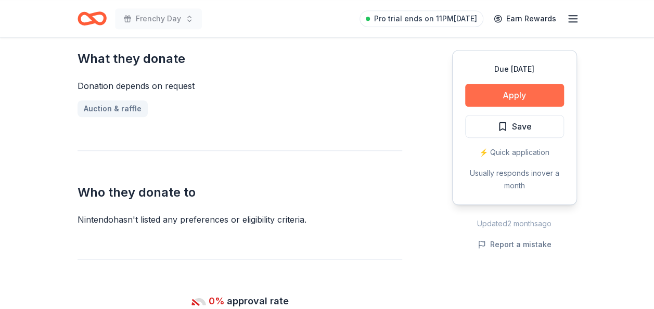
click at [549, 97] on button "Apply" at bounding box center [514, 95] width 99 height 23
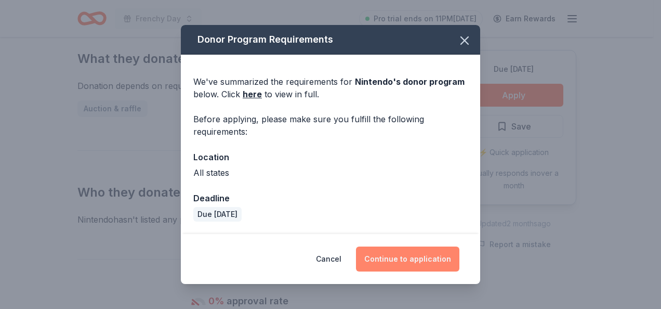
click at [424, 252] on button "Continue to application" at bounding box center [407, 258] width 103 height 25
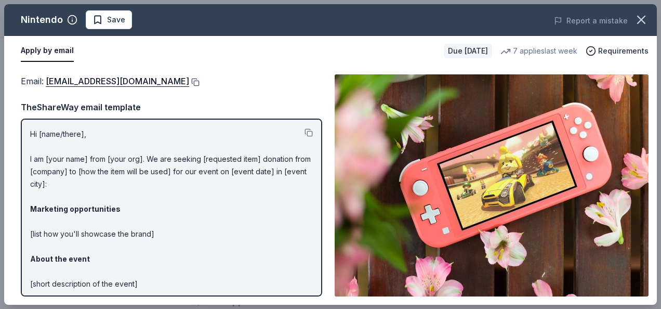
click at [200, 79] on button at bounding box center [194, 82] width 10 height 8
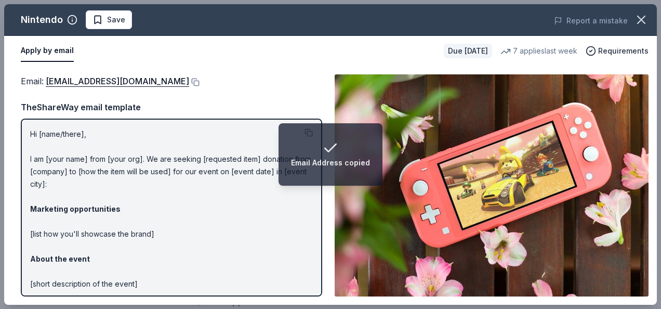
click at [288, 96] on div "Email : charitablecontributionrequest@noa.nintendo.com TheShareWay email templa…" at bounding box center [172, 185] width 302 height 222
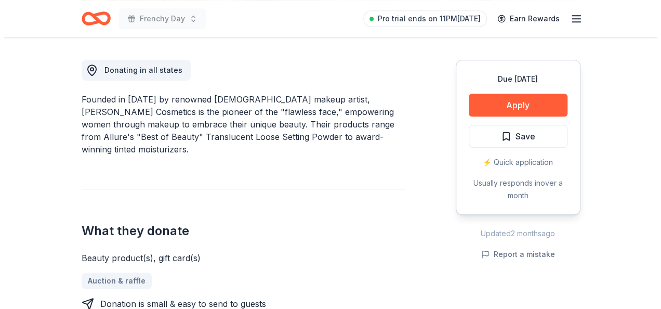
scroll to position [312, 0]
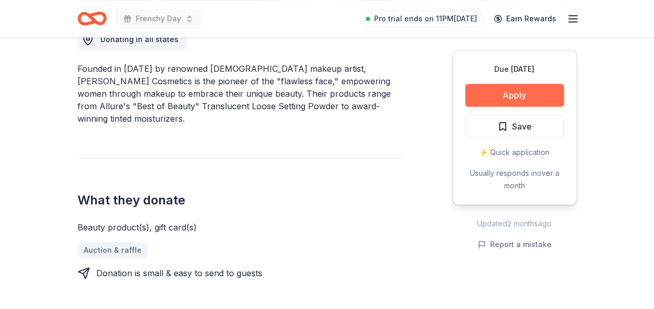
click at [490, 94] on button "Apply" at bounding box center [514, 95] width 99 height 23
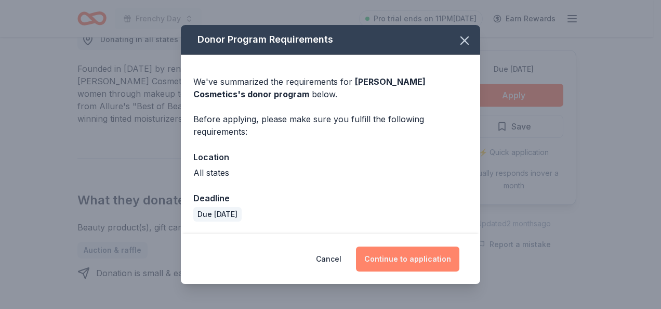
click at [429, 264] on button "Continue to application" at bounding box center [407, 258] width 103 height 25
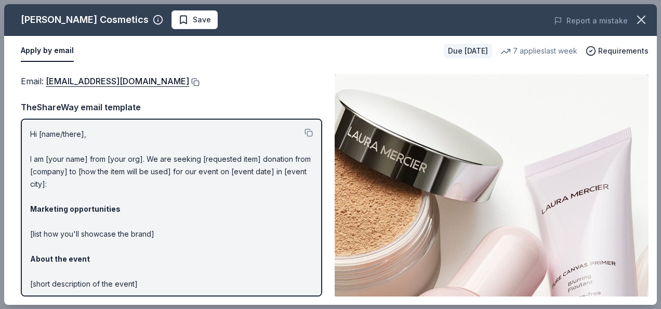
click at [189, 81] on button at bounding box center [194, 82] width 10 height 8
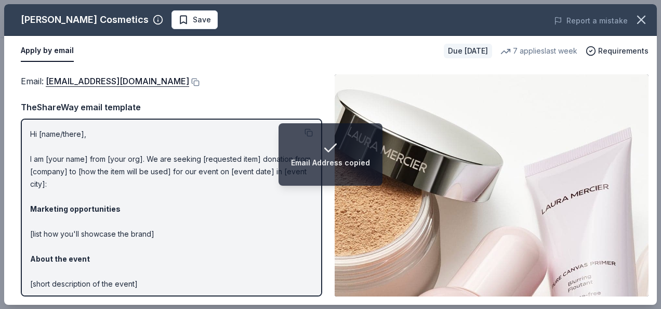
click at [252, 83] on div "Email : contact_us@lauramercier.com" at bounding box center [172, 81] width 302 height 14
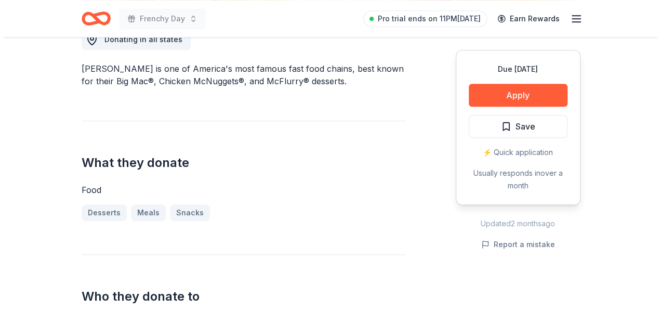
scroll to position [312, 0]
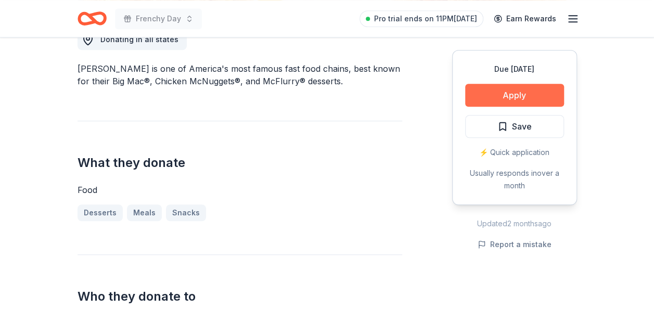
click at [529, 95] on button "Apply" at bounding box center [514, 95] width 99 height 23
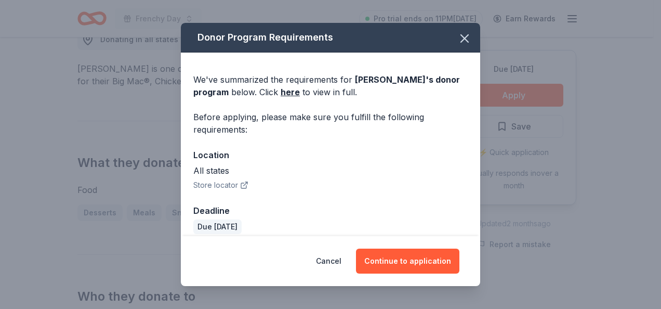
drag, startPoint x: 397, startPoint y: 270, endPoint x: 314, endPoint y: 122, distance: 170.2
click at [364, 168] on div "Donor Program Requirements We've summarized the requirements for McDonald's 's …" at bounding box center [330, 154] width 299 height 263
click at [288, 96] on link "here" at bounding box center [290, 92] width 19 height 12
click at [421, 262] on button "Continue to application" at bounding box center [407, 261] width 103 height 25
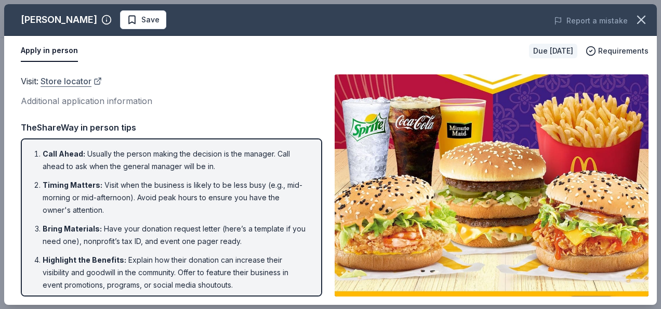
click at [87, 83] on link "Store locator" at bounding box center [71, 81] width 61 height 14
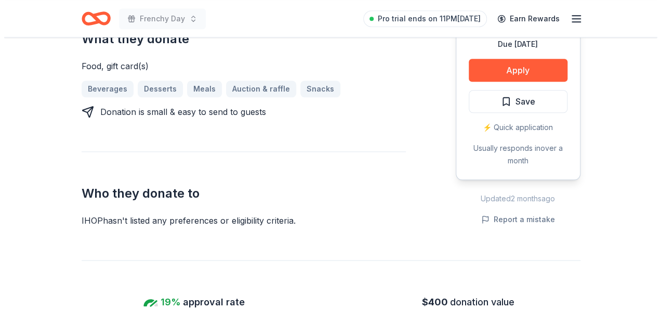
scroll to position [468, 0]
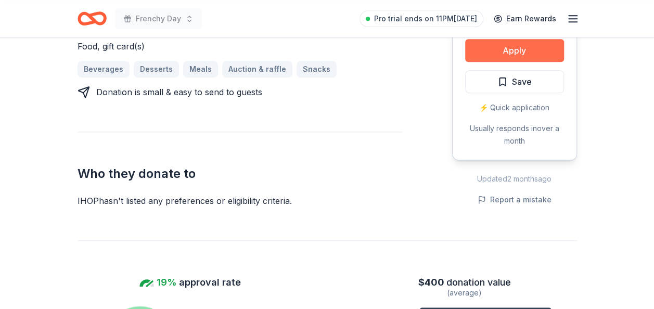
click at [525, 59] on button "Apply" at bounding box center [514, 50] width 99 height 23
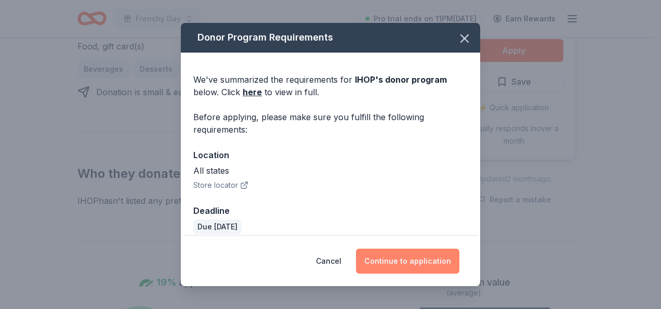
click at [442, 264] on button "Continue to application" at bounding box center [407, 261] width 103 height 25
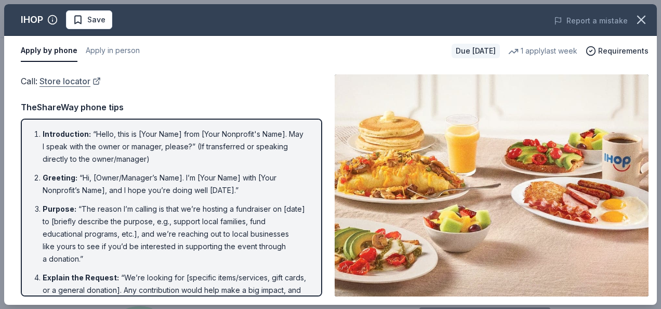
click at [82, 80] on link "Store locator" at bounding box center [70, 81] width 61 height 14
drag, startPoint x: 186, startPoint y: 64, endPoint x: 200, endPoint y: 55, distance: 16.4
click at [193, 65] on div "Apply by phone Apply in person Due [DATE] 1 apply last week Requirements" at bounding box center [330, 51] width 653 height 30
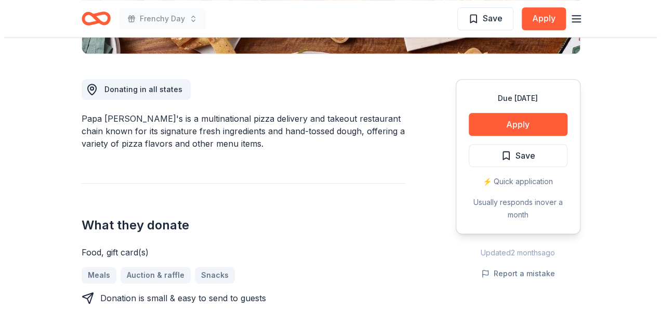
scroll to position [364, 0]
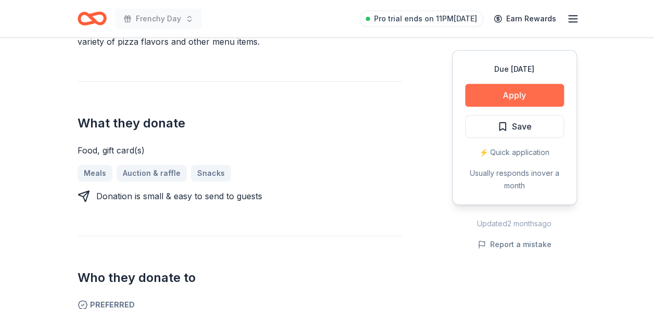
click at [527, 98] on button "Apply" at bounding box center [514, 95] width 99 height 23
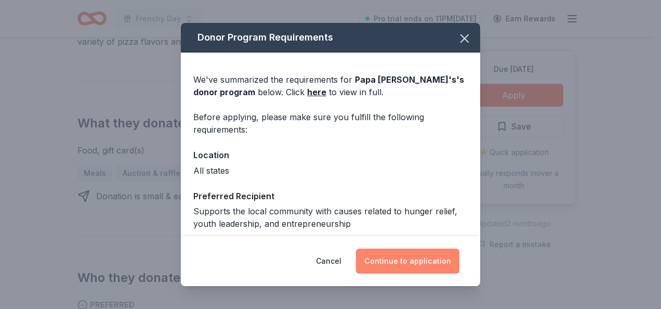
click at [437, 265] on button "Continue to application" at bounding box center [407, 261] width 103 height 25
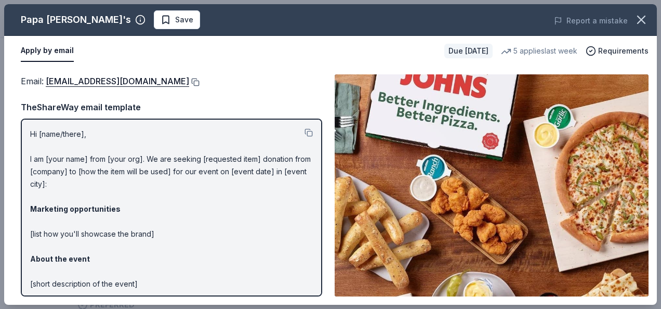
click at [189, 80] on button at bounding box center [194, 82] width 10 height 8
click at [320, 75] on div "Email : foundation@papajohns.com" at bounding box center [172, 81] width 302 height 14
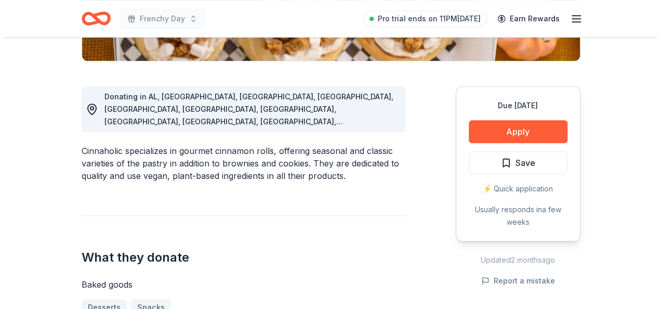
scroll to position [260, 0]
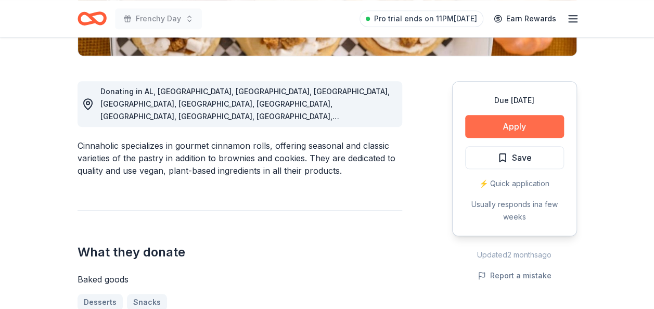
click at [490, 129] on button "Apply" at bounding box center [514, 126] width 99 height 23
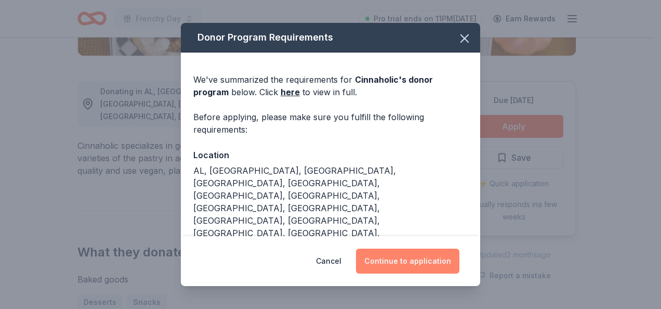
click at [402, 256] on button "Continue to application" at bounding box center [407, 261] width 103 height 25
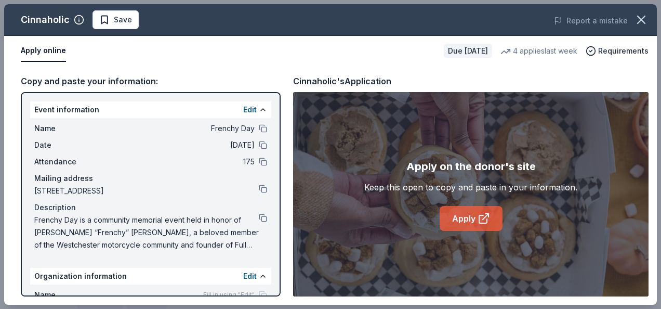
click at [477, 227] on link "Apply" at bounding box center [471, 218] width 63 height 25
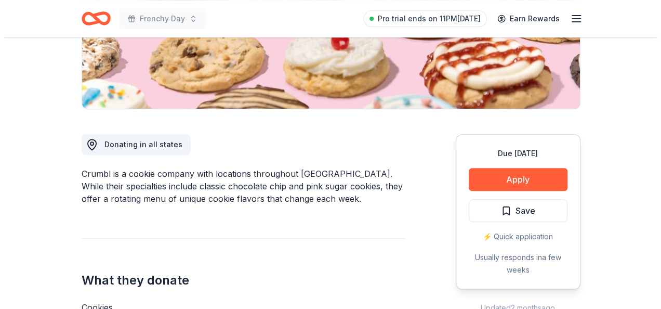
scroll to position [208, 0]
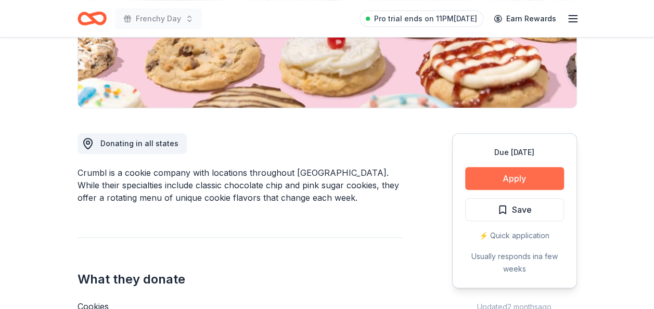
click at [500, 180] on button "Apply" at bounding box center [514, 178] width 99 height 23
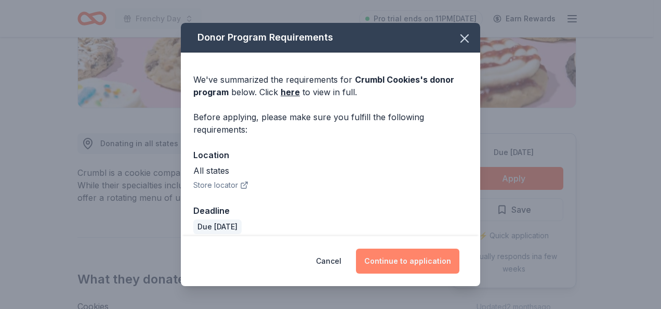
click at [420, 260] on button "Continue to application" at bounding box center [407, 261] width 103 height 25
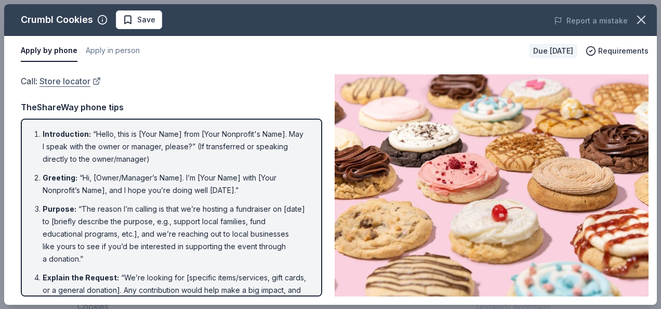
click at [92, 80] on link "Store locator" at bounding box center [70, 81] width 61 height 14
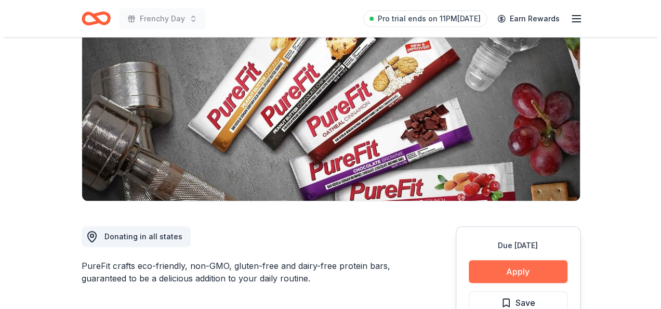
scroll to position [208, 0]
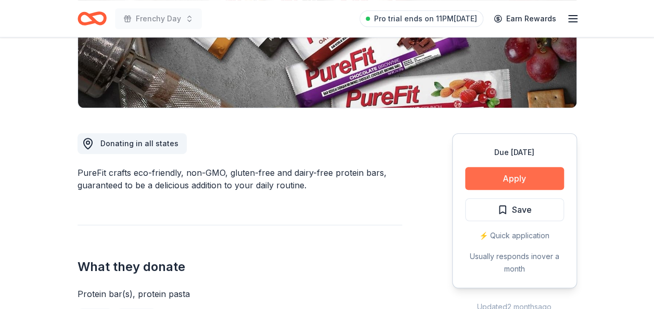
click at [500, 180] on button "Apply" at bounding box center [514, 178] width 99 height 23
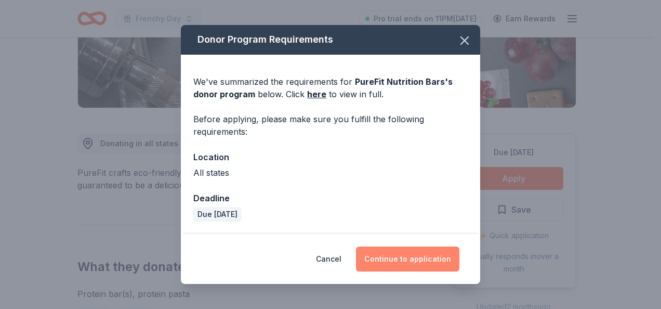
click at [379, 255] on button "Continue to application" at bounding box center [407, 258] width 103 height 25
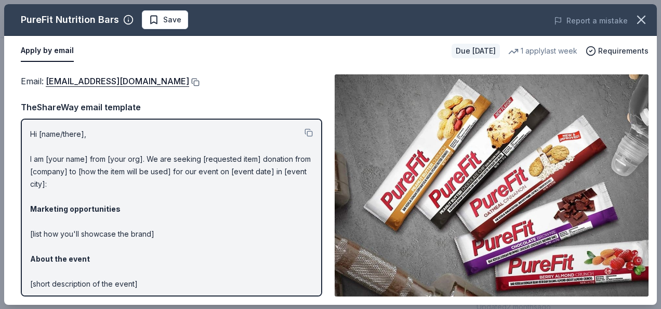
click at [189, 81] on button at bounding box center [194, 82] width 10 height 8
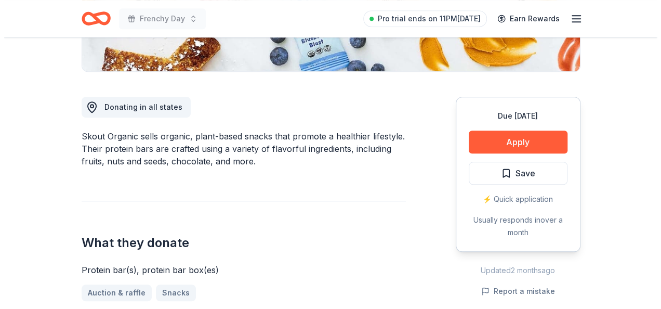
scroll to position [260, 0]
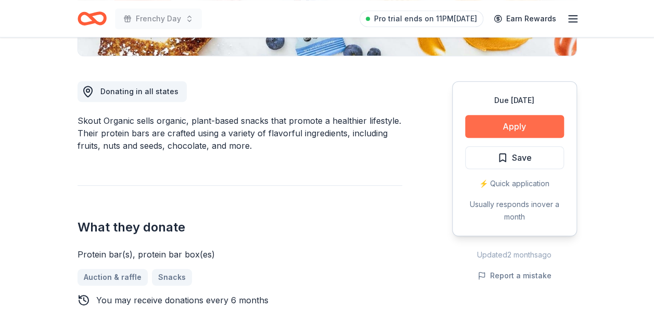
click at [499, 129] on button "Apply" at bounding box center [514, 126] width 99 height 23
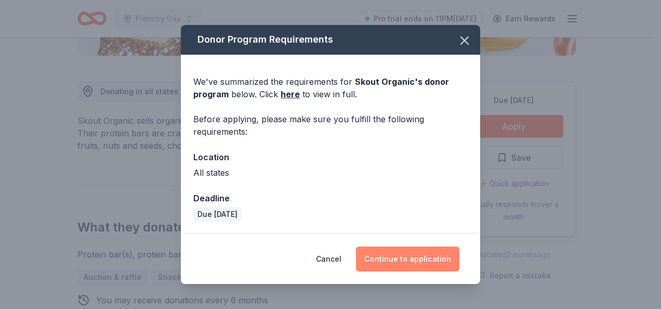
click at [424, 263] on button "Continue to application" at bounding box center [407, 258] width 103 height 25
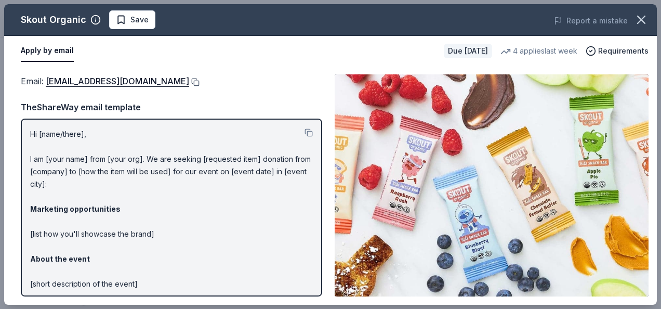
click at [189, 80] on button at bounding box center [194, 82] width 10 height 8
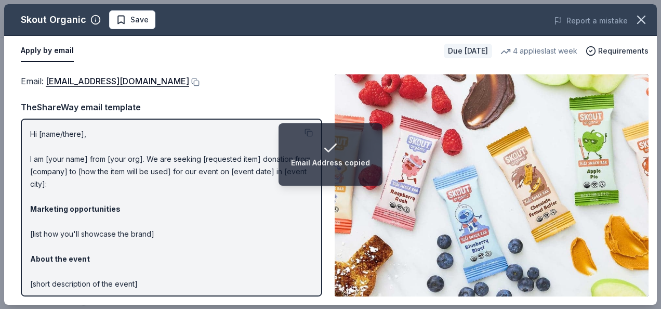
click at [273, 78] on div "Email : [EMAIL_ADDRESS][DOMAIN_NAME]" at bounding box center [172, 81] width 302 height 14
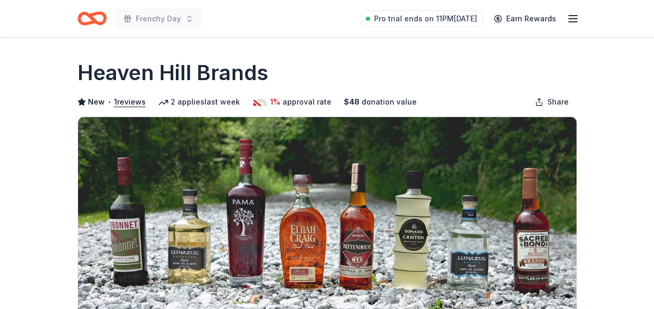
click at [313, 67] on div "Heaven Hill Brands" at bounding box center [326, 72] width 499 height 29
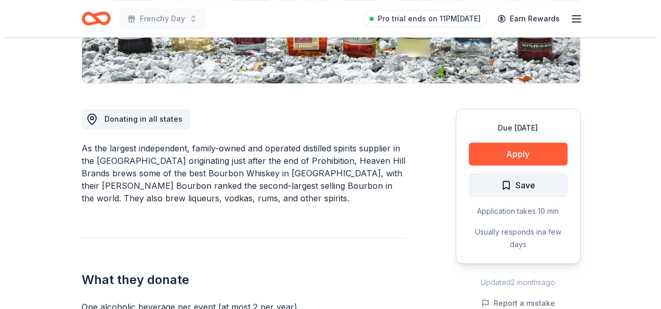
scroll to position [312, 0]
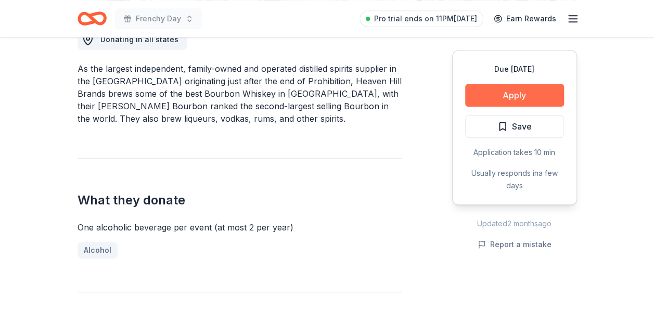
click at [492, 84] on button "Apply" at bounding box center [514, 95] width 99 height 23
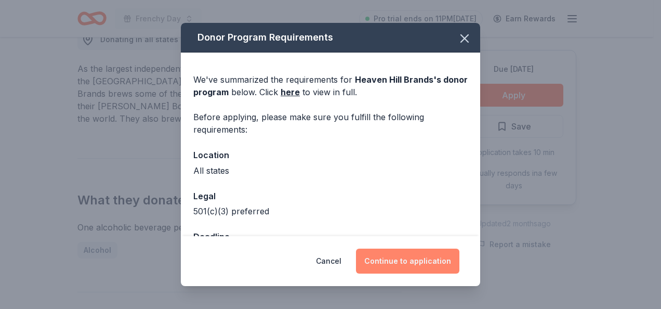
click at [422, 259] on button "Continue to application" at bounding box center [407, 261] width 103 height 25
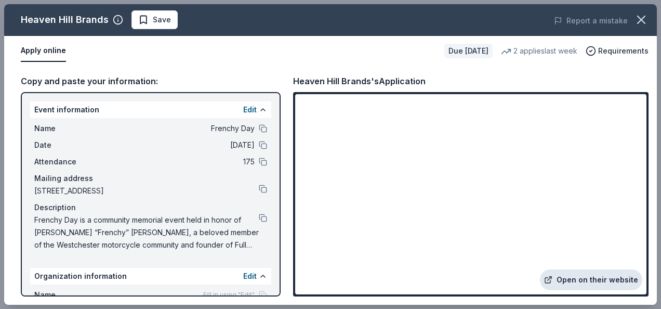
click at [615, 283] on link "Open on their website" at bounding box center [591, 279] width 102 height 21
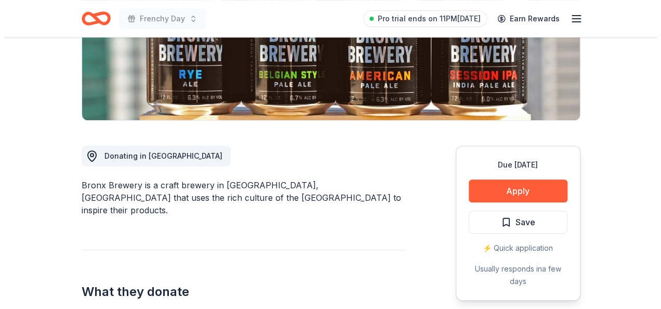
scroll to position [208, 0]
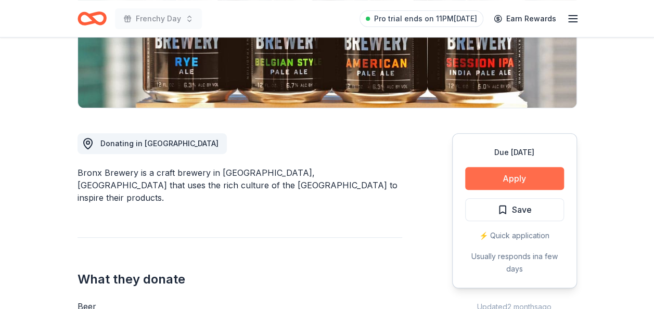
click at [506, 176] on button "Apply" at bounding box center [514, 178] width 99 height 23
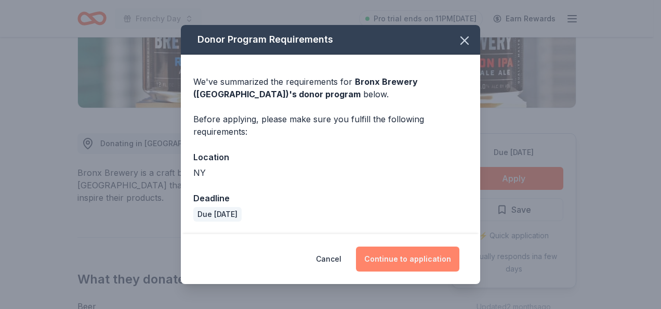
click at [431, 257] on button "Continue to application" at bounding box center [407, 258] width 103 height 25
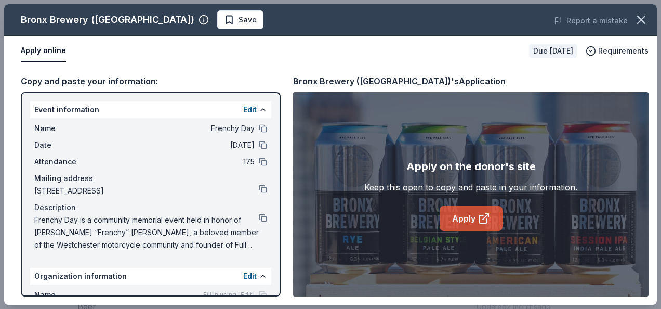
click at [462, 214] on link "Apply" at bounding box center [471, 218] width 63 height 25
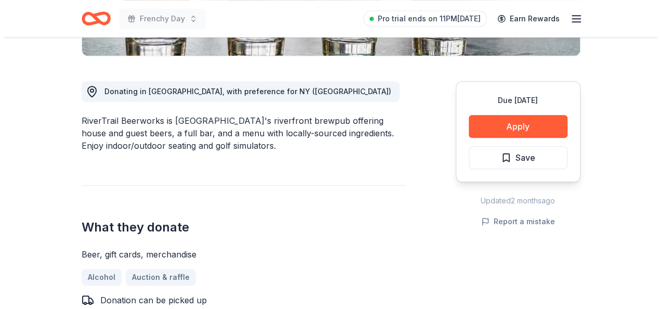
scroll to position [312, 0]
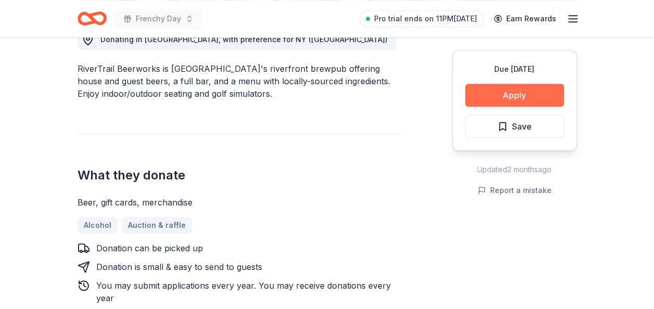
click at [513, 94] on button "Apply" at bounding box center [514, 95] width 99 height 23
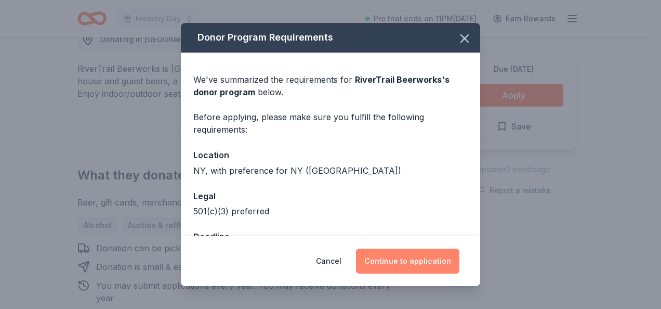
click at [409, 272] on button "Continue to application" at bounding box center [407, 261] width 103 height 25
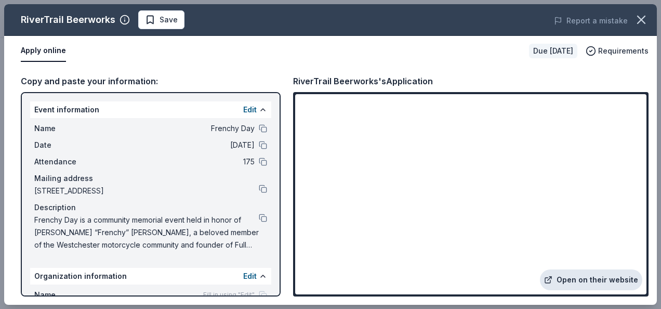
click at [556, 272] on link "Open on their website" at bounding box center [591, 279] width 102 height 21
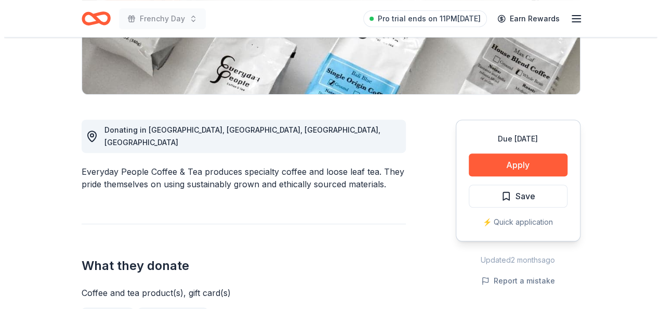
scroll to position [260, 0]
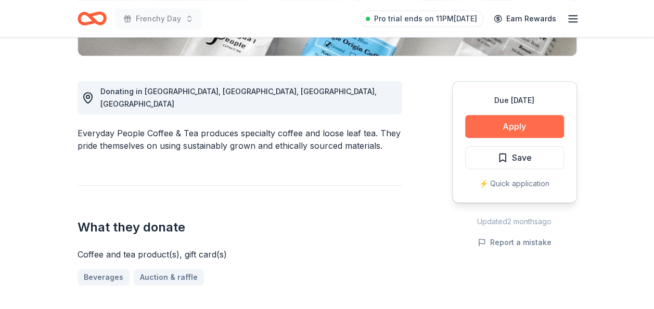
click at [530, 127] on button "Apply" at bounding box center [514, 126] width 99 height 23
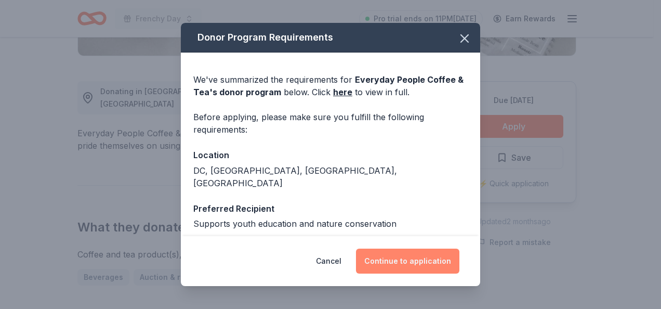
click at [426, 261] on button "Continue to application" at bounding box center [407, 261] width 103 height 25
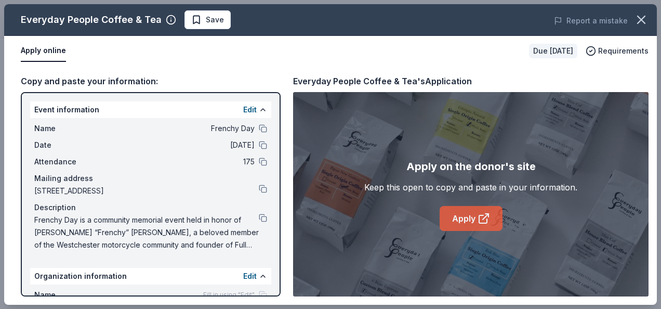
click at [469, 226] on link "Apply" at bounding box center [471, 218] width 63 height 25
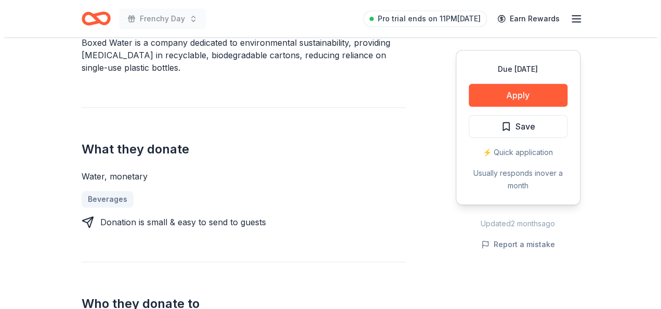
scroll to position [364, 0]
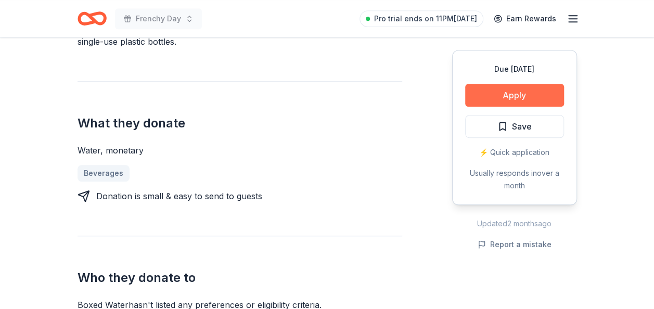
click at [551, 93] on button "Apply" at bounding box center [514, 95] width 99 height 23
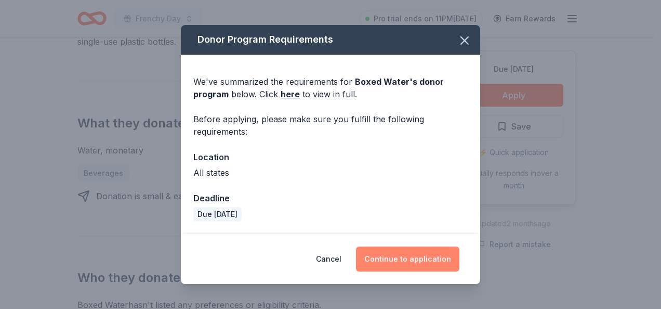
click at [396, 263] on button "Continue to application" at bounding box center [407, 258] width 103 height 25
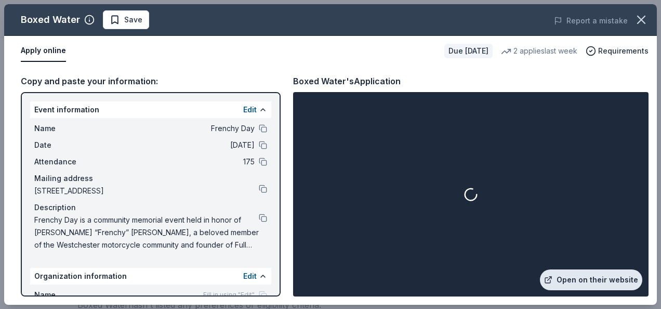
click at [573, 280] on link "Open on their website" at bounding box center [591, 279] width 102 height 21
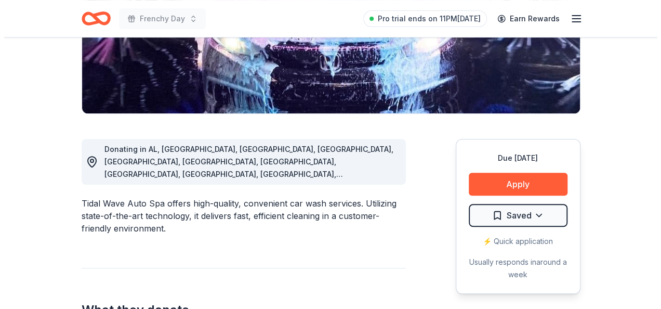
scroll to position [208, 0]
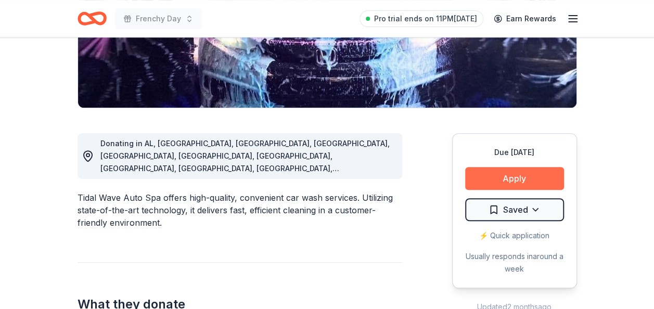
click at [489, 174] on button "Apply" at bounding box center [514, 178] width 99 height 23
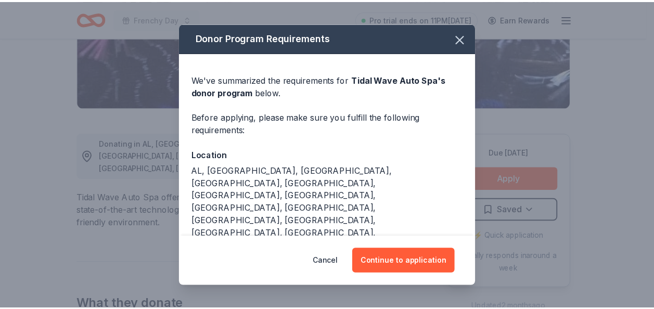
scroll to position [102, 0]
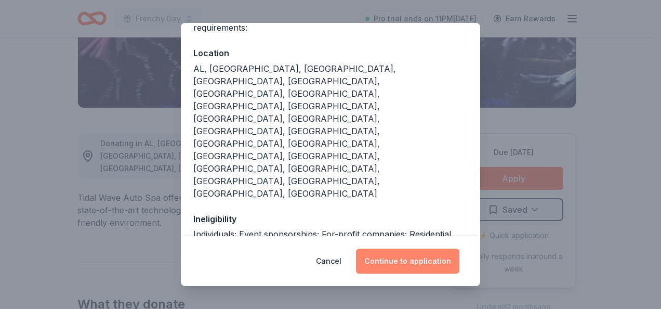
click at [394, 259] on button "Continue to application" at bounding box center [407, 261] width 103 height 25
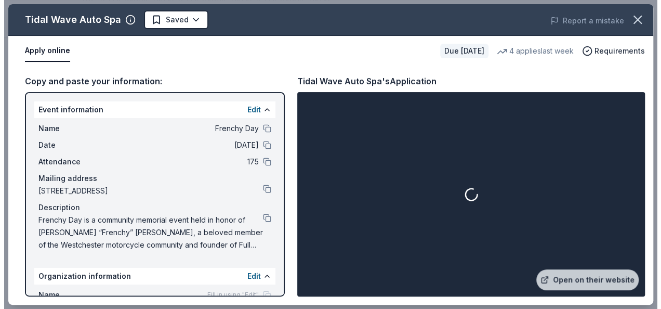
scroll to position [364, 0]
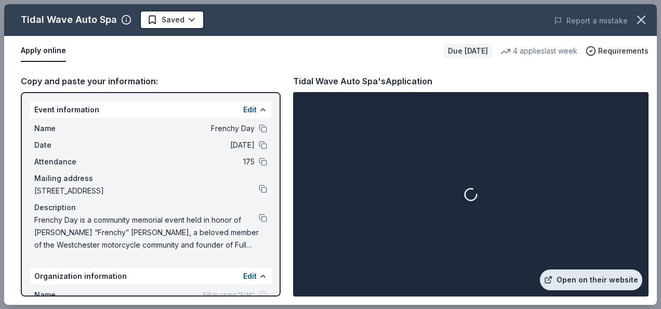
click at [608, 279] on link "Open on their website" at bounding box center [591, 279] width 102 height 21
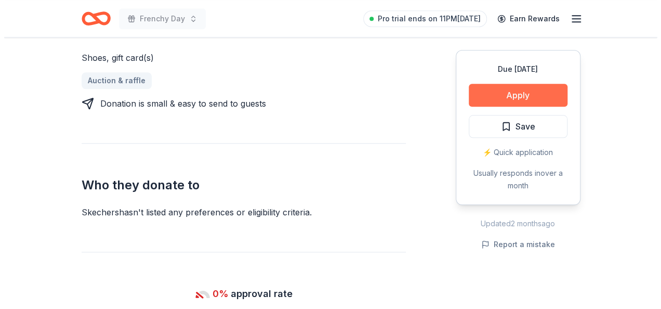
scroll to position [468, 0]
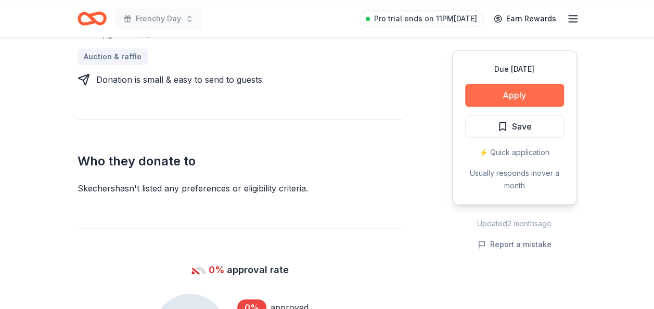
click at [499, 92] on button "Apply" at bounding box center [514, 95] width 99 height 23
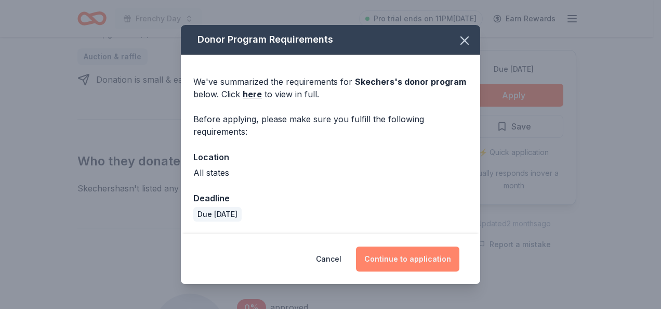
click at [414, 255] on button "Continue to application" at bounding box center [407, 258] width 103 height 25
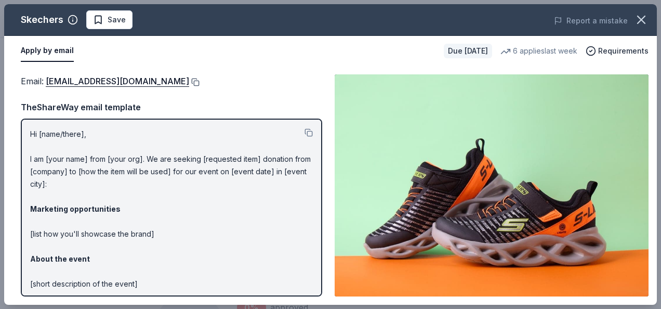
click at [189, 79] on button at bounding box center [194, 82] width 10 height 8
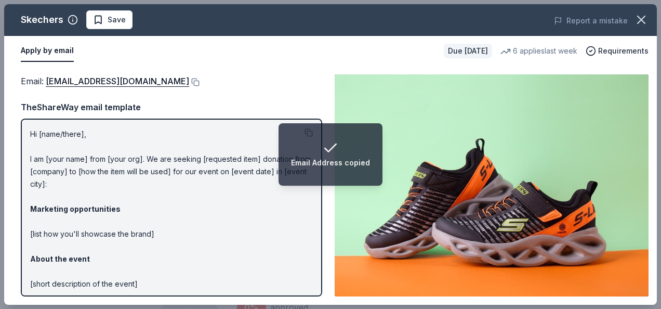
click at [228, 119] on div "Hi [name/there], I am [your name] from [your org]. We are seeking [requested it…" at bounding box center [172, 208] width 302 height 178
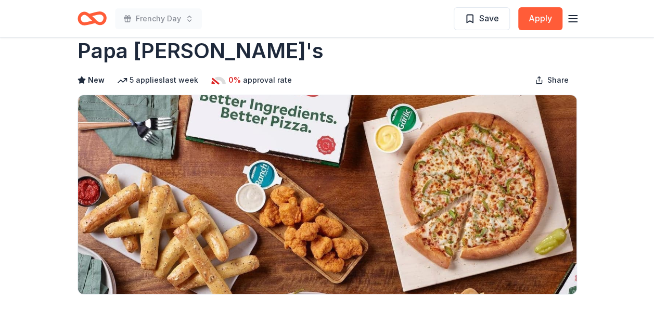
scroll to position [52, 0]
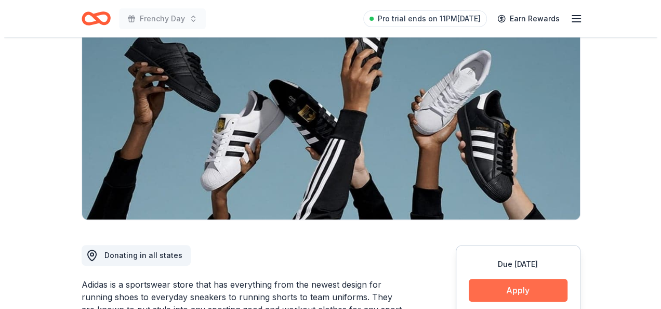
scroll to position [208, 0]
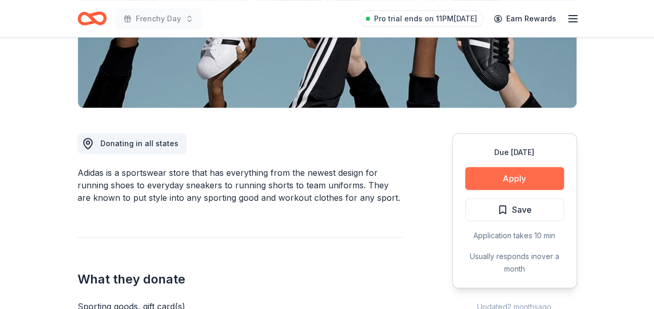
click at [510, 173] on button "Apply" at bounding box center [514, 178] width 99 height 23
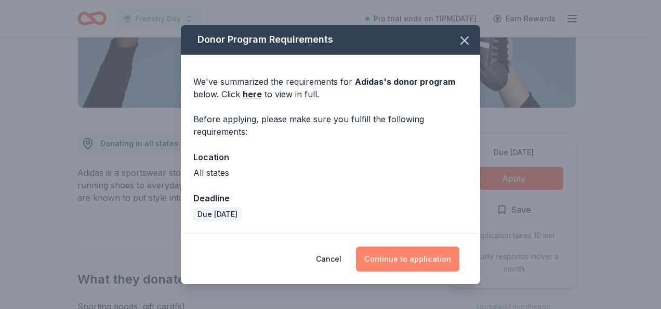
click at [436, 270] on button "Continue to application" at bounding box center [407, 258] width 103 height 25
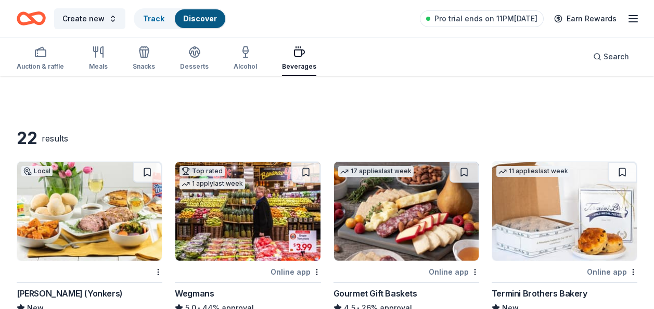
scroll to position [832, 0]
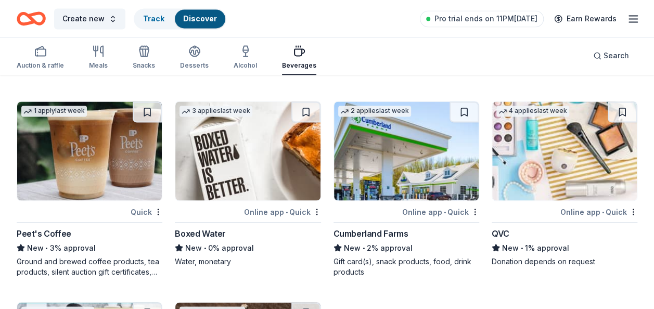
click at [638, 18] on icon "button" at bounding box center [633, 18] width 12 height 12
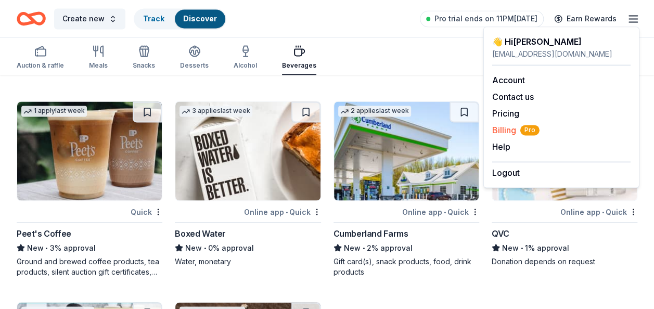
click at [505, 132] on span "Billing Pro" at bounding box center [515, 130] width 47 height 12
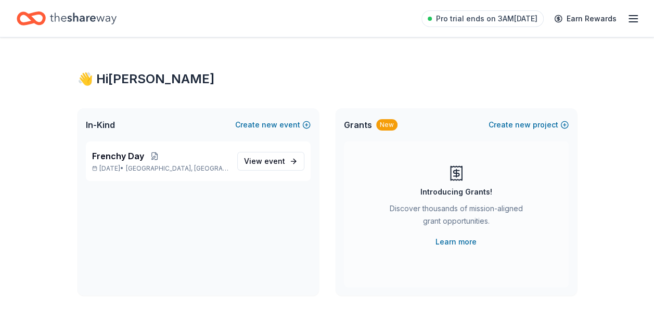
click at [630, 25] on div "Pro trial ends on 3AM[DATE] Earn Rewards" at bounding box center [530, 18] width 218 height 24
click at [632, 22] on icon "button" at bounding box center [633, 18] width 12 height 12
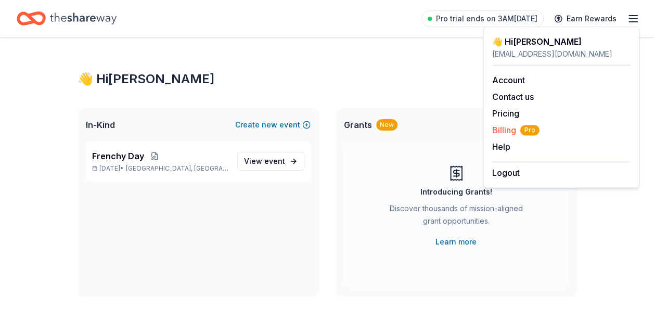
click at [501, 127] on span "Billing Pro" at bounding box center [515, 130] width 47 height 12
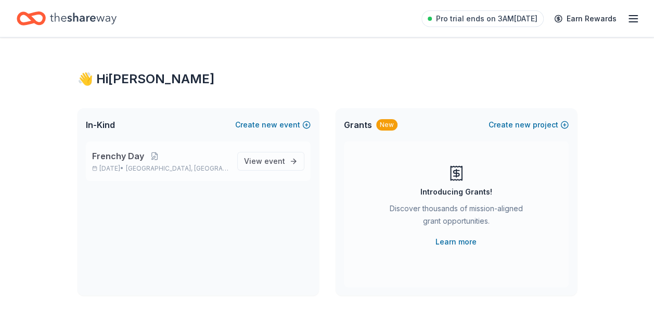
click at [145, 165] on p "Sep 27, 2025 • Mount Vernon, NY" at bounding box center [160, 168] width 137 height 8
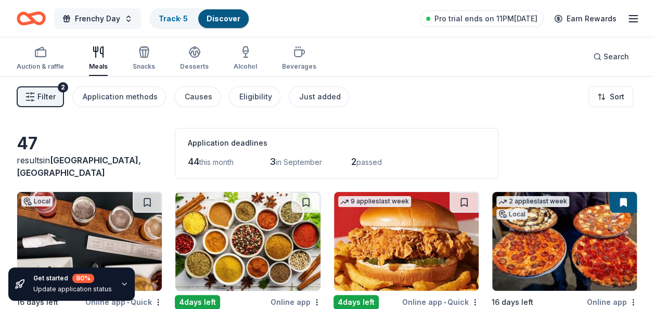
click at [92, 18] on span "Frenchy Day" at bounding box center [97, 18] width 45 height 12
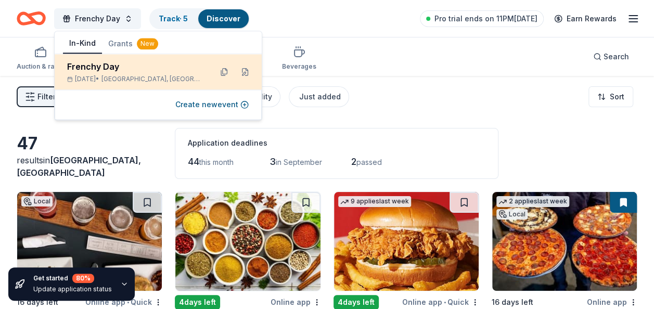
click at [161, 70] on div "Frenchy Day" at bounding box center [135, 66] width 136 height 12
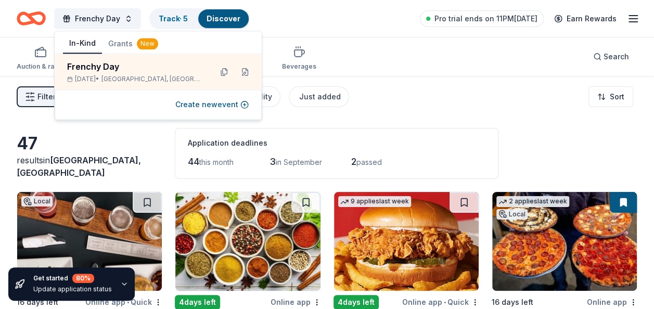
click at [38, 17] on icon "Home" at bounding box center [31, 18] width 29 height 24
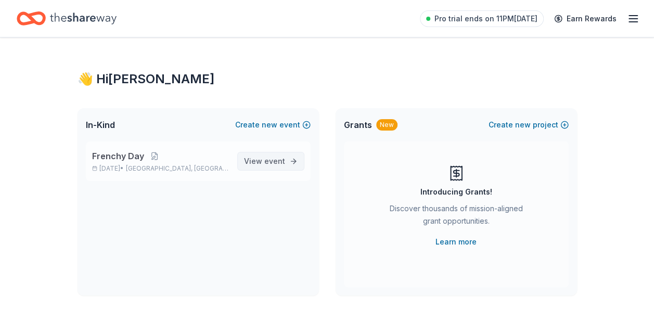
click at [269, 165] on span "View event" at bounding box center [264, 161] width 41 height 12
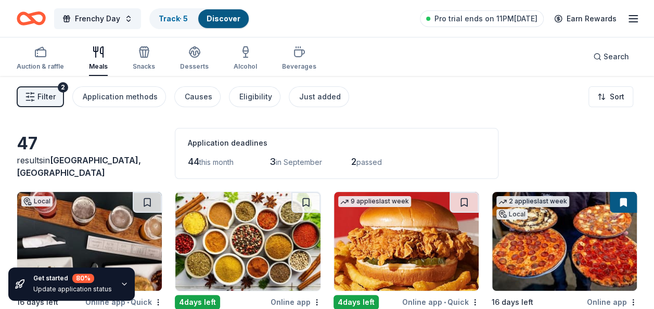
click at [46, 93] on span "Filter" at bounding box center [46, 96] width 18 height 12
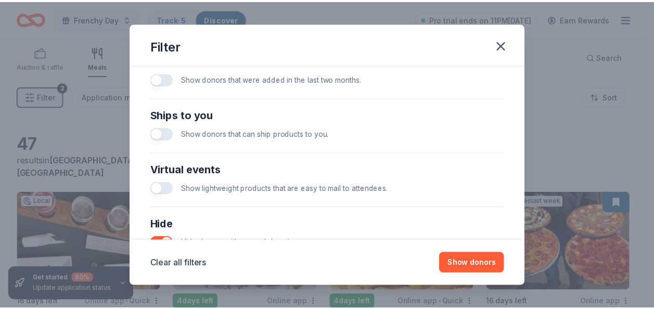
scroll to position [468, 0]
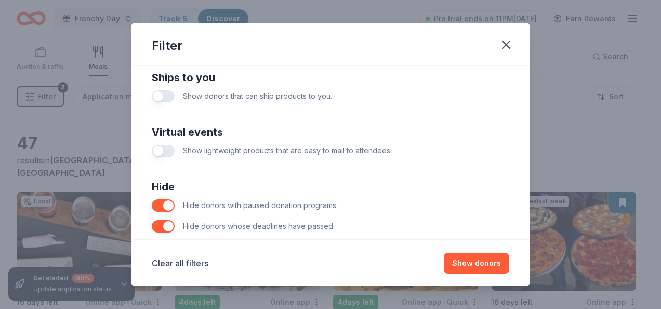
click at [274, 224] on span "Hide donors whose deadlines have passed." at bounding box center [259, 225] width 152 height 9
click at [173, 226] on button "button" at bounding box center [163, 226] width 23 height 12
click at [170, 220] on button "button" at bounding box center [163, 226] width 23 height 12
click at [468, 258] on button "Show 49 donors" at bounding box center [472, 263] width 76 height 21
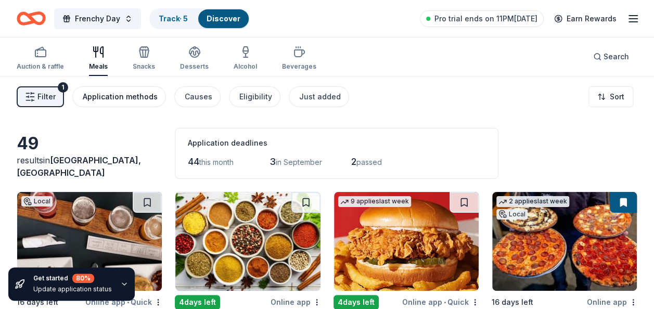
click at [138, 101] on div "Application methods" at bounding box center [120, 96] width 75 height 12
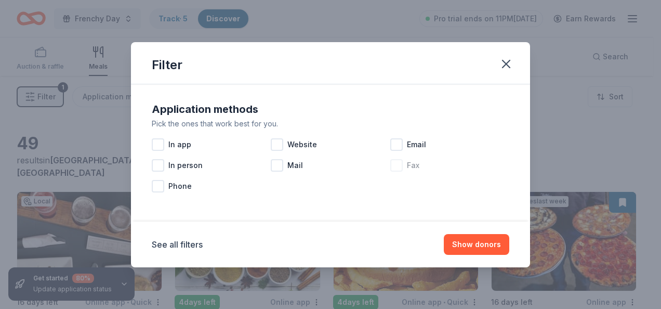
click at [408, 168] on span "Fax" at bounding box center [413, 165] width 12 height 12
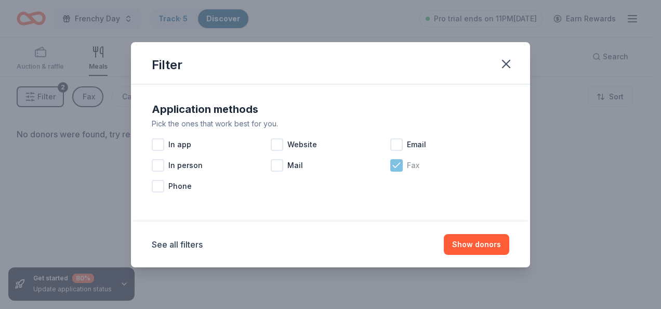
click at [397, 171] on div at bounding box center [396, 165] width 12 height 12
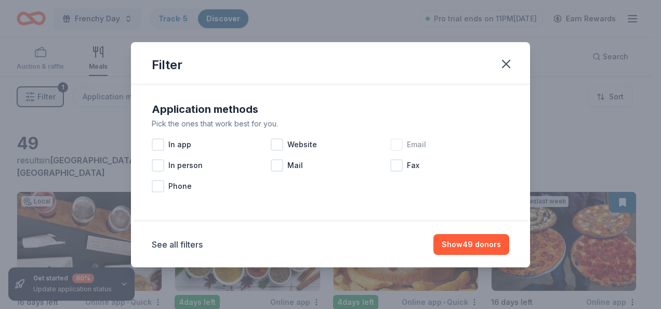
click at [394, 149] on div at bounding box center [396, 144] width 12 height 12
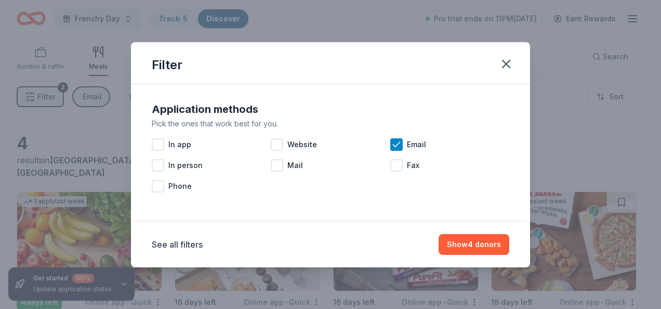
click at [569, 136] on div "Filter Application methods Pick the ones that work best for you. In app Website…" at bounding box center [330, 154] width 661 height 309
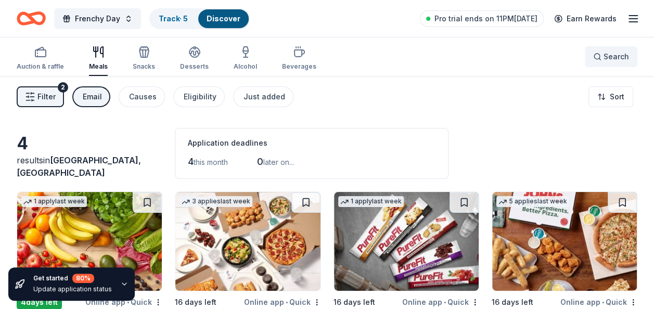
click at [632, 56] on button "Search" at bounding box center [610, 56] width 53 height 21
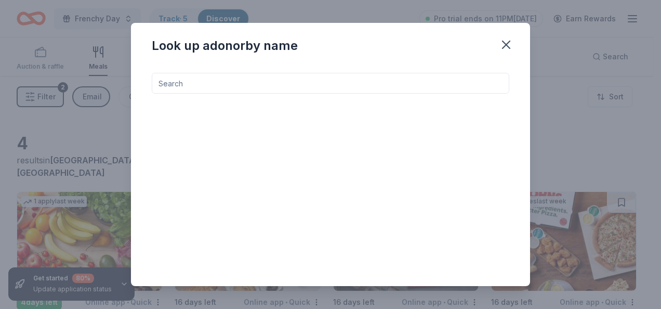
click at [464, 77] on input at bounding box center [331, 83] width 358 height 21
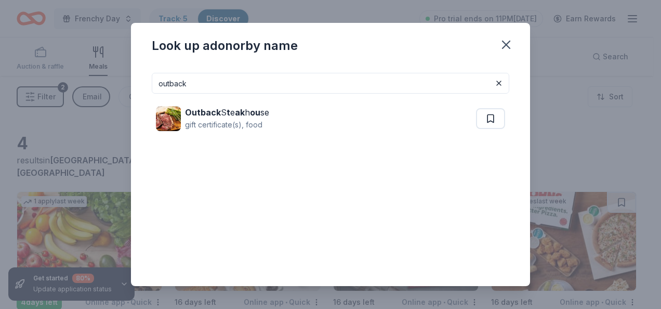
drag, startPoint x: 194, startPoint y: 82, endPoint x: 127, endPoint y: 68, distance: 68.6
click at [128, 68] on div "Look up a donor by name outback Outback S t e ak h ou se gift certificate(s), f…" at bounding box center [330, 154] width 661 height 309
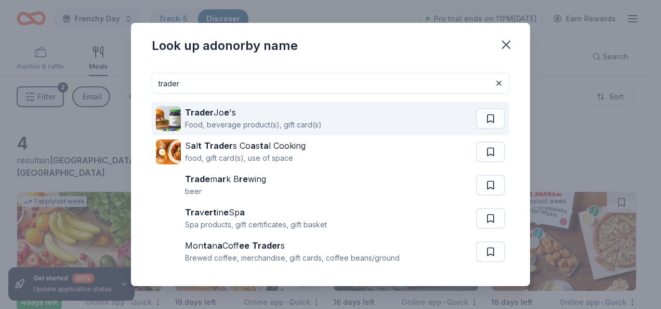
type input "trader"
click at [176, 110] on img at bounding box center [168, 118] width 25 height 25
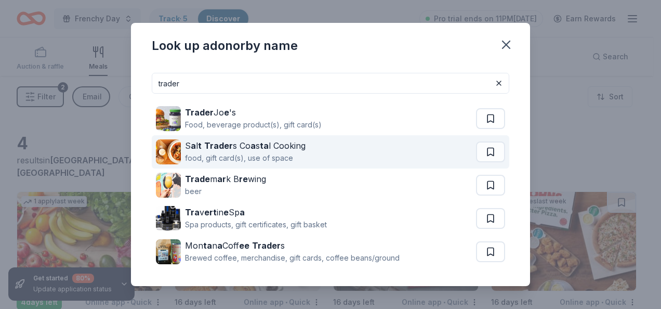
scroll to position [36, 0]
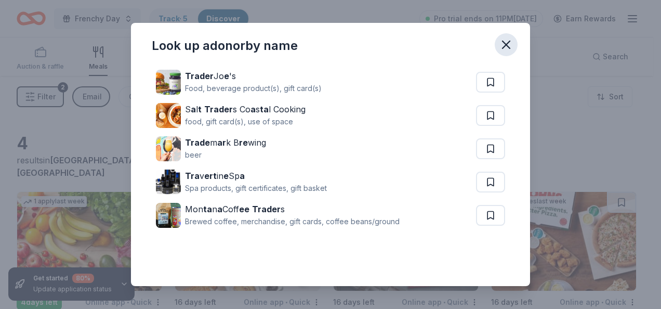
click at [503, 44] on icon "button" at bounding box center [506, 44] width 15 height 15
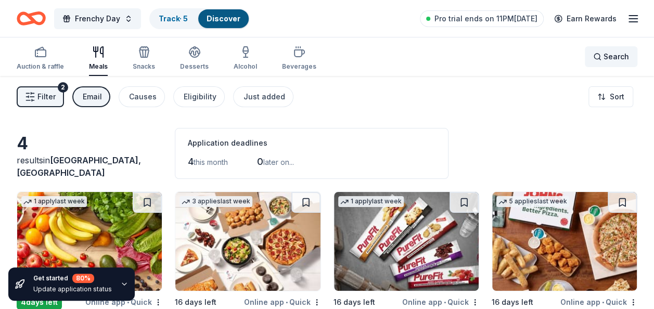
click at [621, 58] on span "Search" at bounding box center [615, 56] width 25 height 12
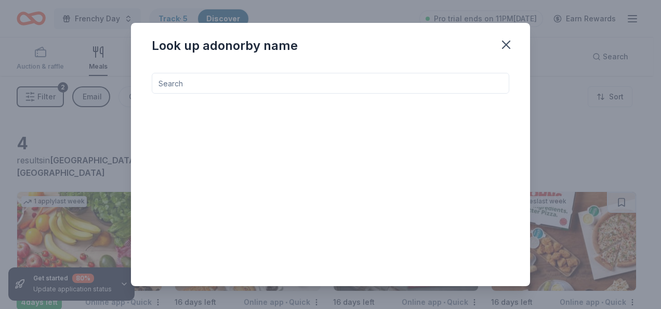
click at [430, 84] on input at bounding box center [331, 83] width 358 height 21
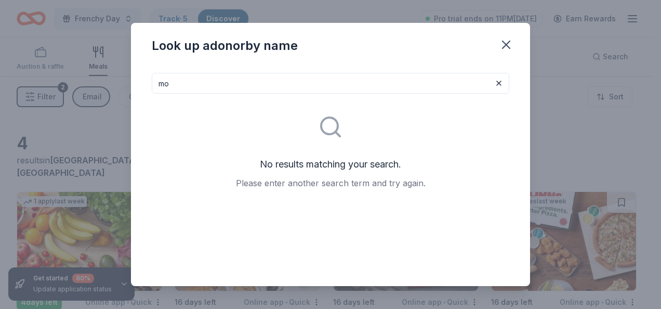
type input "m"
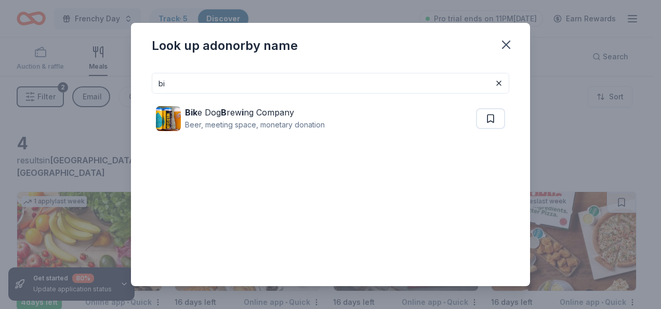
type input "b"
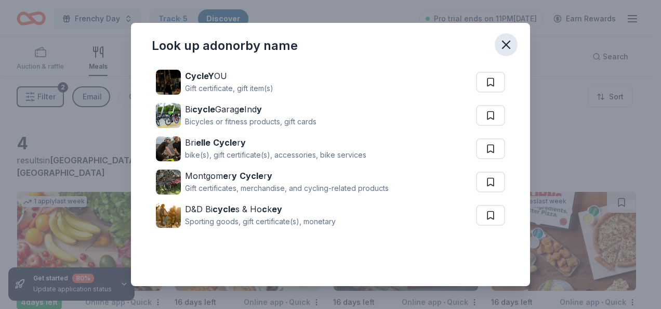
type input "cycle"
click at [507, 48] on icon "button" at bounding box center [506, 44] width 15 height 15
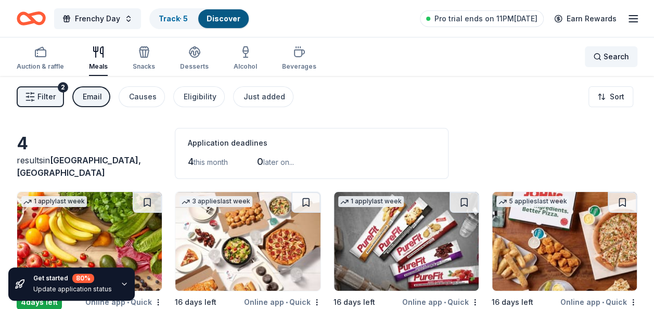
click at [614, 54] on span "Search" at bounding box center [615, 56] width 25 height 12
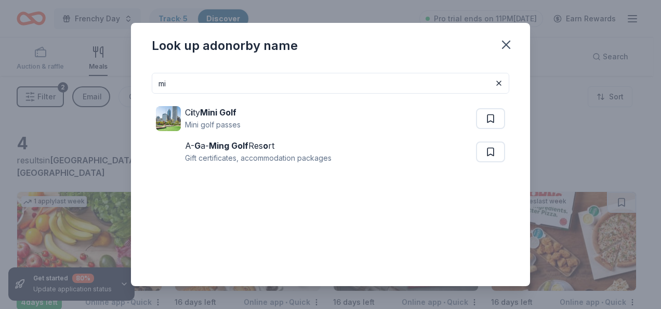
type input "m"
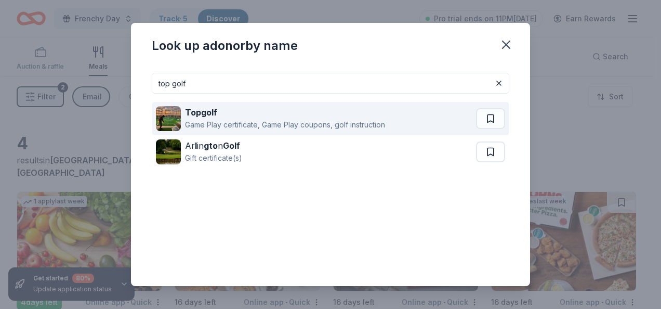
click at [205, 121] on div "Game Play certificate, Game Play coupons, golf instruction" at bounding box center [285, 125] width 200 height 12
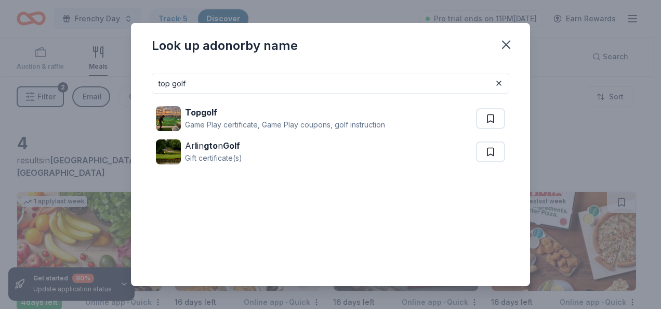
drag, startPoint x: 507, startPoint y: 44, endPoint x: 423, endPoint y: 79, distance: 91.4
click at [423, 79] on div "Look up a donor by name top golf Topgolf Game Play certificate, Game Play coupo…" at bounding box center [330, 154] width 399 height 263
drag, startPoint x: 346, startPoint y: 86, endPoint x: -2, endPoint y: -38, distance: 369.4
click at [0, 0] on html "Frenchy Day Track · 5 Discover Pro trial ends on 11PM, 8/12 Earn Rewards Auctio…" at bounding box center [330, 154] width 661 height 309
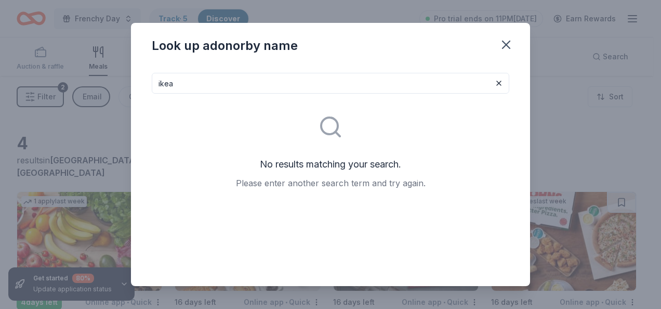
drag, startPoint x: 191, startPoint y: 84, endPoint x: 99, endPoint y: 55, distance: 97.0
click at [100, 54] on div "Look up a donor by name ikea No results matching your search. Please enter anot…" at bounding box center [330, 154] width 661 height 309
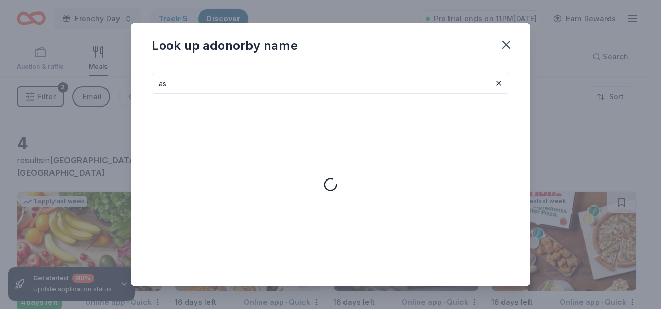
type input "a"
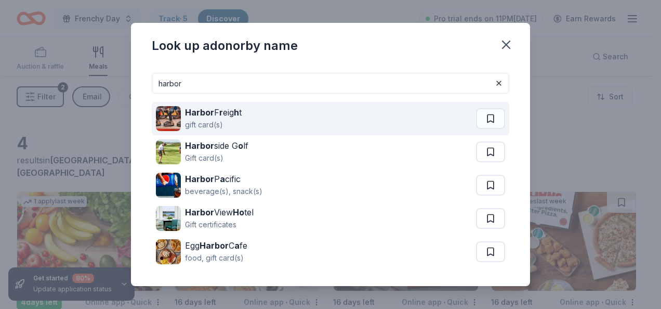
click at [181, 110] on div "Harbor F r eig h t gift card(s)" at bounding box center [316, 118] width 320 height 33
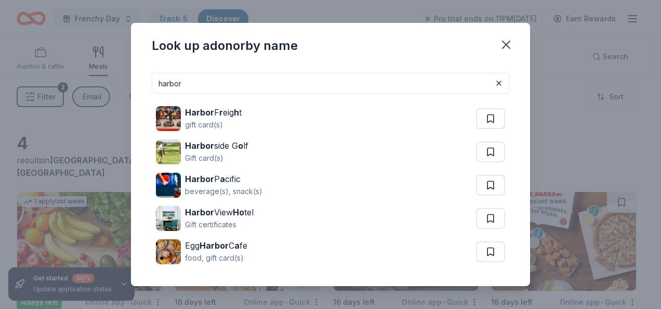
drag, startPoint x: 281, startPoint y: 86, endPoint x: 107, endPoint y: 48, distance: 178.3
click at [107, 48] on div "Look up a donor by name harbor Harbor F r eig h t gift card(s) Harbor side G o …" at bounding box center [330, 154] width 661 height 309
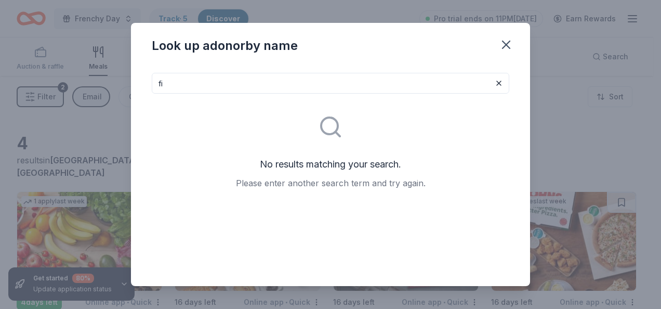
type input "f"
type input "5"
type input "b"
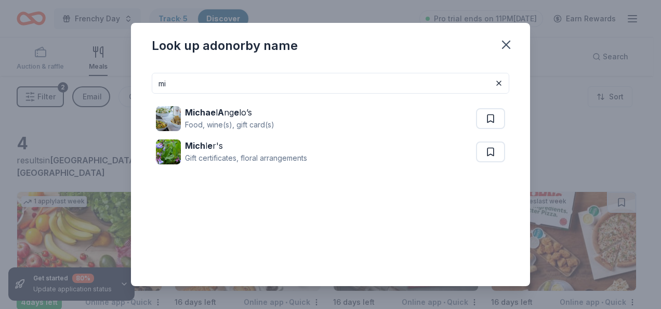
type input "m"
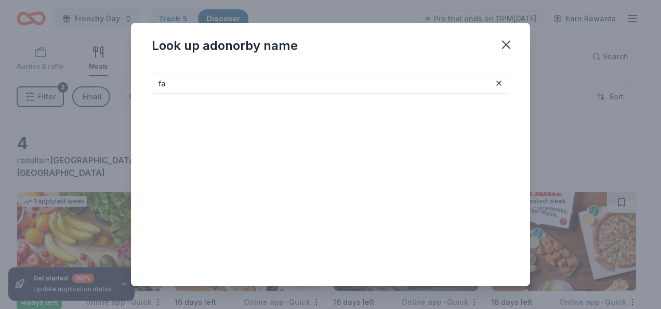
type input "f"
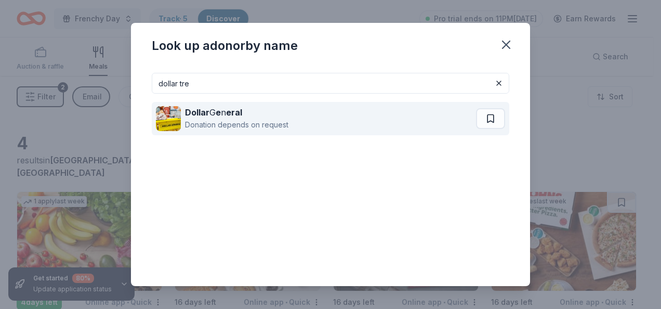
click at [253, 118] on div "Dollar G e n eral" at bounding box center [236, 112] width 103 height 12
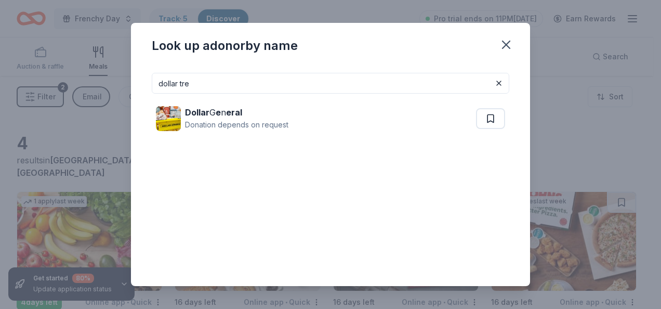
drag, startPoint x: 380, startPoint y: 81, endPoint x: 17, endPoint y: 39, distance: 365.9
click at [17, 39] on div "Look up a donor by name dollar tre Dollar G e n eral Donation depends on request" at bounding box center [330, 154] width 661 height 309
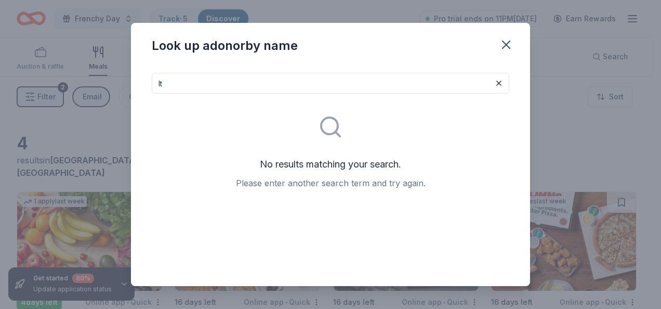
type input "l"
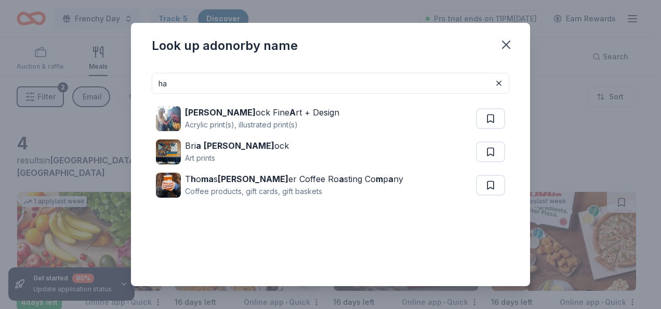
type input "h"
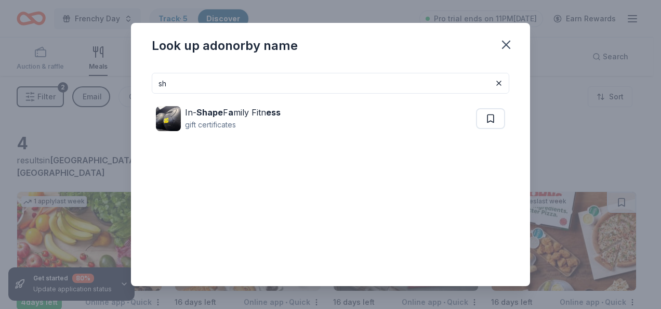
type input "s"
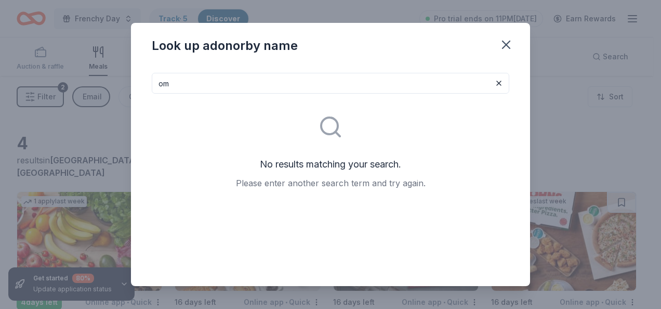
type input "o"
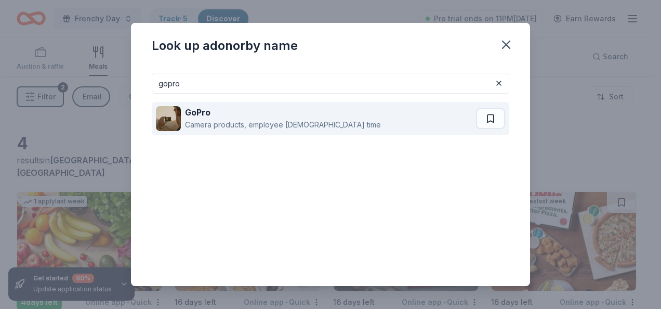
click at [179, 129] on img at bounding box center [168, 118] width 25 height 25
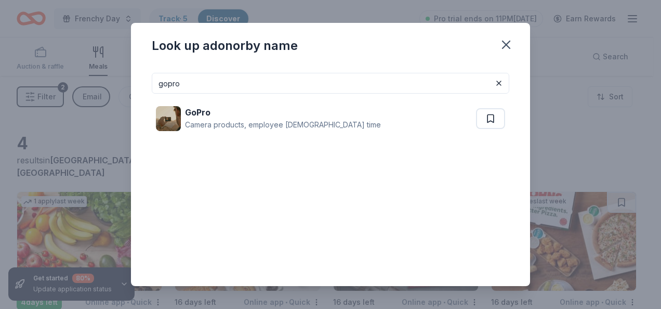
drag, startPoint x: 198, startPoint y: 85, endPoint x: 153, endPoint y: 89, distance: 45.0
click at [153, 89] on input "gopro" at bounding box center [331, 83] width 358 height 21
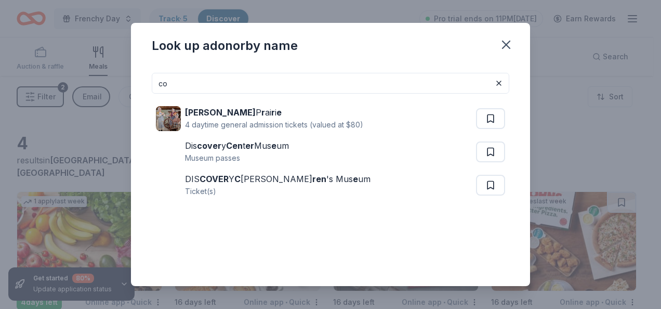
type input "c"
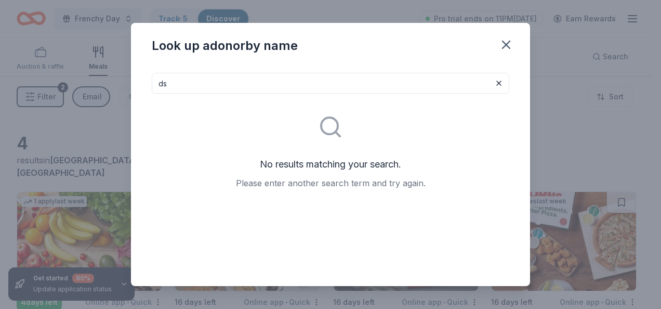
type input "d"
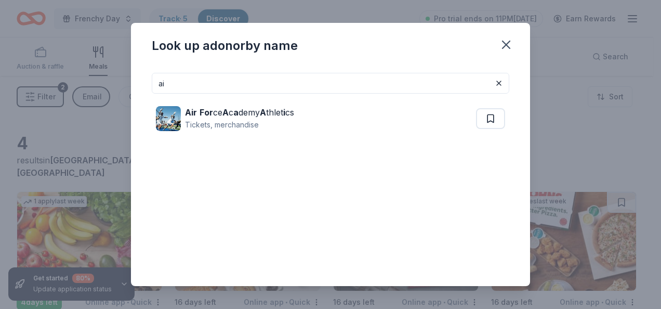
type input "a"
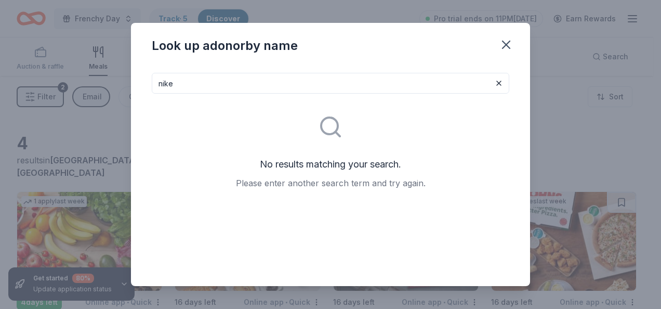
type input "nike"
click at [505, 42] on icon "button" at bounding box center [506, 44] width 15 height 15
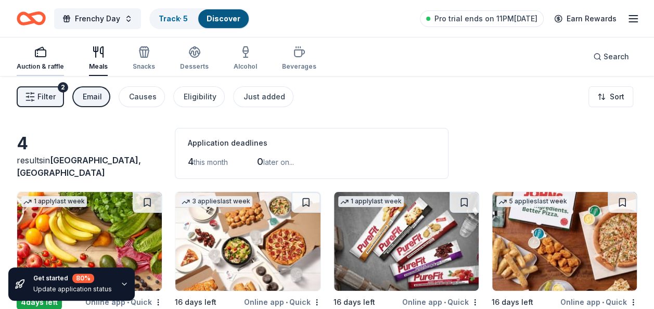
click at [51, 53] on div "button" at bounding box center [40, 52] width 47 height 12
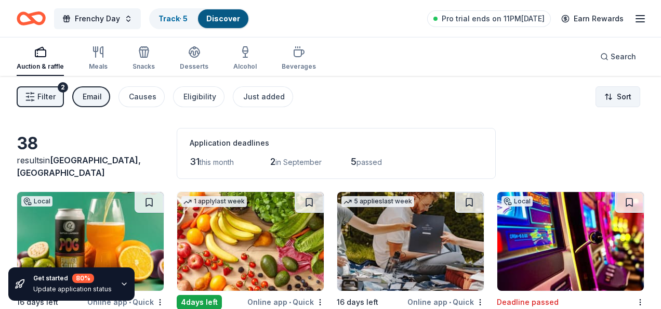
click at [604, 99] on html "Frenchy Day Track · 5 Discover Pro trial ends on 11PM, 8/12 Earn Rewards Auctio…" at bounding box center [330, 154] width 661 height 309
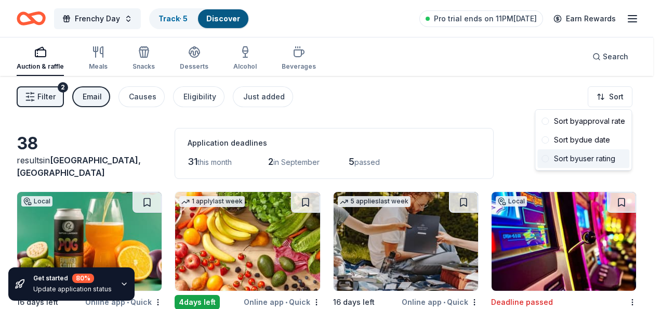
click at [589, 152] on div "Sort by user rating" at bounding box center [584, 158] width 92 height 19
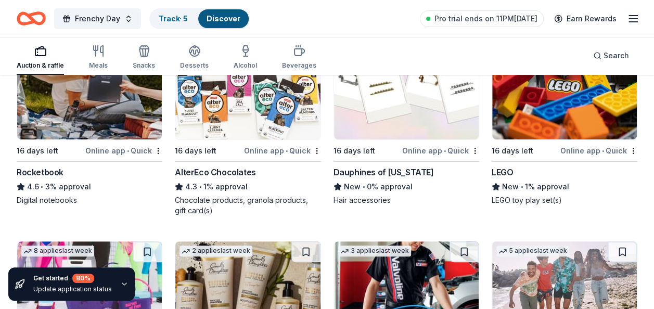
scroll to position [156, 0]
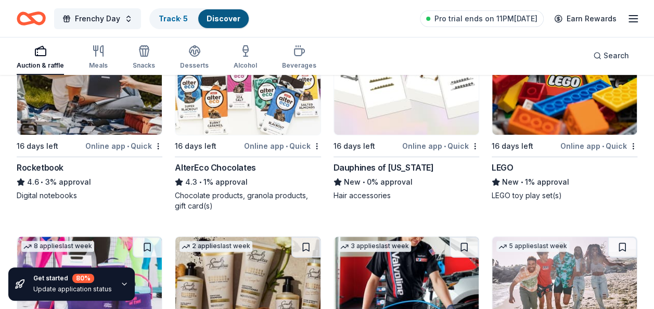
click at [84, 107] on img at bounding box center [89, 85] width 145 height 99
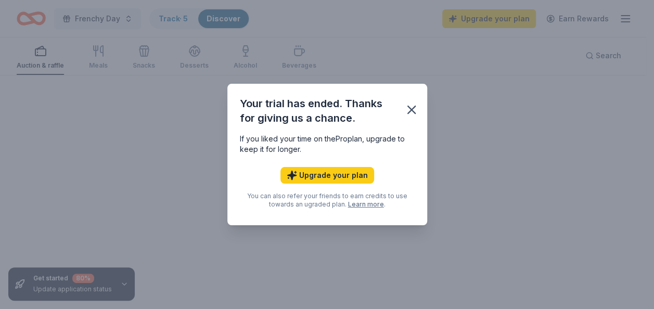
scroll to position [76, 0]
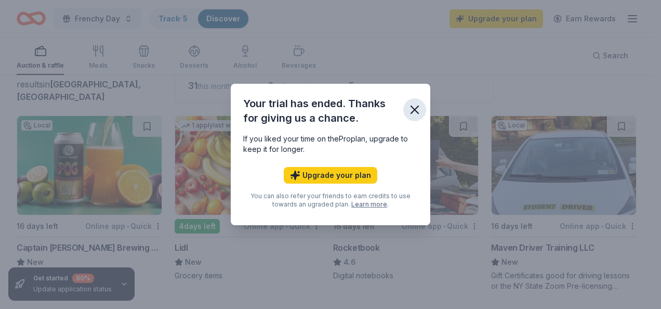
click at [415, 106] on icon "button" at bounding box center [415, 109] width 15 height 15
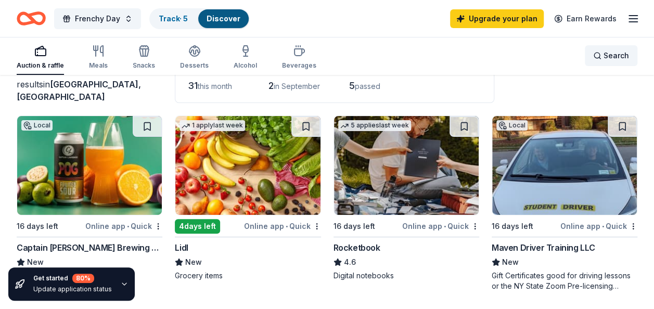
click at [610, 60] on span "Search" at bounding box center [615, 55] width 25 height 12
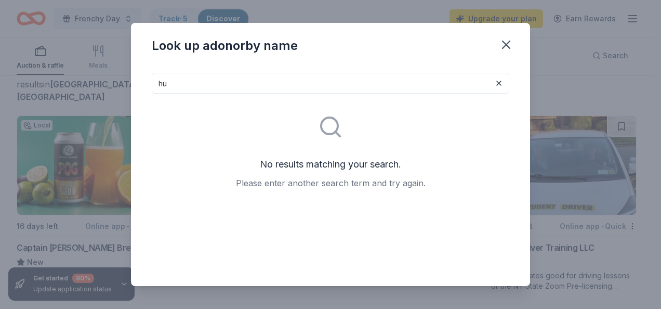
type input "h"
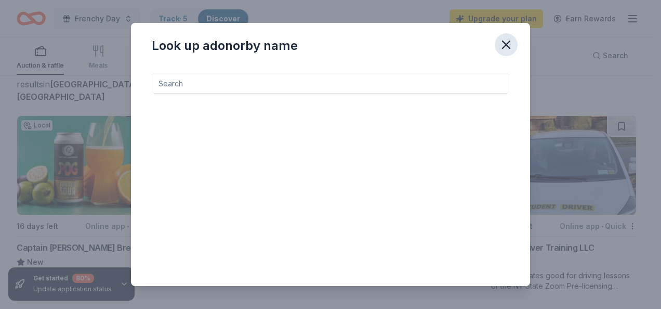
click at [506, 48] on icon "button" at bounding box center [506, 44] width 15 height 15
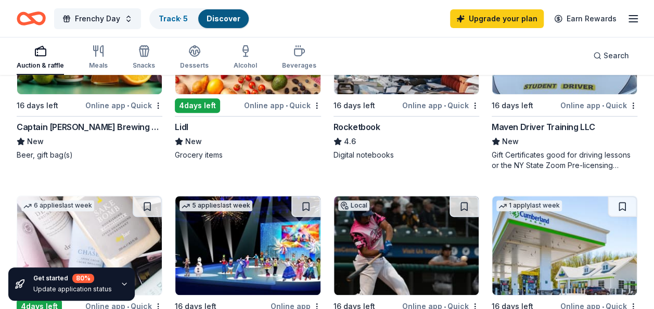
scroll to position [284, 0]
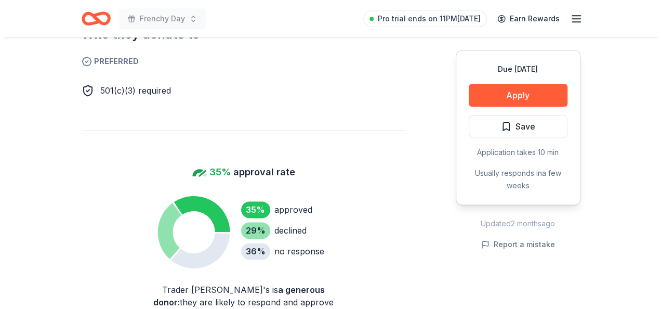
scroll to position [624, 0]
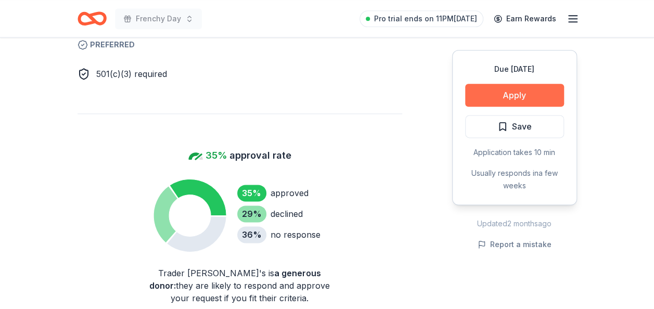
click at [521, 93] on button "Apply" at bounding box center [514, 95] width 99 height 23
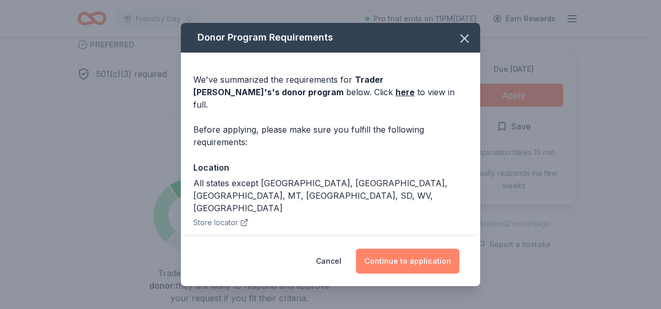
click at [423, 252] on button "Continue to application" at bounding box center [407, 261] width 103 height 25
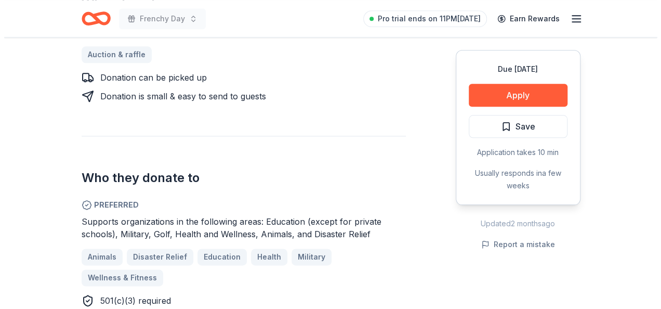
scroll to position [520, 0]
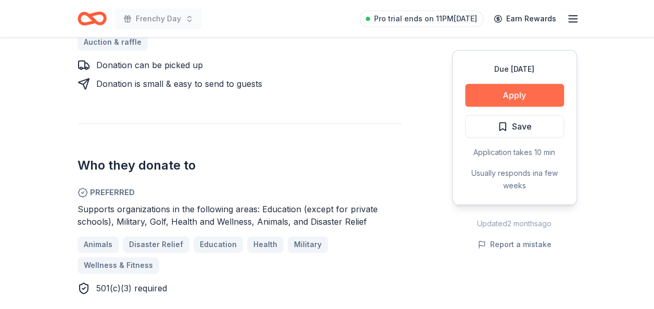
click at [509, 94] on button "Apply" at bounding box center [514, 95] width 99 height 23
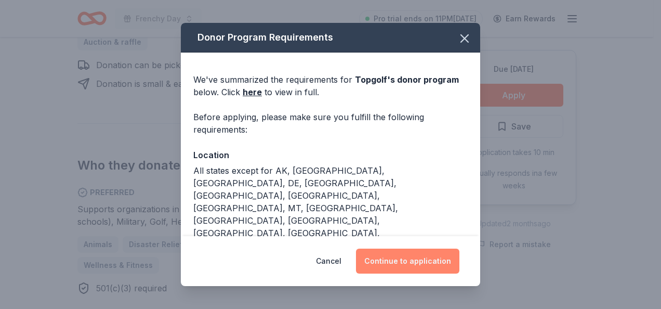
click at [439, 251] on button "Continue to application" at bounding box center [407, 261] width 103 height 25
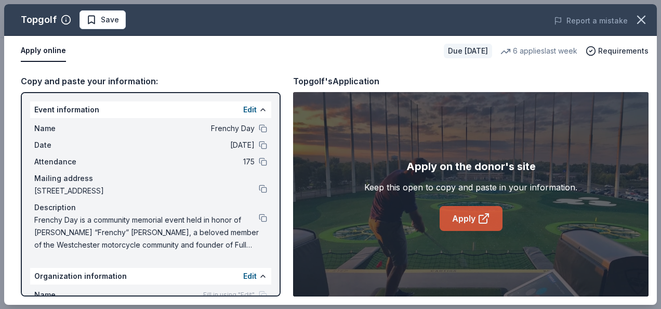
click at [464, 210] on link "Apply" at bounding box center [471, 218] width 63 height 25
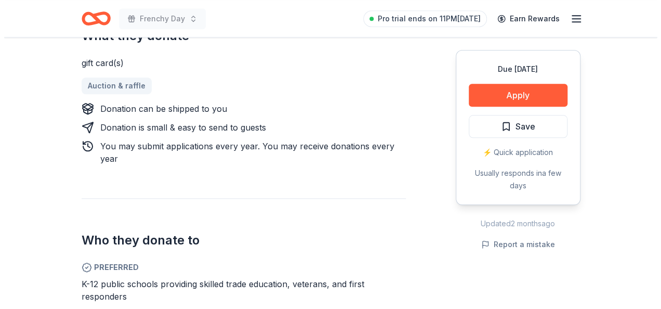
scroll to position [520, 0]
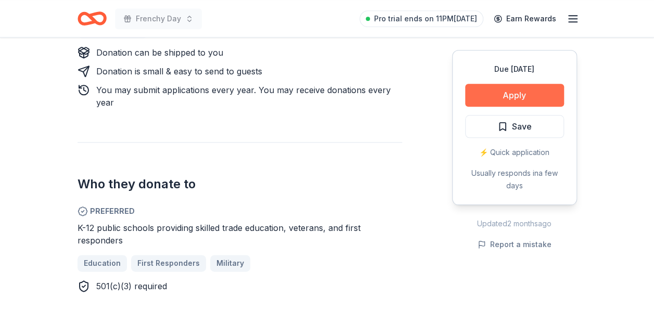
click at [521, 87] on button "Apply" at bounding box center [514, 95] width 99 height 23
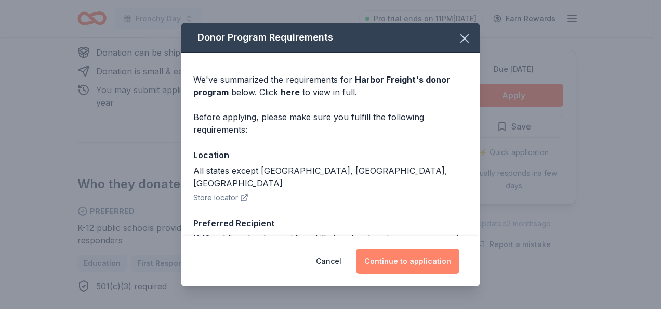
click at [415, 256] on button "Continue to application" at bounding box center [407, 261] width 103 height 25
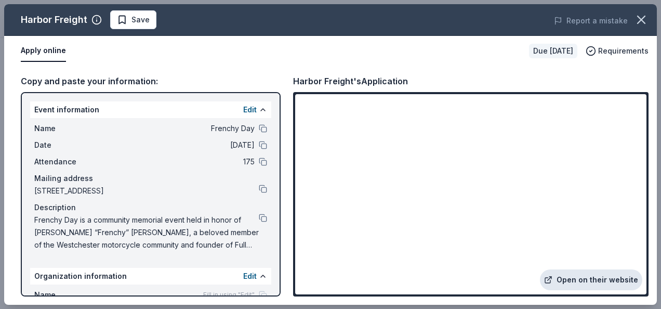
click at [576, 276] on link "Open on their website" at bounding box center [591, 279] width 102 height 21
click at [567, 279] on link "Open on their website" at bounding box center [591, 279] width 102 height 21
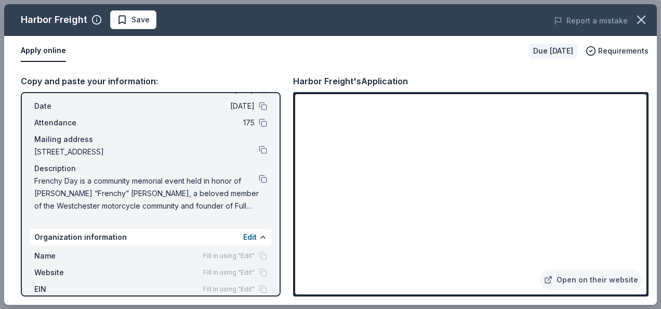
scroll to position [81, 0]
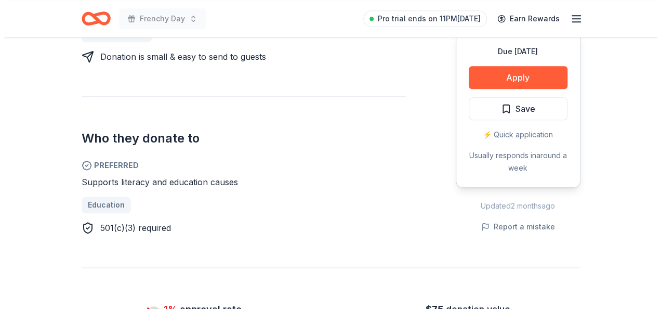
scroll to position [520, 0]
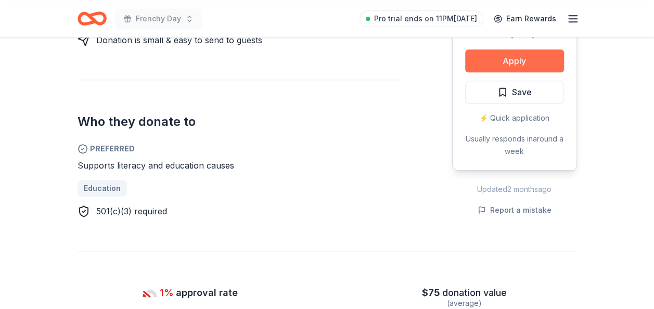
click at [549, 60] on button "Apply" at bounding box center [514, 60] width 99 height 23
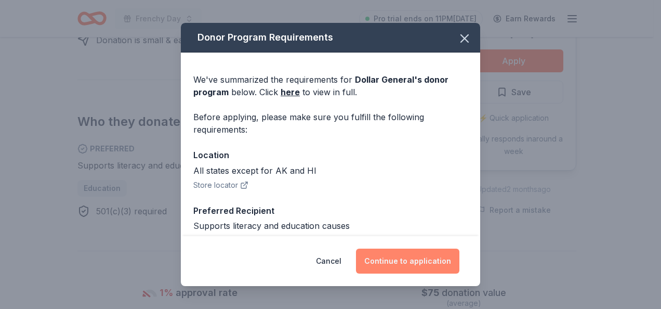
click at [428, 253] on button "Continue to application" at bounding box center [407, 261] width 103 height 25
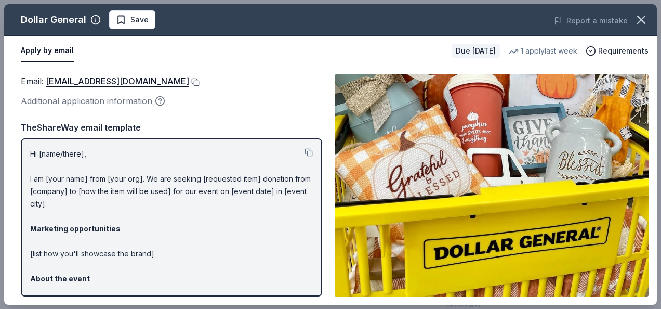
click at [189, 81] on button at bounding box center [194, 82] width 10 height 8
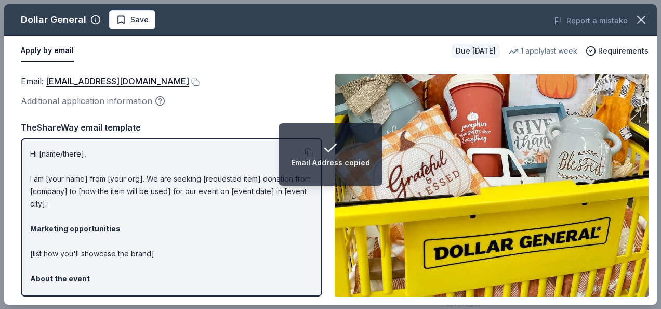
click at [290, 59] on div "Apply by email" at bounding box center [232, 51] width 423 height 22
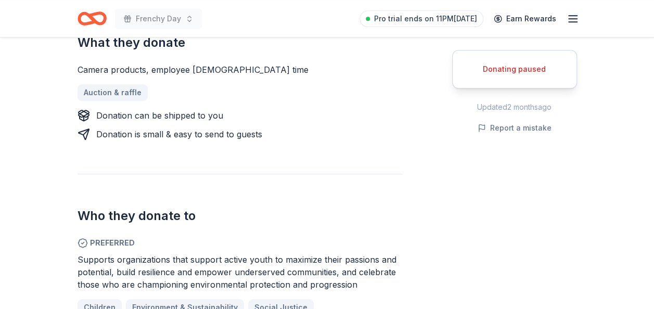
scroll to position [416, 0]
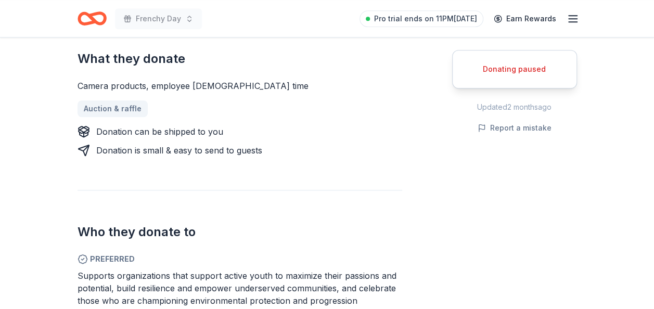
click at [497, 70] on div "Donating paused" at bounding box center [514, 69] width 99 height 12
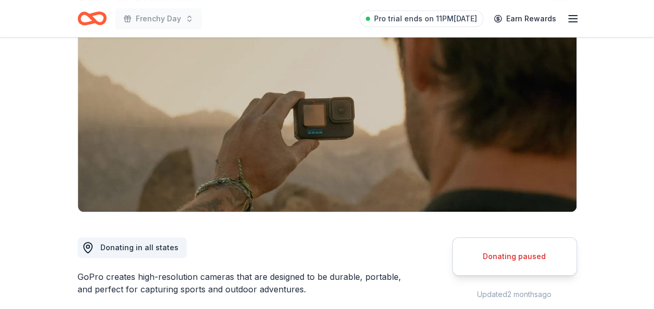
scroll to position [0, 0]
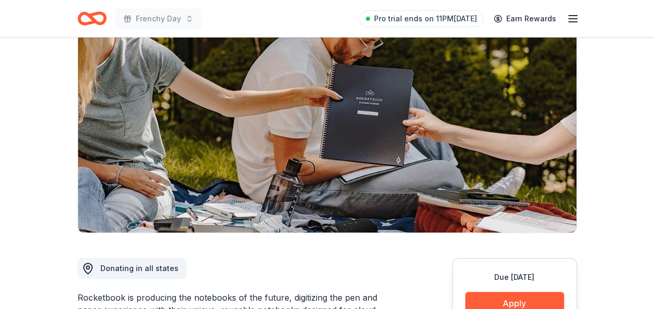
scroll to position [156, 0]
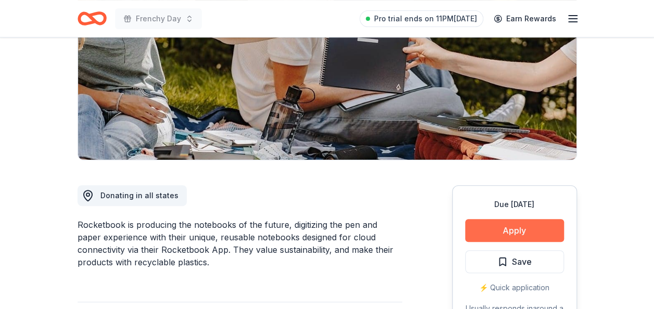
click at [505, 227] on button "Apply" at bounding box center [514, 230] width 99 height 23
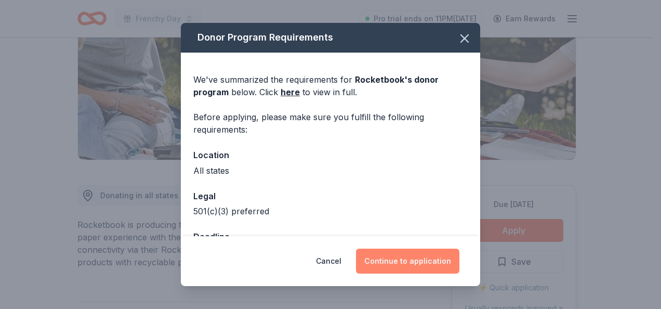
click at [435, 257] on button "Continue to application" at bounding box center [407, 261] width 103 height 25
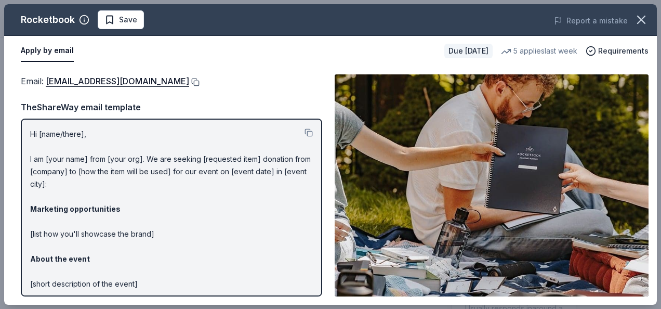
click at [200, 82] on button at bounding box center [194, 82] width 10 height 8
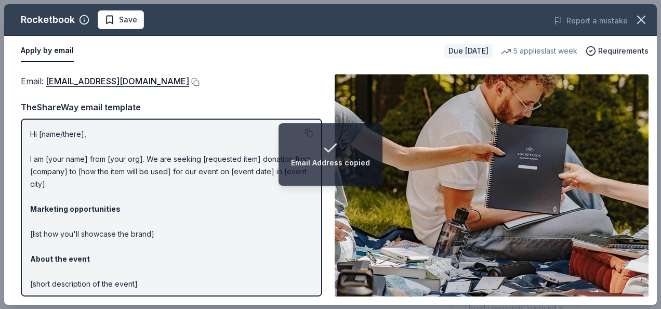
drag, startPoint x: 123, startPoint y: 47, endPoint x: 124, endPoint y: 42, distance: 5.3
click at [124, 47] on div "Apply by email" at bounding box center [228, 51] width 415 height 22
